Goal: Navigation & Orientation: Find specific page/section

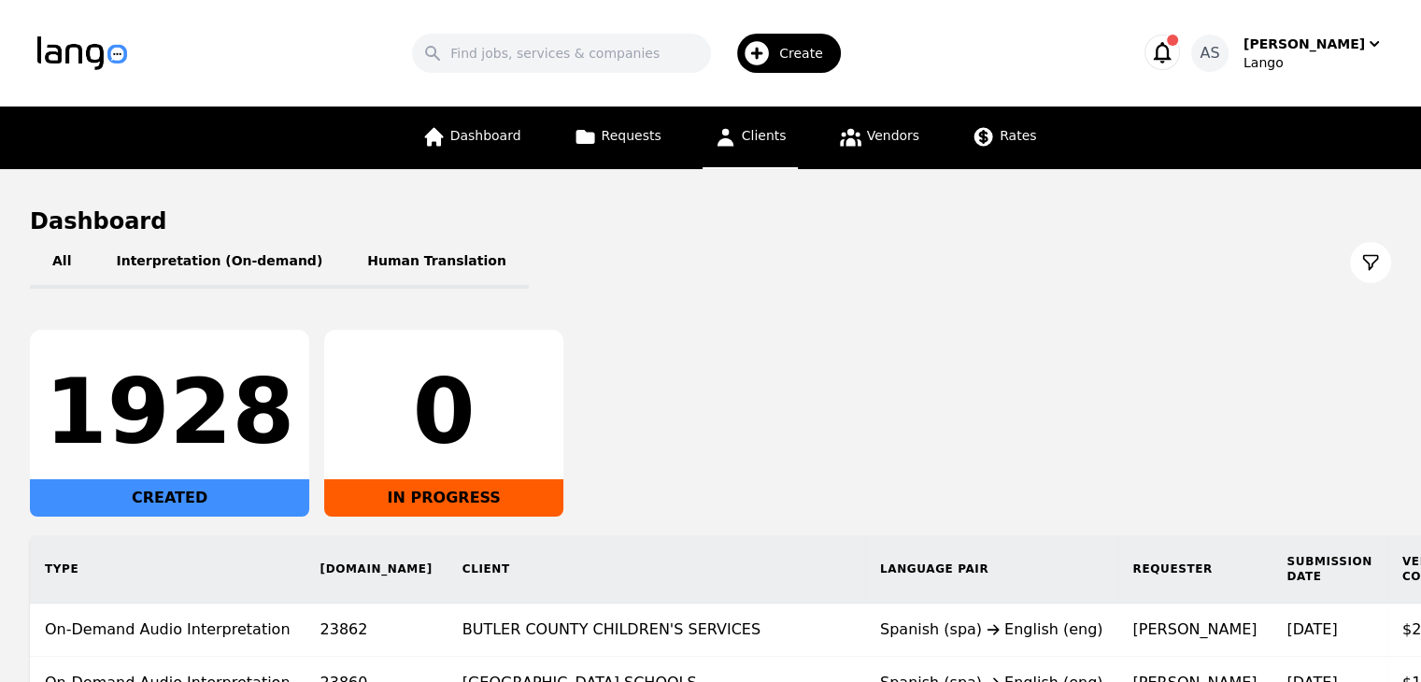
click at [742, 132] on span "Clients" at bounding box center [764, 135] width 45 height 15
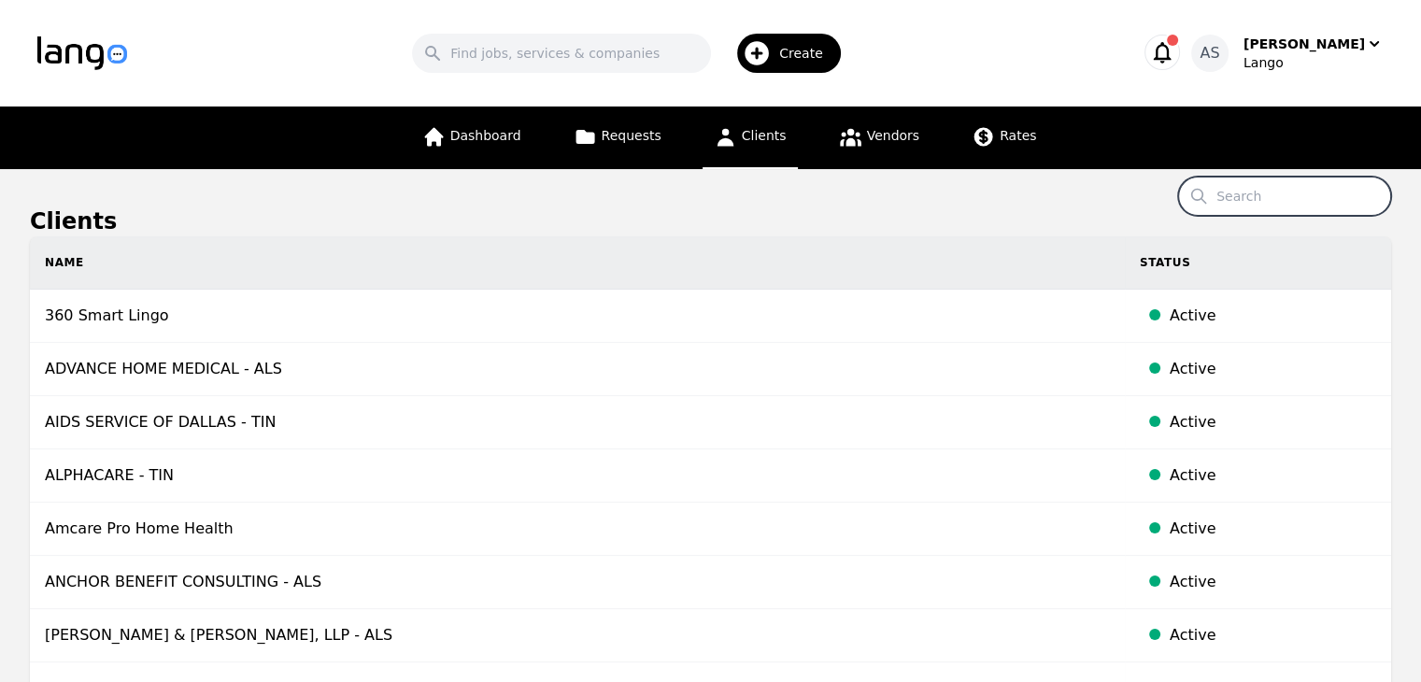
click at [1251, 202] on input "Search" at bounding box center [1284, 196] width 213 height 39
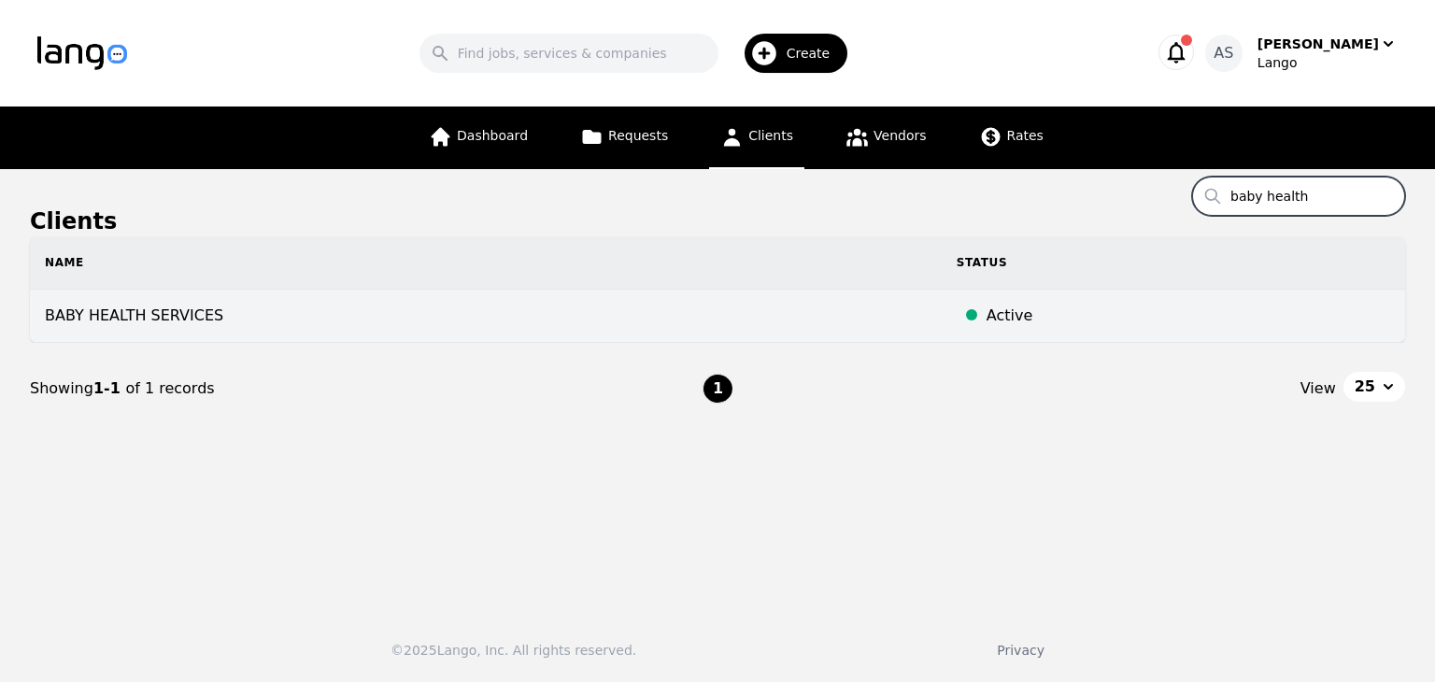
type input "baby health"
click at [329, 324] on td "BABY HEALTH SERVICES" at bounding box center [486, 316] width 912 height 53
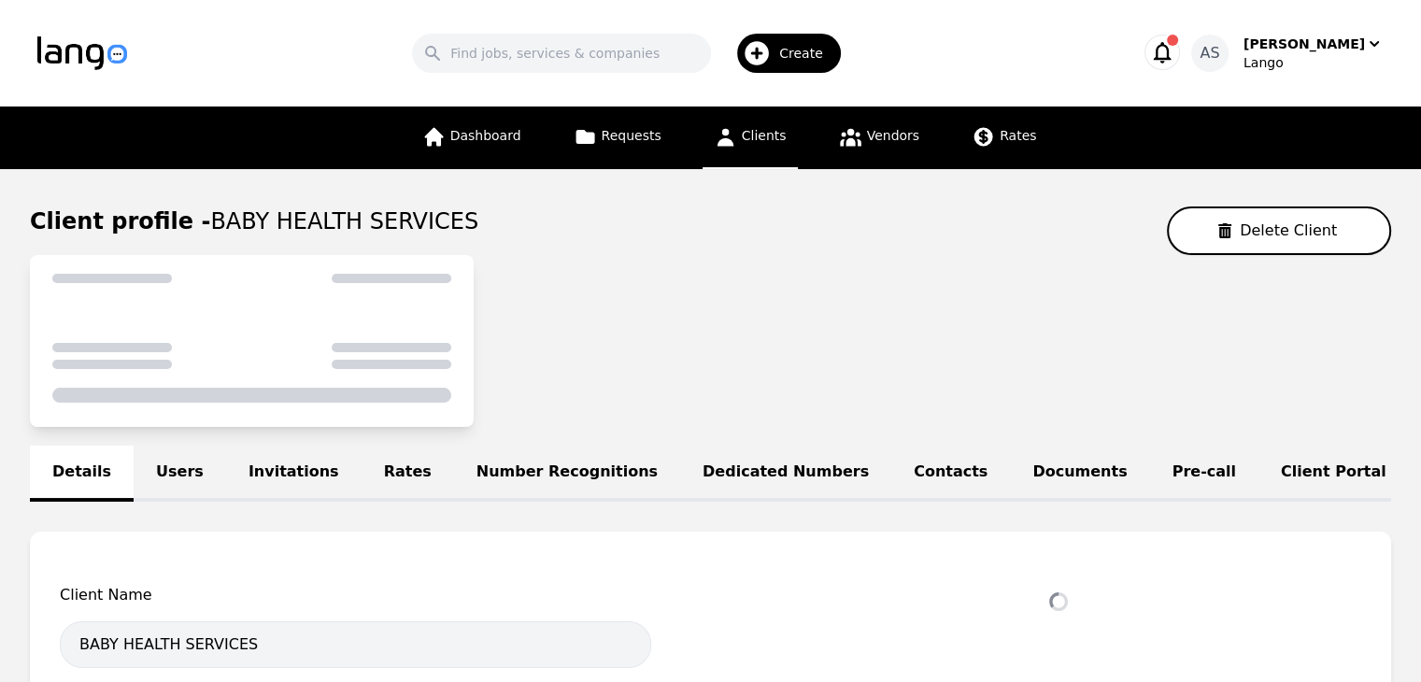
select select "active"
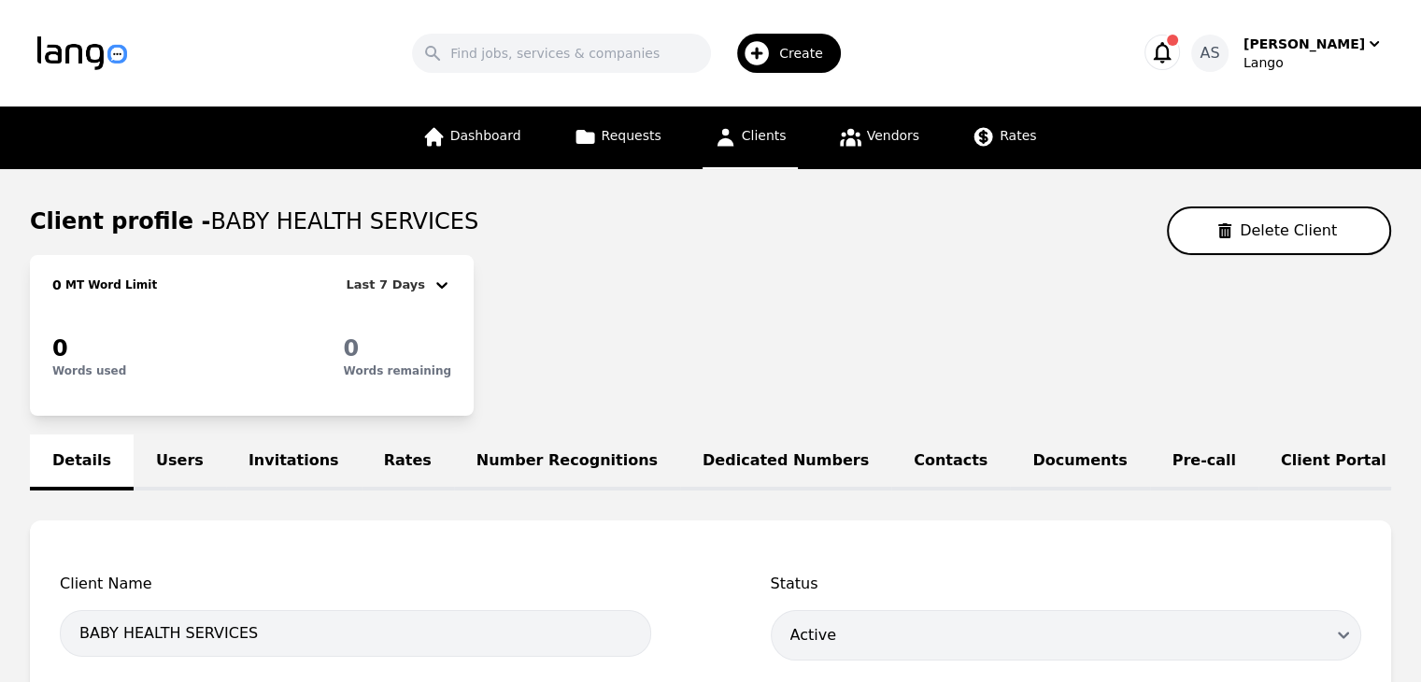
click at [176, 457] on link "Users" at bounding box center [180, 462] width 92 height 56
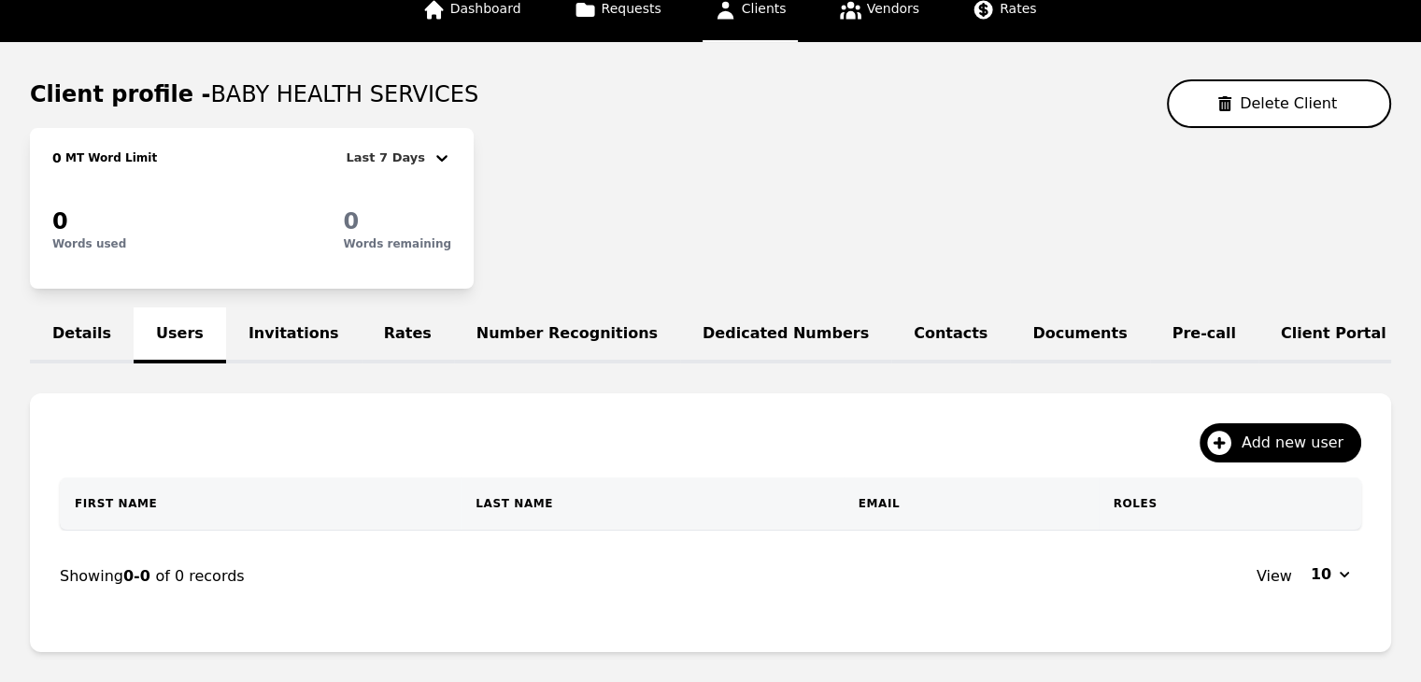
scroll to position [187, 0]
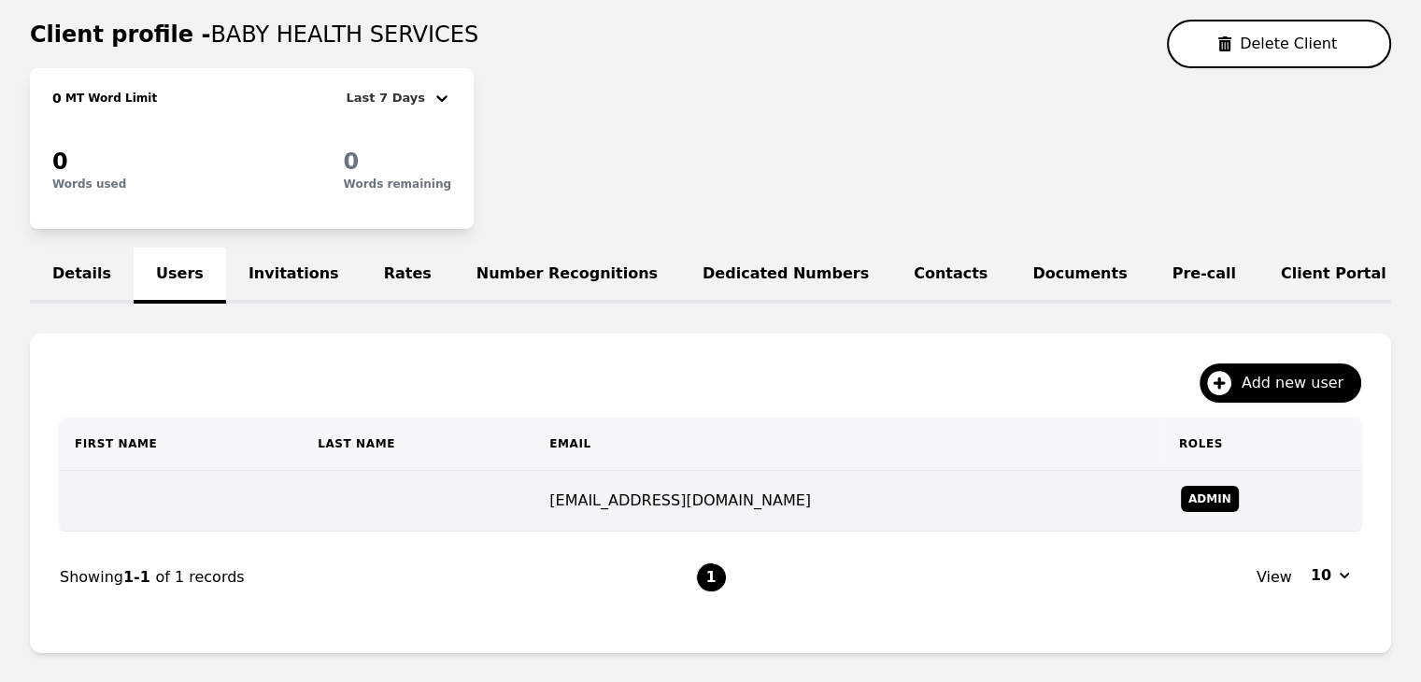
click at [720, 516] on td "nurse@babyhealthlexington.org" at bounding box center [849, 501] width 630 height 61
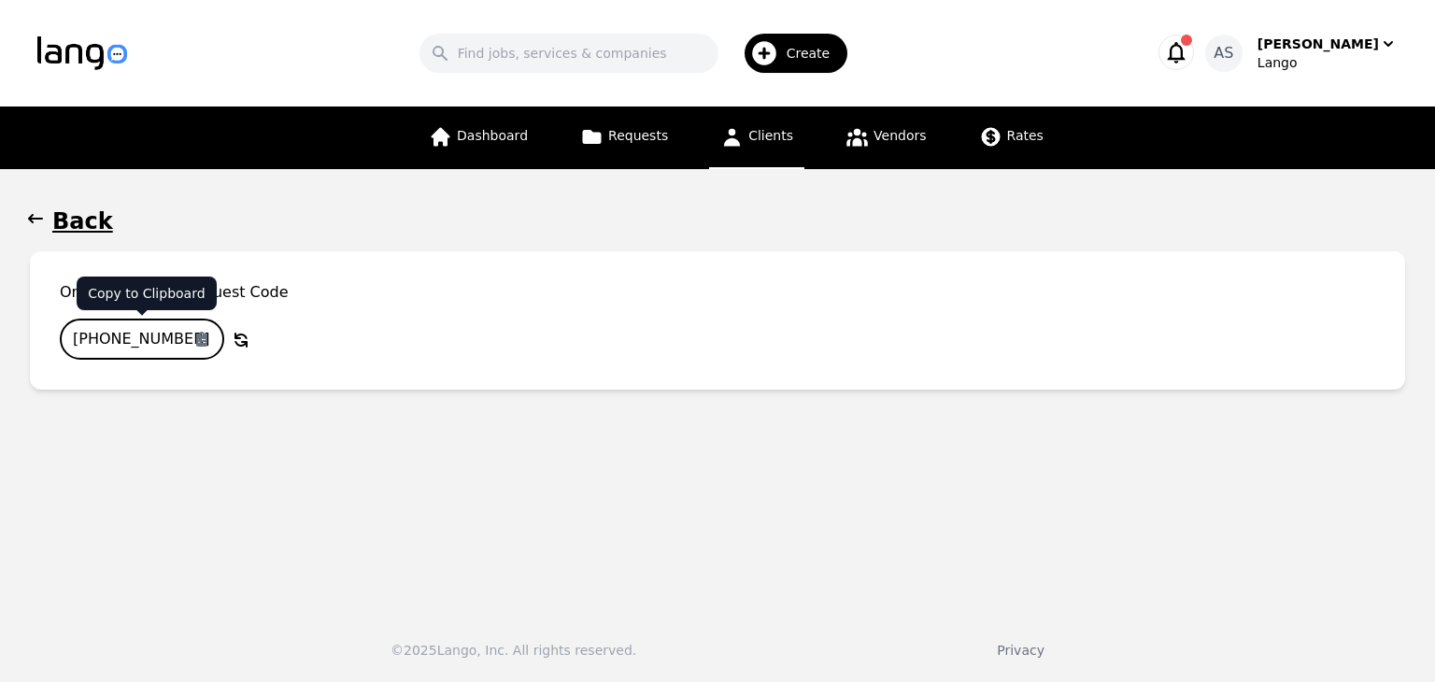
click at [141, 331] on input "729-2086-879" at bounding box center [142, 339] width 164 height 41
click at [33, 223] on icon "button" at bounding box center [35, 218] width 15 height 9
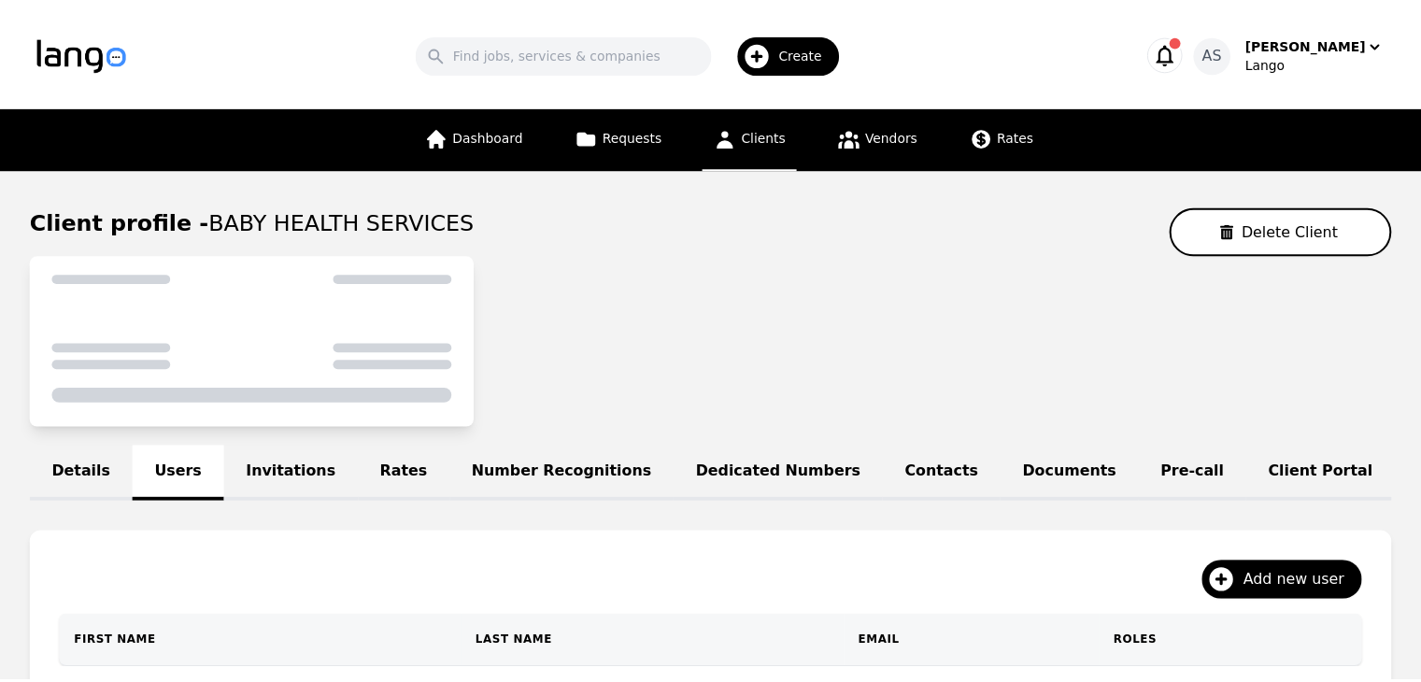
scroll to position [187, 0]
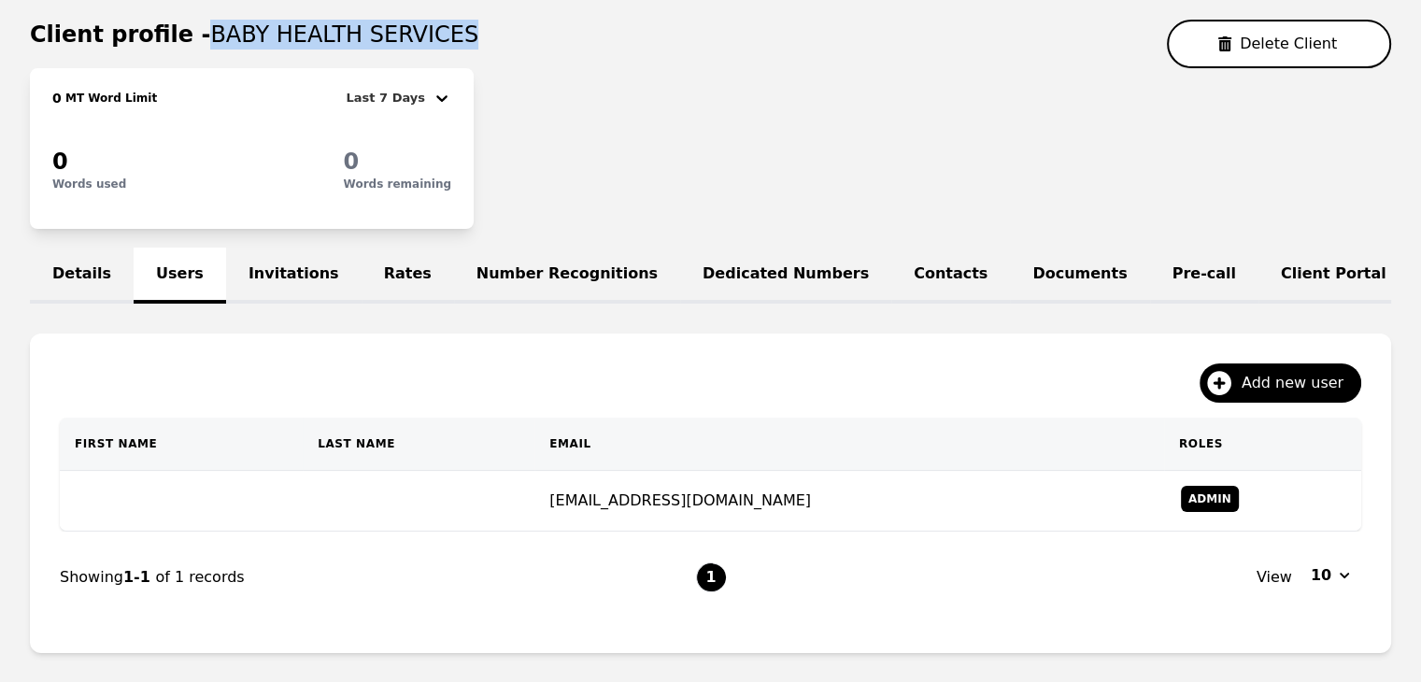
drag, startPoint x: 192, startPoint y: 31, endPoint x: 467, endPoint y: 40, distance: 274.8
click at [467, 40] on div "Client profile - BABY HEALTH SERVICES Delete Client" at bounding box center [710, 44] width 1361 height 49
copy span "BABY HEALTH SERVICES"
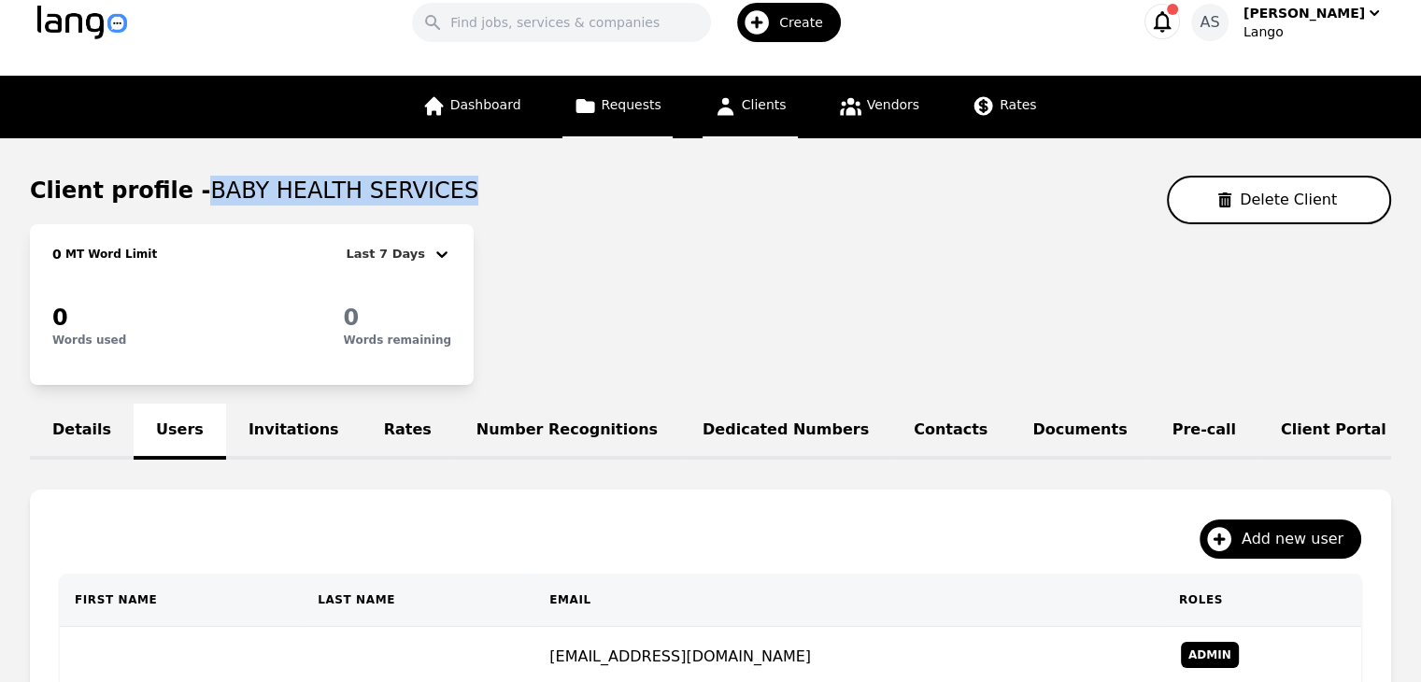
scroll to position [0, 0]
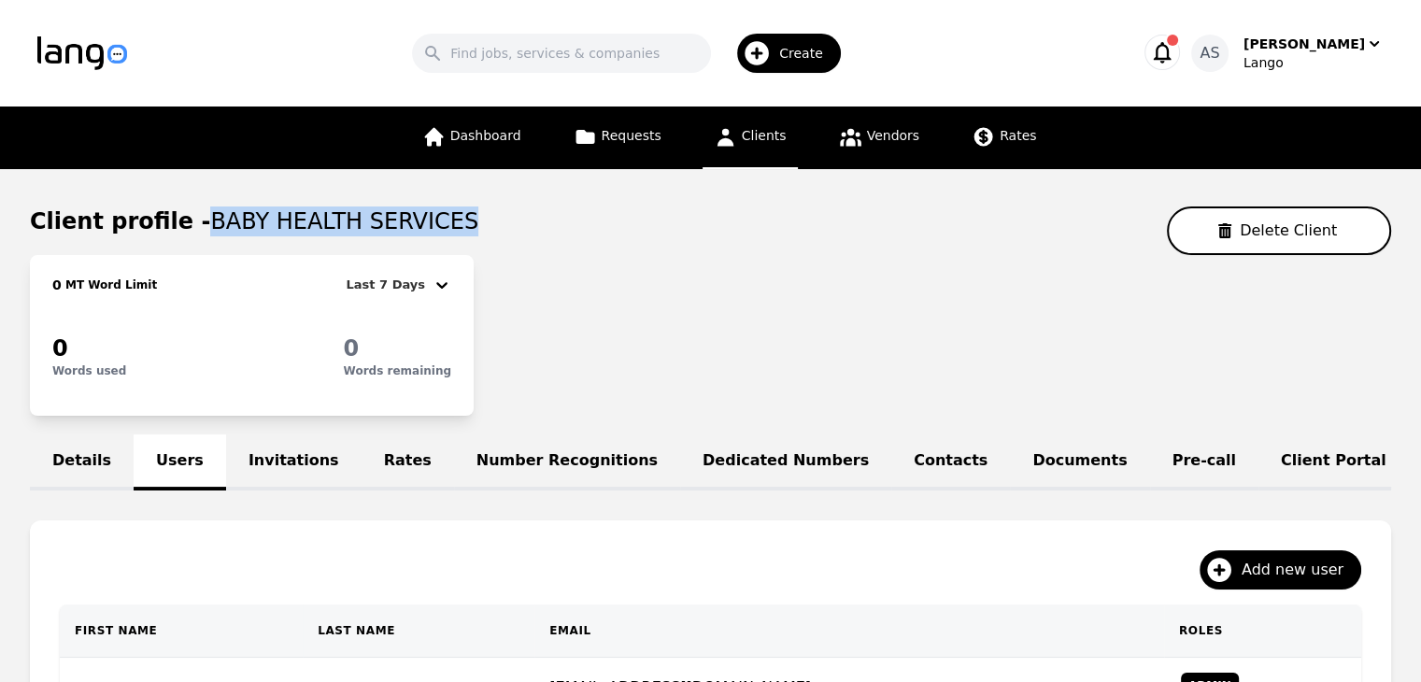
click at [736, 145] on icon at bounding box center [725, 136] width 23 height 23
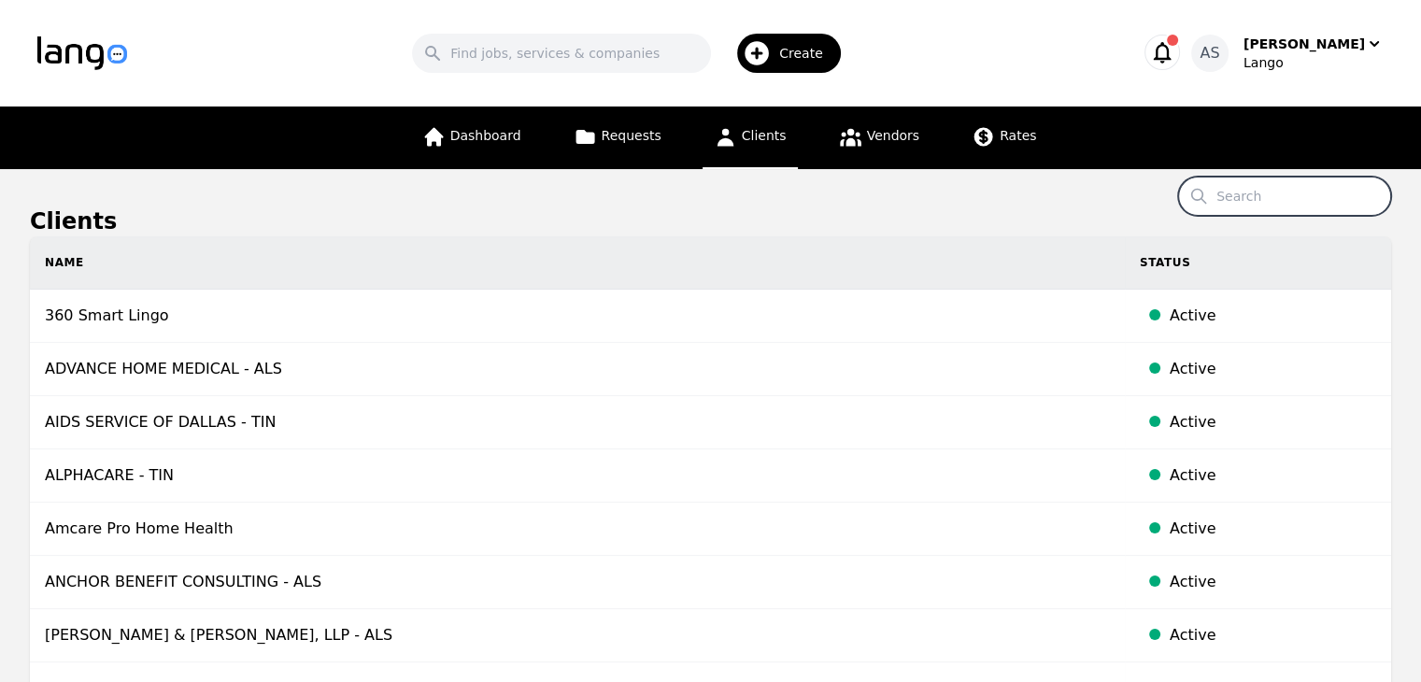
click at [1259, 205] on input "Search" at bounding box center [1284, 196] width 213 height 39
type input "metro"
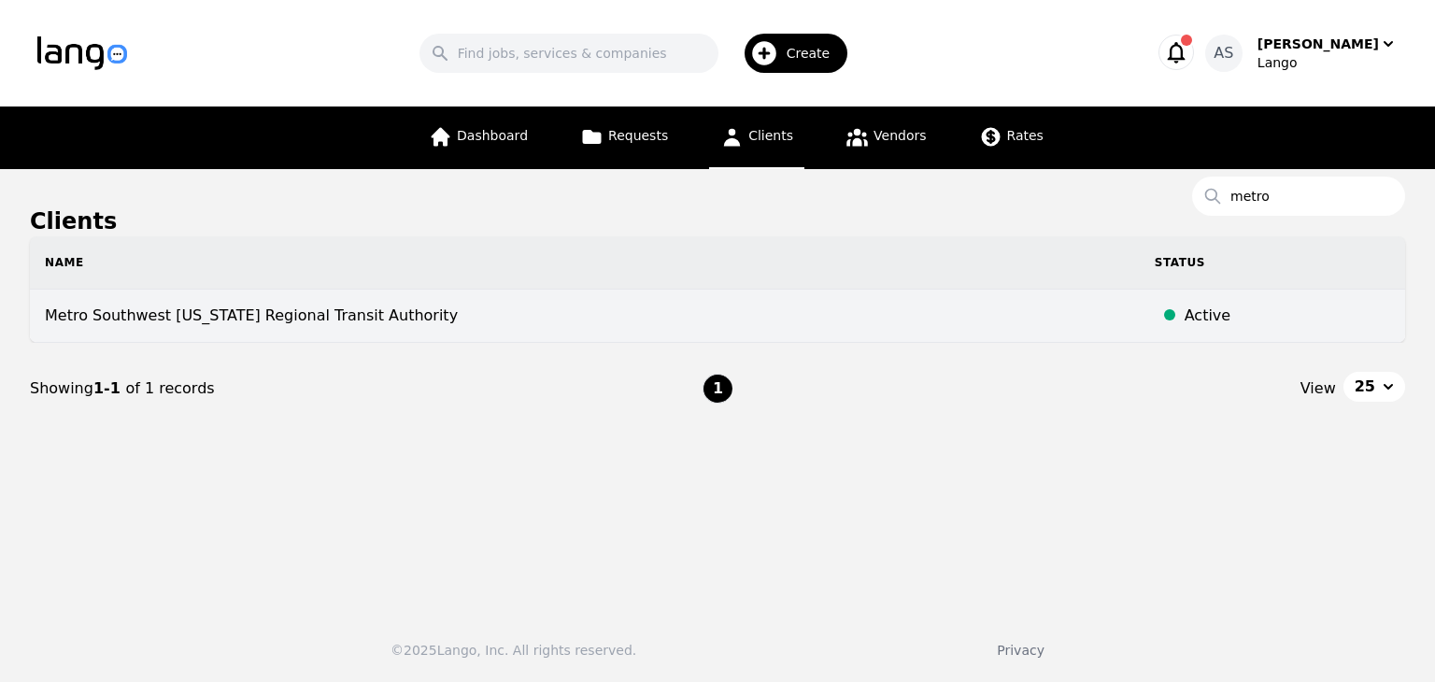
click at [242, 334] on td "Metro Southwest [US_STATE] Regional Transit Authority" at bounding box center [585, 316] width 1110 height 53
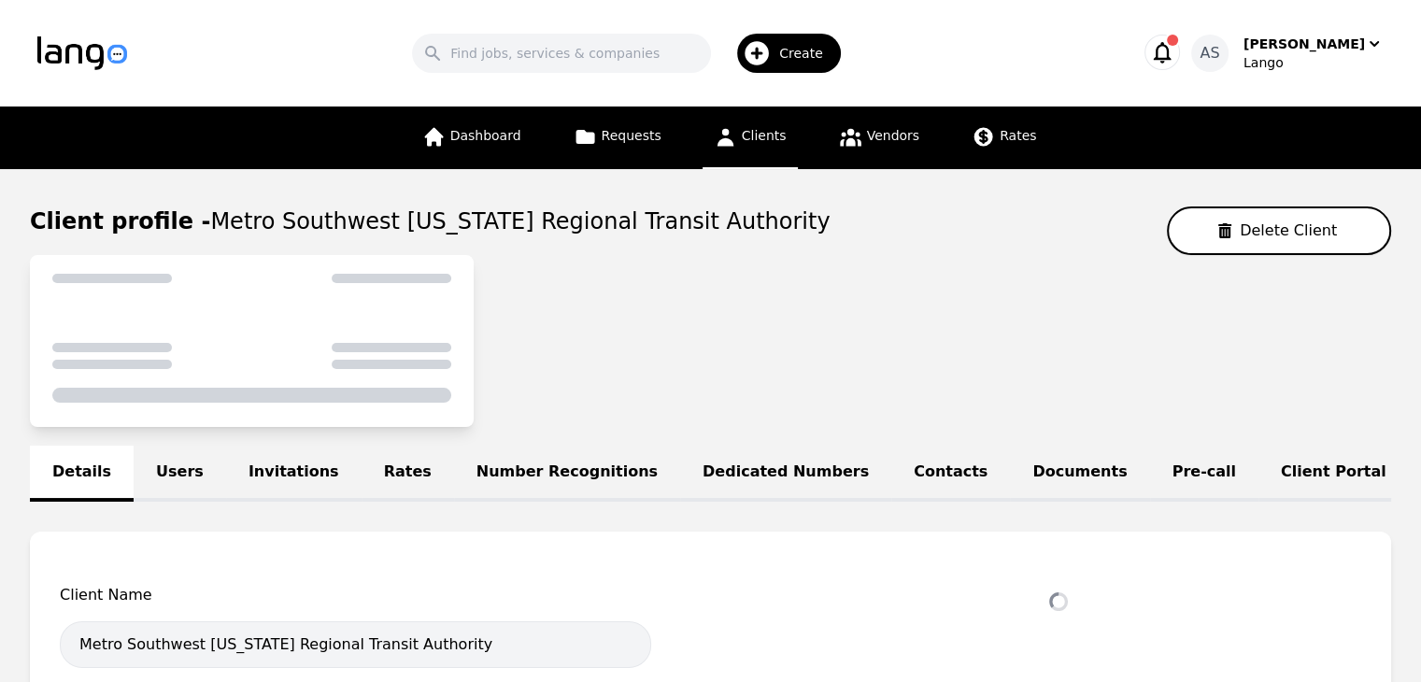
select select "active"
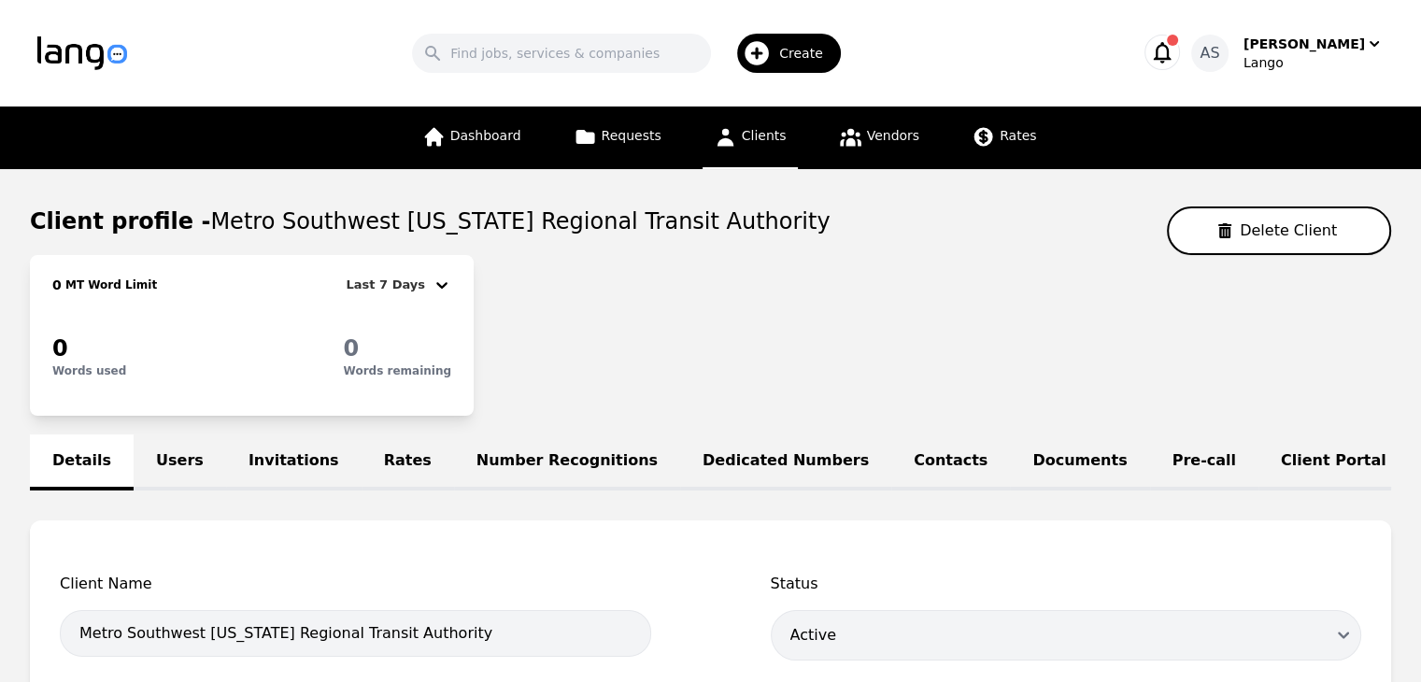
scroll to position [280, 0]
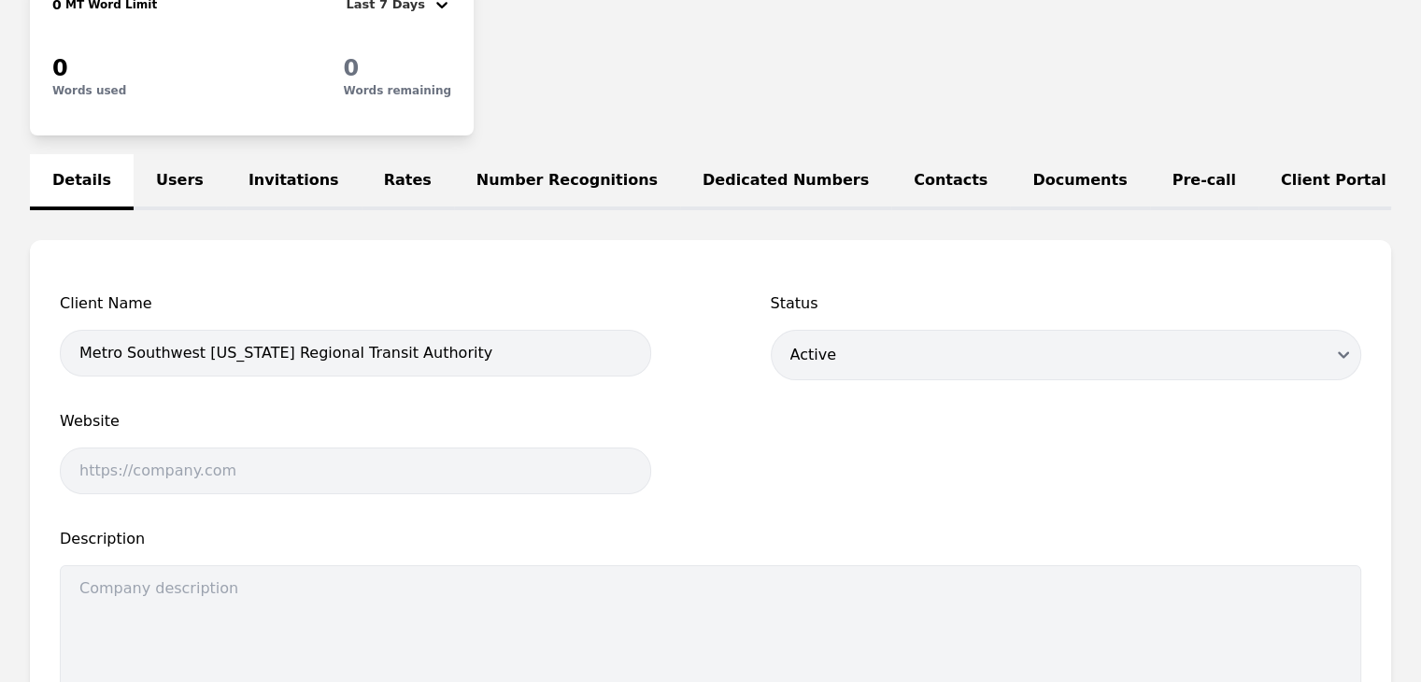
click at [156, 182] on link "Users" at bounding box center [180, 182] width 92 height 56
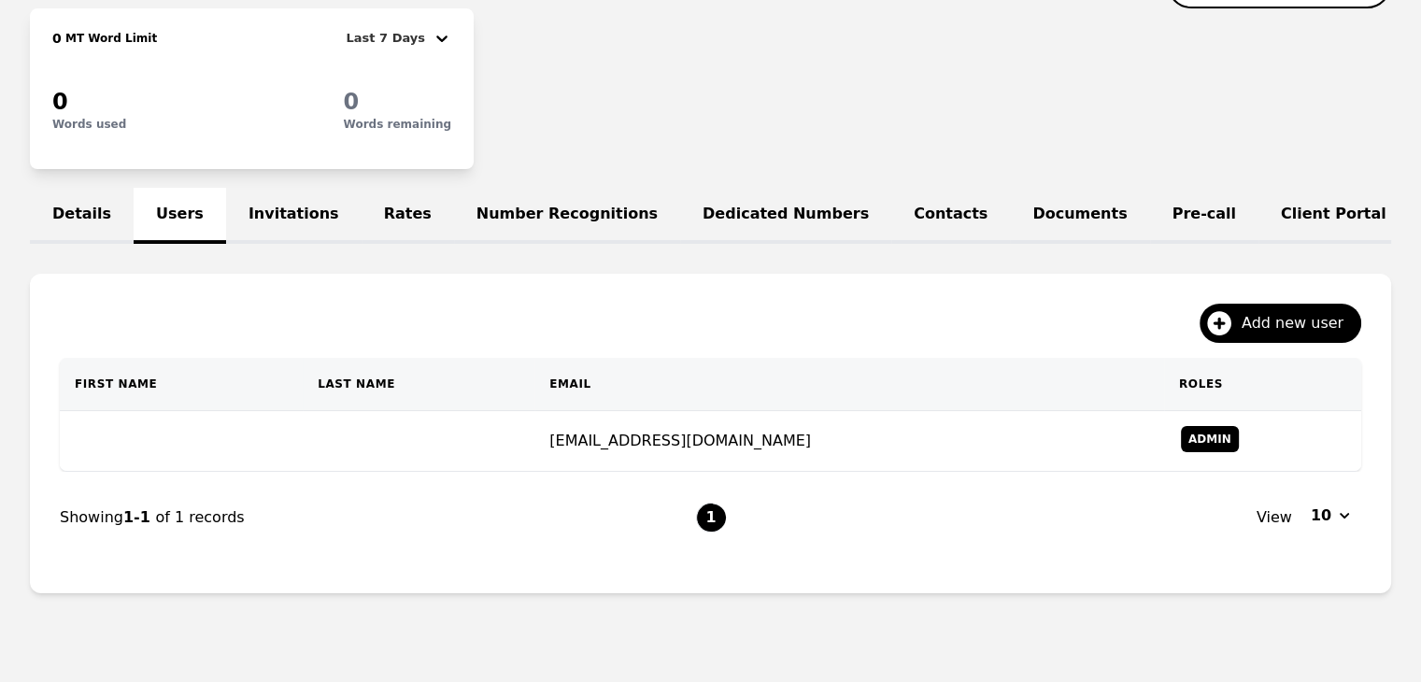
scroll to position [280, 0]
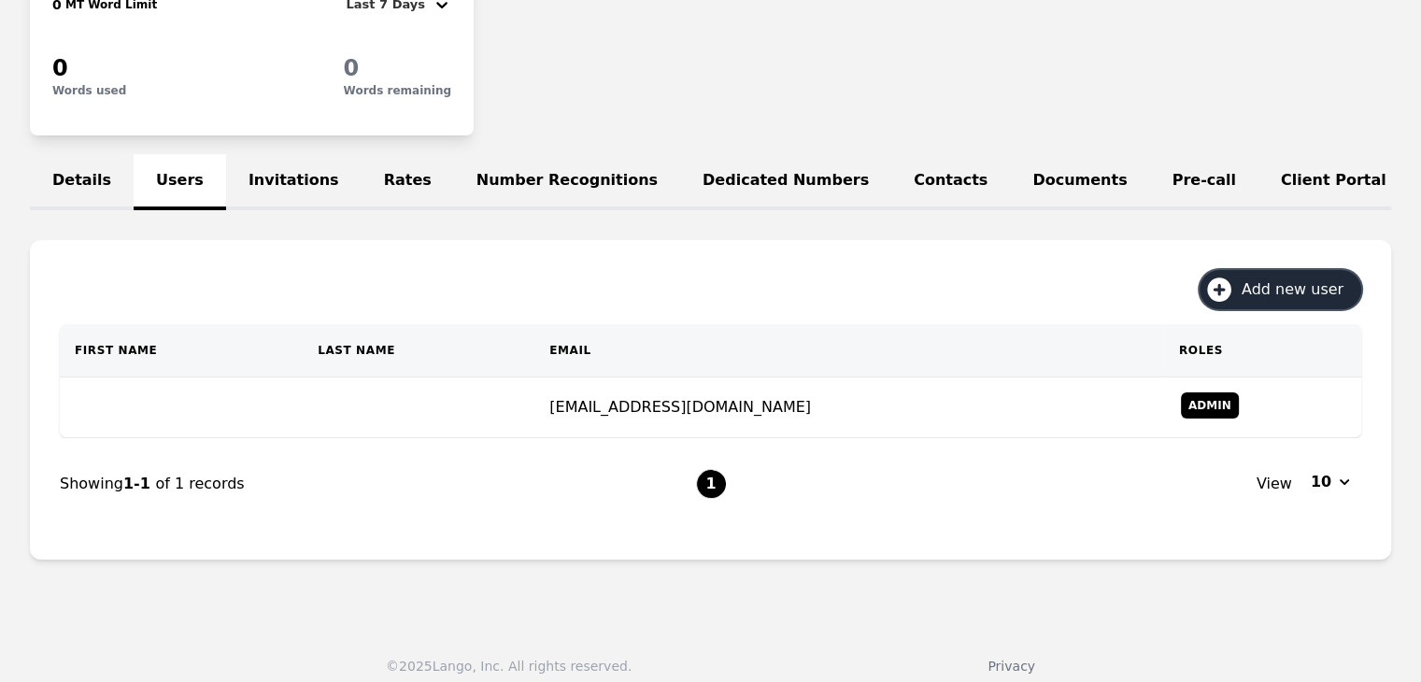
click at [1291, 295] on span "Add new user" at bounding box center [1299, 289] width 115 height 22
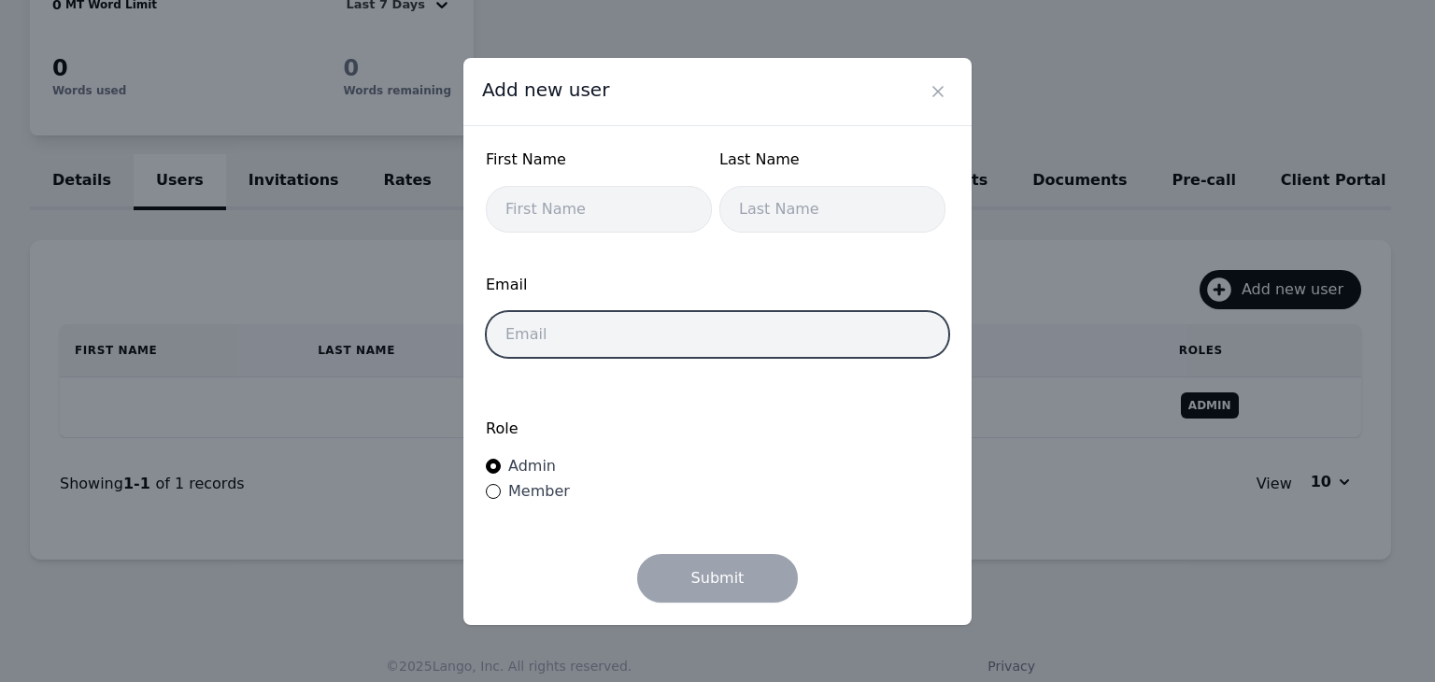
click at [759, 349] on input "email" at bounding box center [717, 334] width 463 height 47
paste input "513-632-9205"
type input "513-632-9205"
drag, startPoint x: 661, startPoint y: 334, endPoint x: 497, endPoint y: 331, distance: 163.5
click at [497, 331] on input "513-632-9205" at bounding box center [717, 334] width 463 height 47
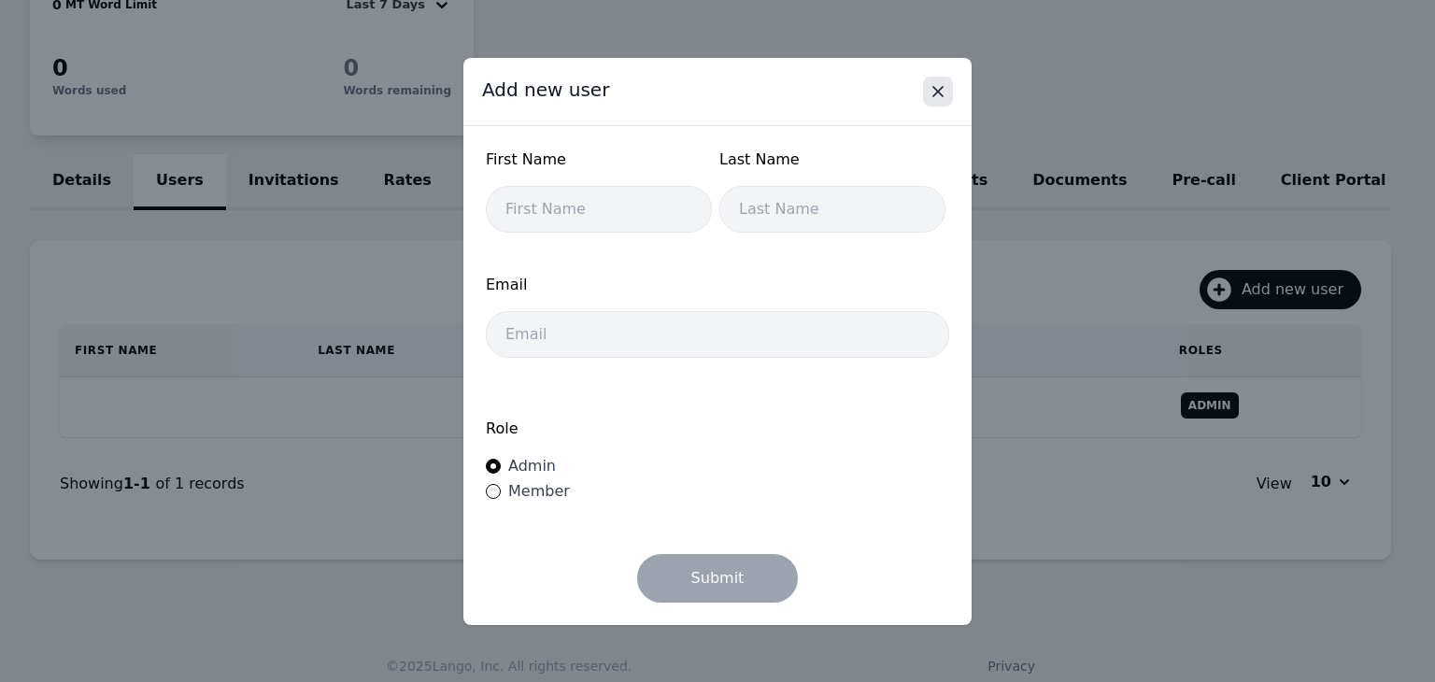
click at [931, 100] on icon "Close" at bounding box center [938, 91] width 19 height 19
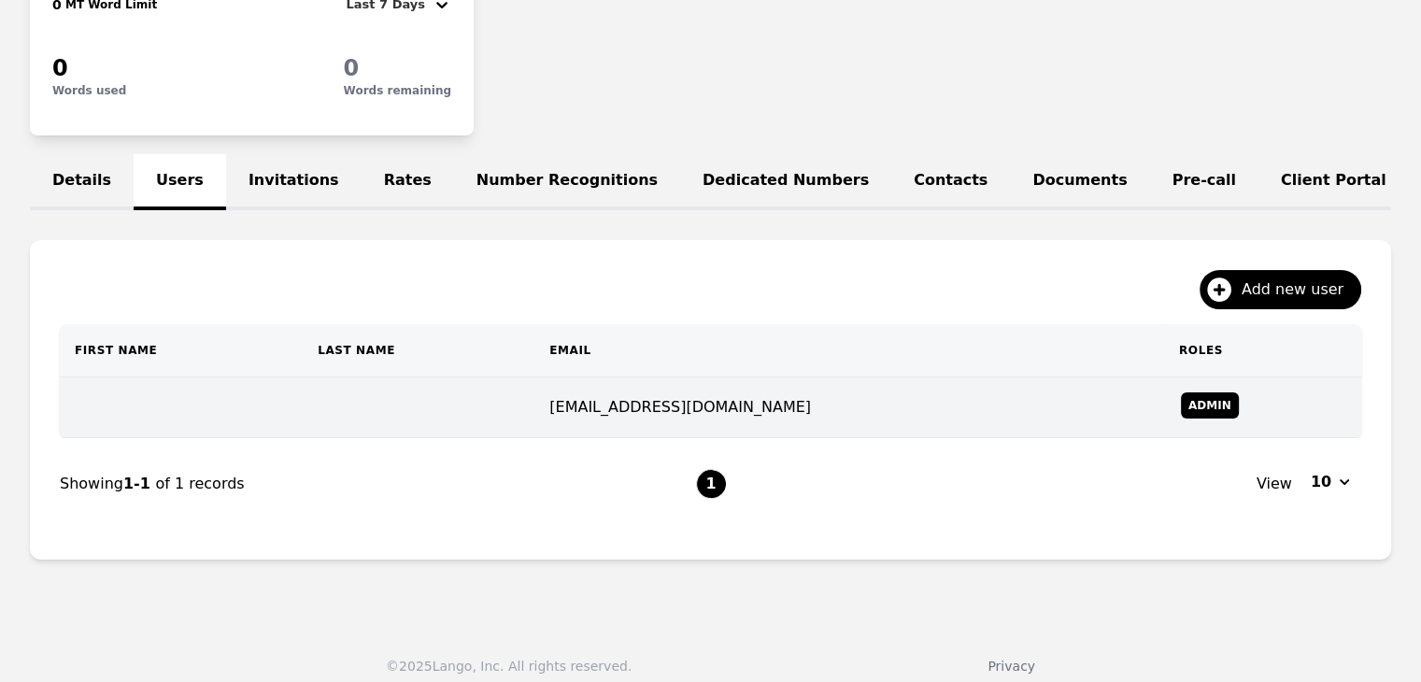
click at [781, 423] on td "ccalhoun@go-metro.com" at bounding box center [849, 407] width 630 height 61
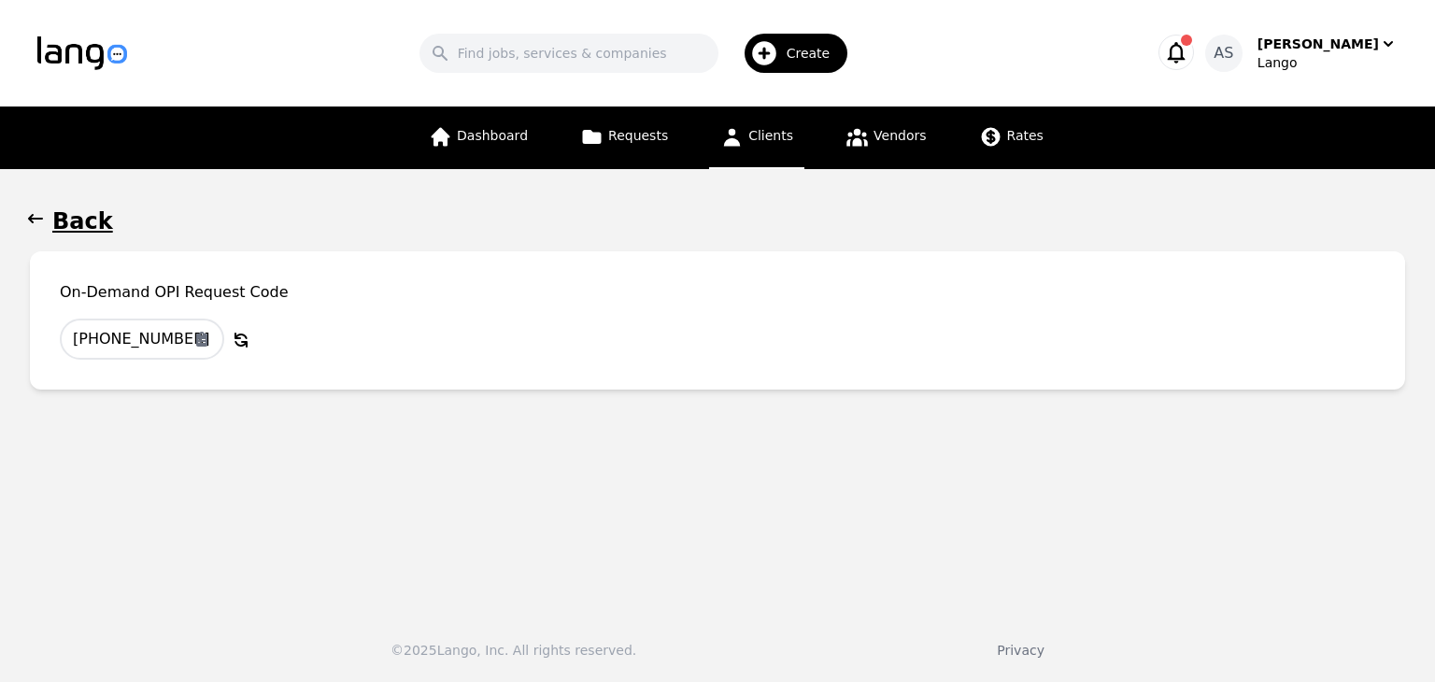
click at [35, 221] on icon "button" at bounding box center [35, 218] width 19 height 19
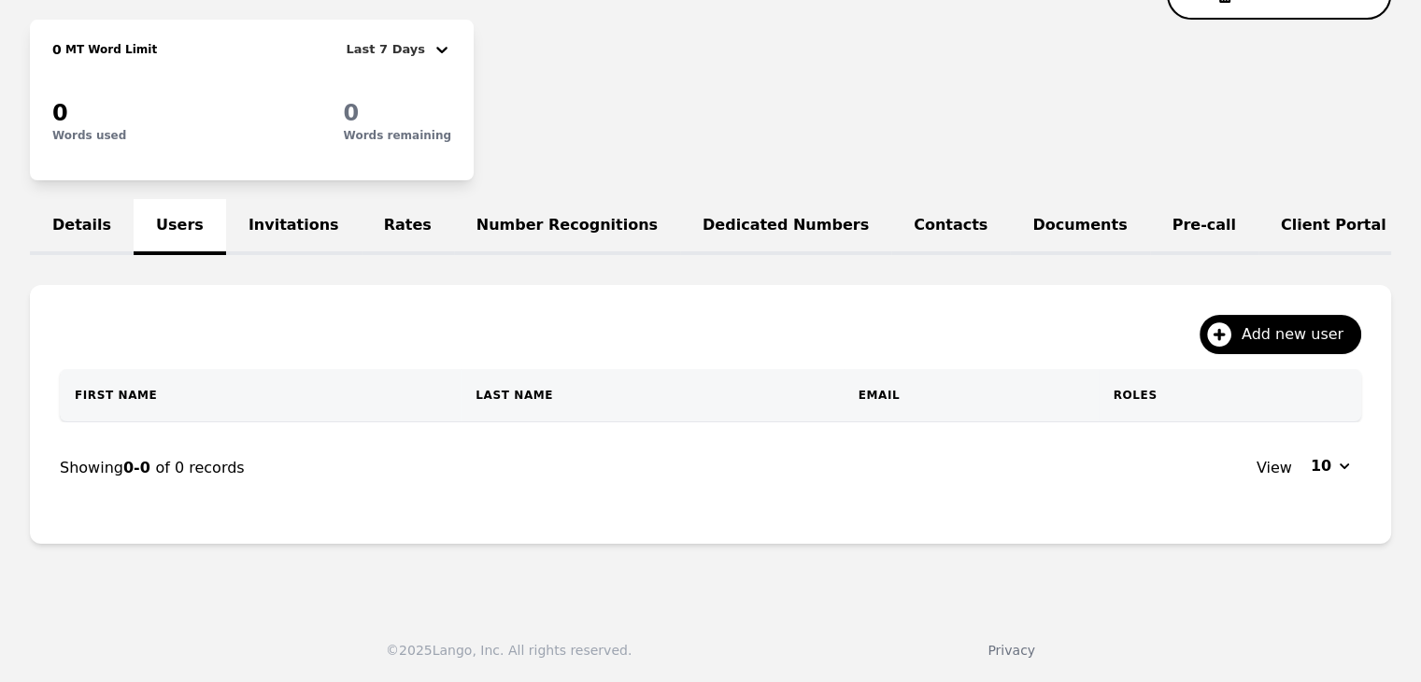
scroll to position [258, 0]
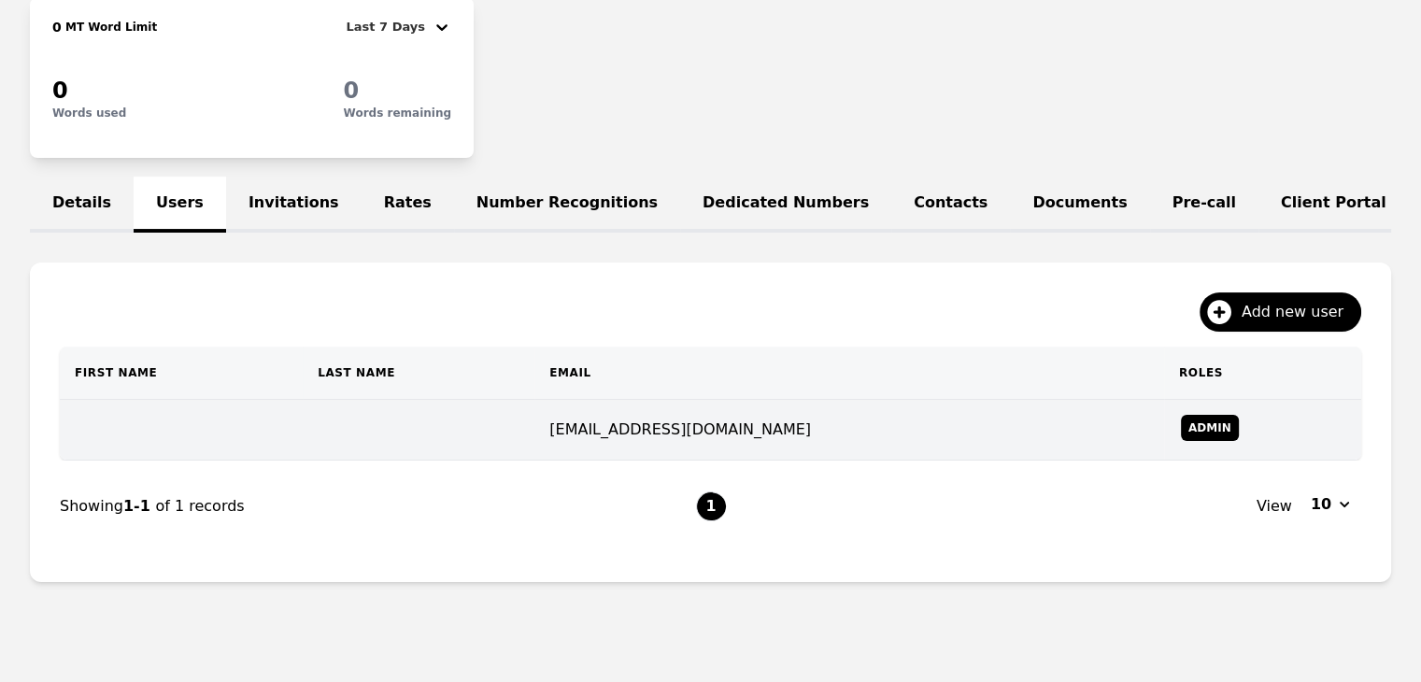
click at [917, 434] on td "ccalhoun@go-metro.com" at bounding box center [849, 430] width 630 height 61
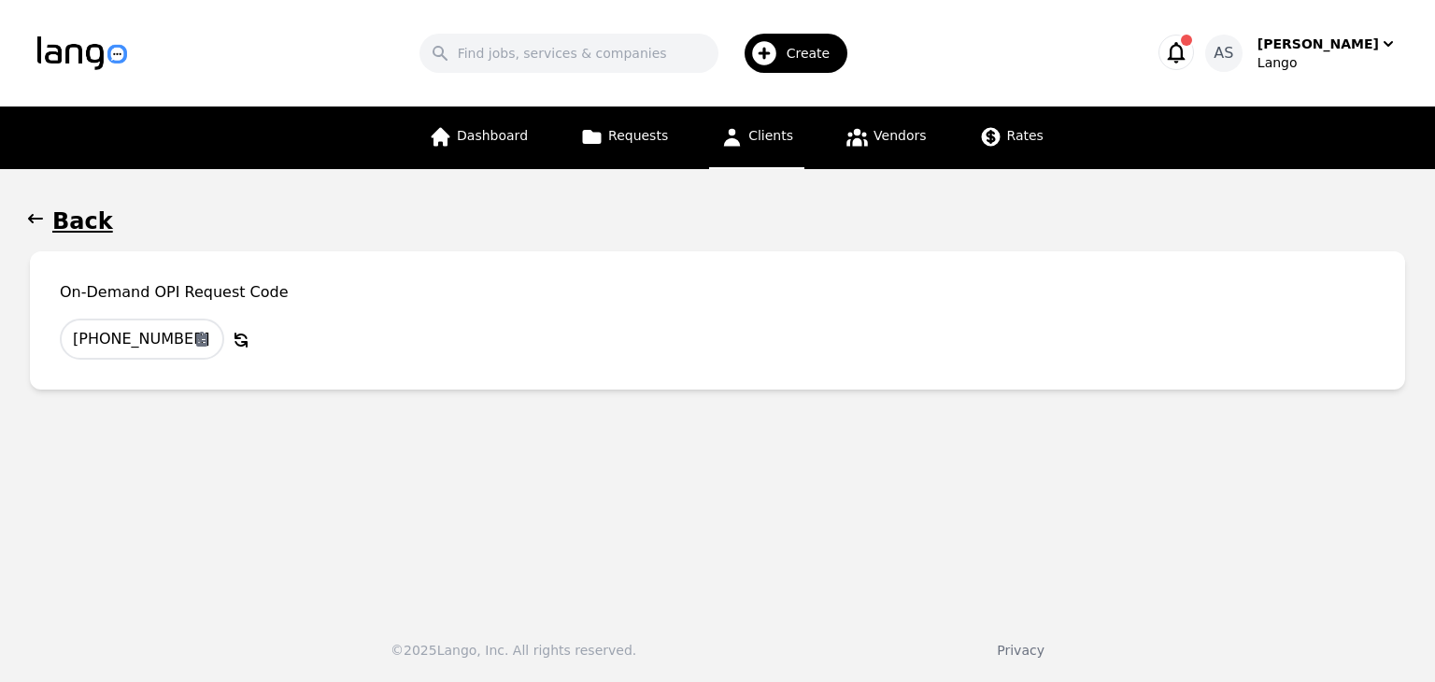
click at [26, 228] on icon "button" at bounding box center [35, 218] width 19 height 19
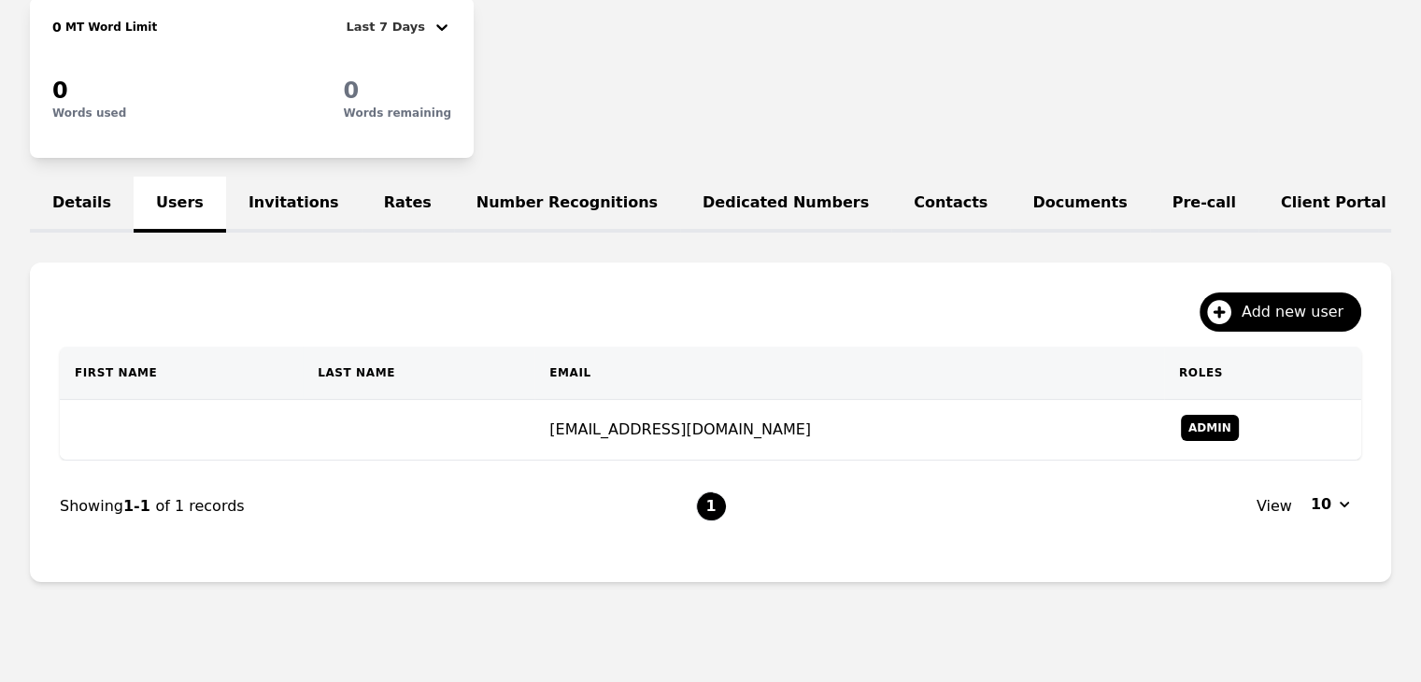
click at [247, 197] on link "Invitations" at bounding box center [293, 205] width 135 height 56
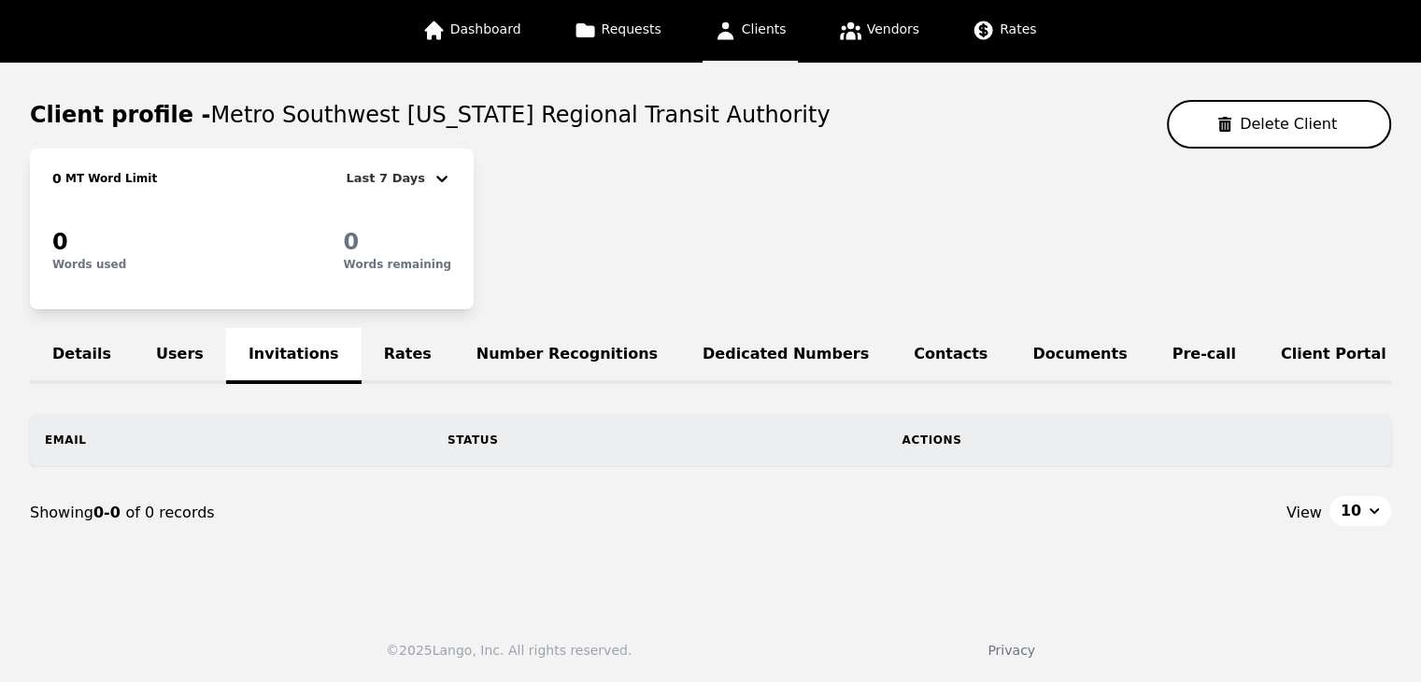
scroll to position [171, 0]
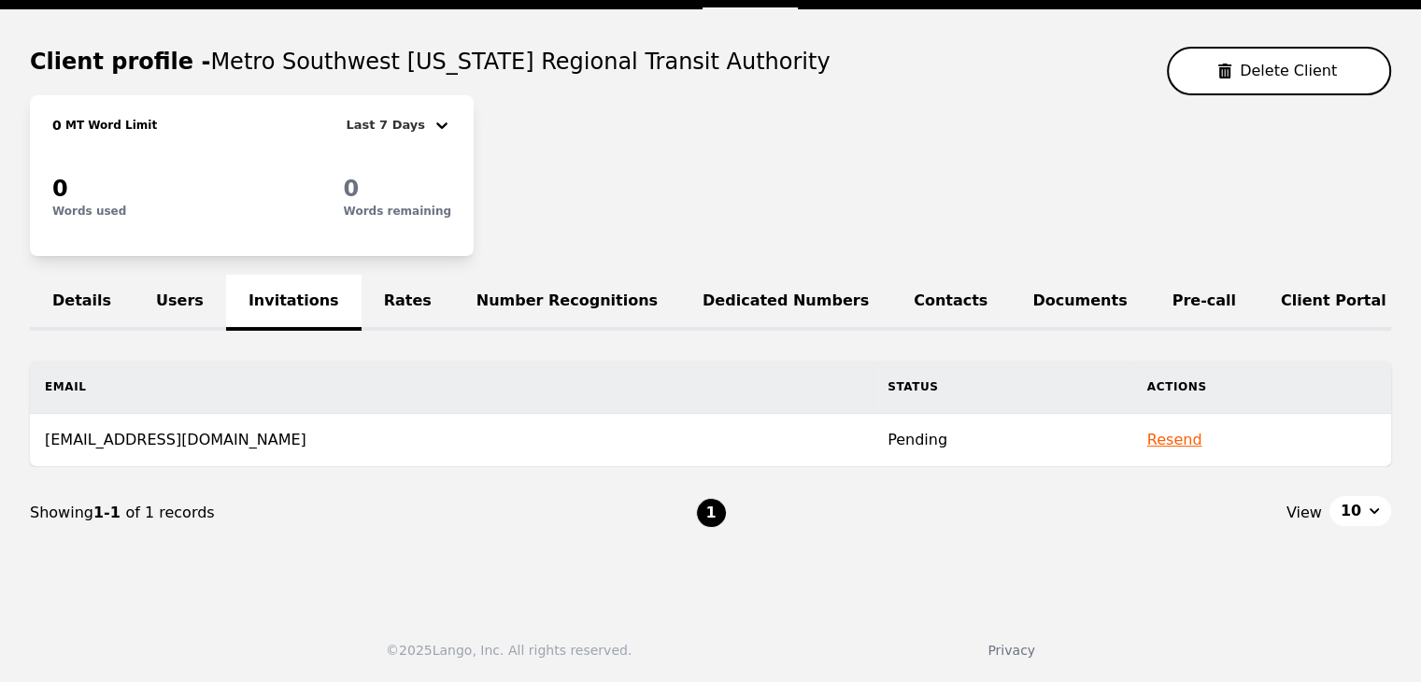
click at [1147, 446] on button "Resend" at bounding box center [1174, 440] width 55 height 22
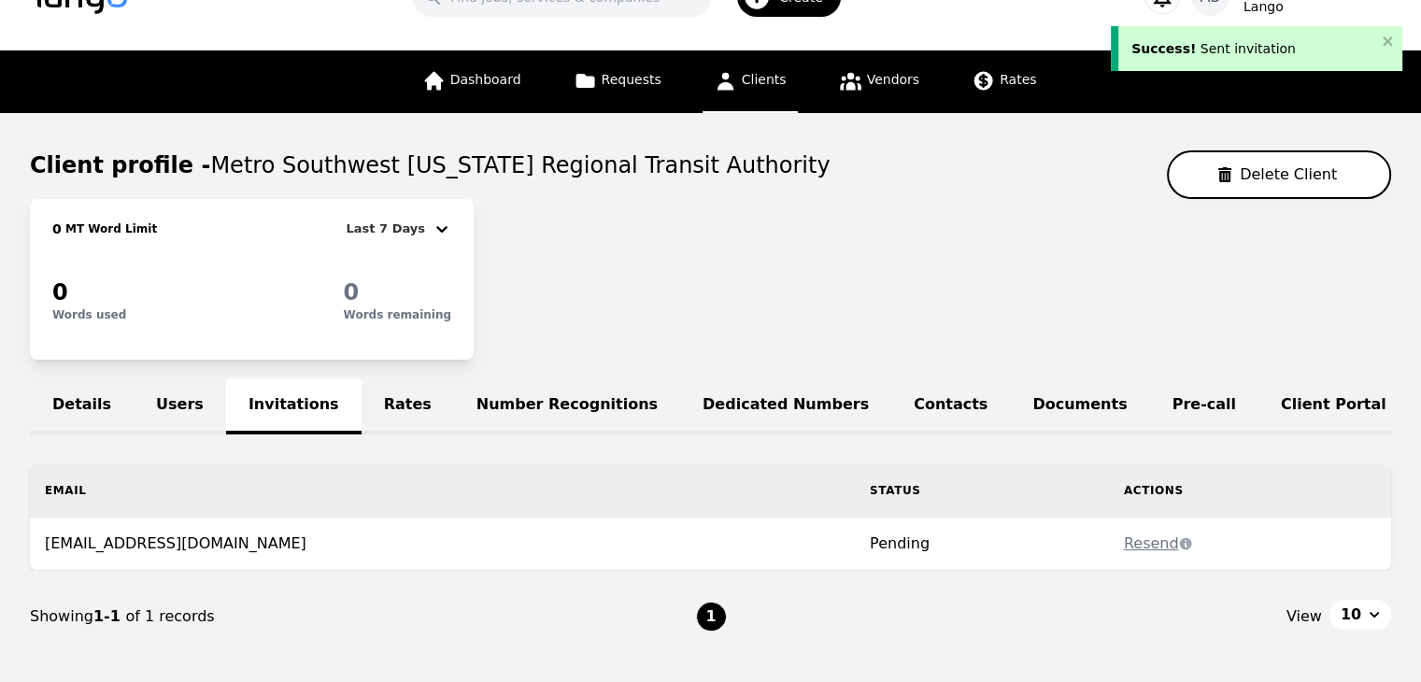
scroll to position [0, 0]
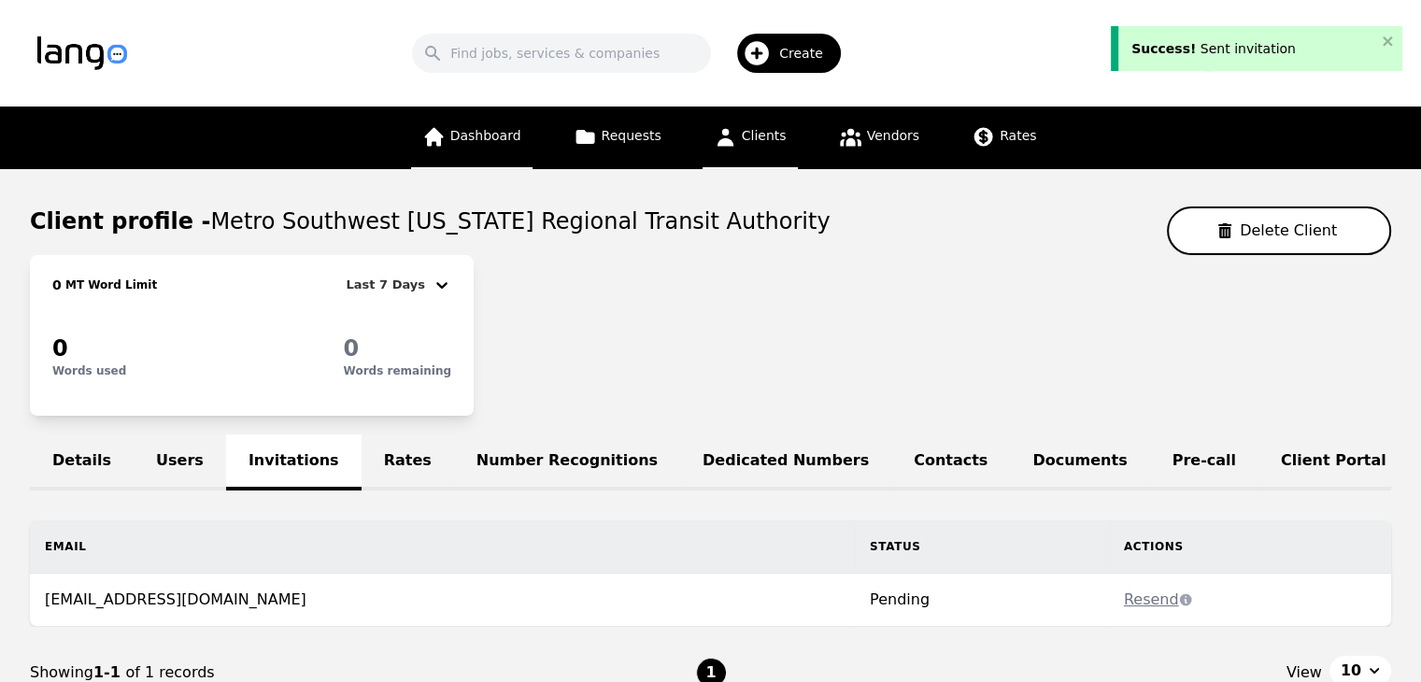
click at [510, 143] on span "Dashboard" at bounding box center [485, 135] width 71 height 15
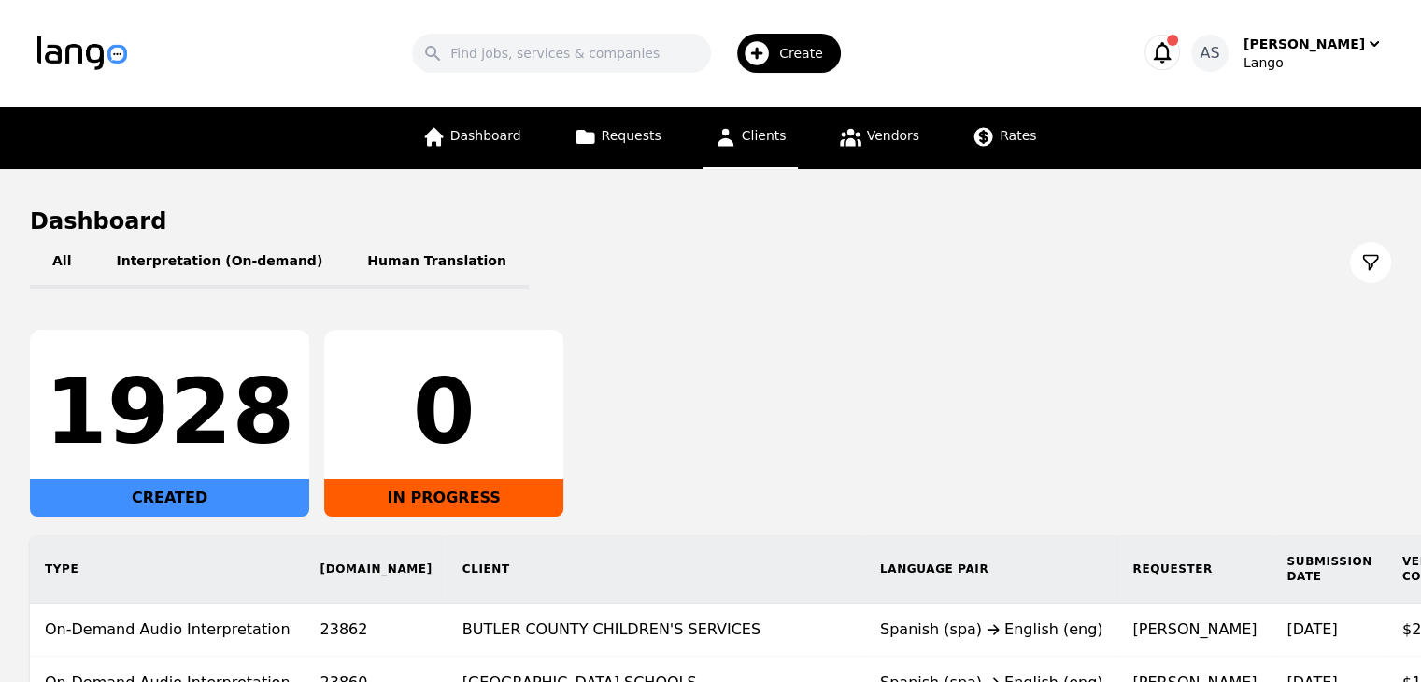
click at [740, 149] on link "Clients" at bounding box center [750, 138] width 95 height 63
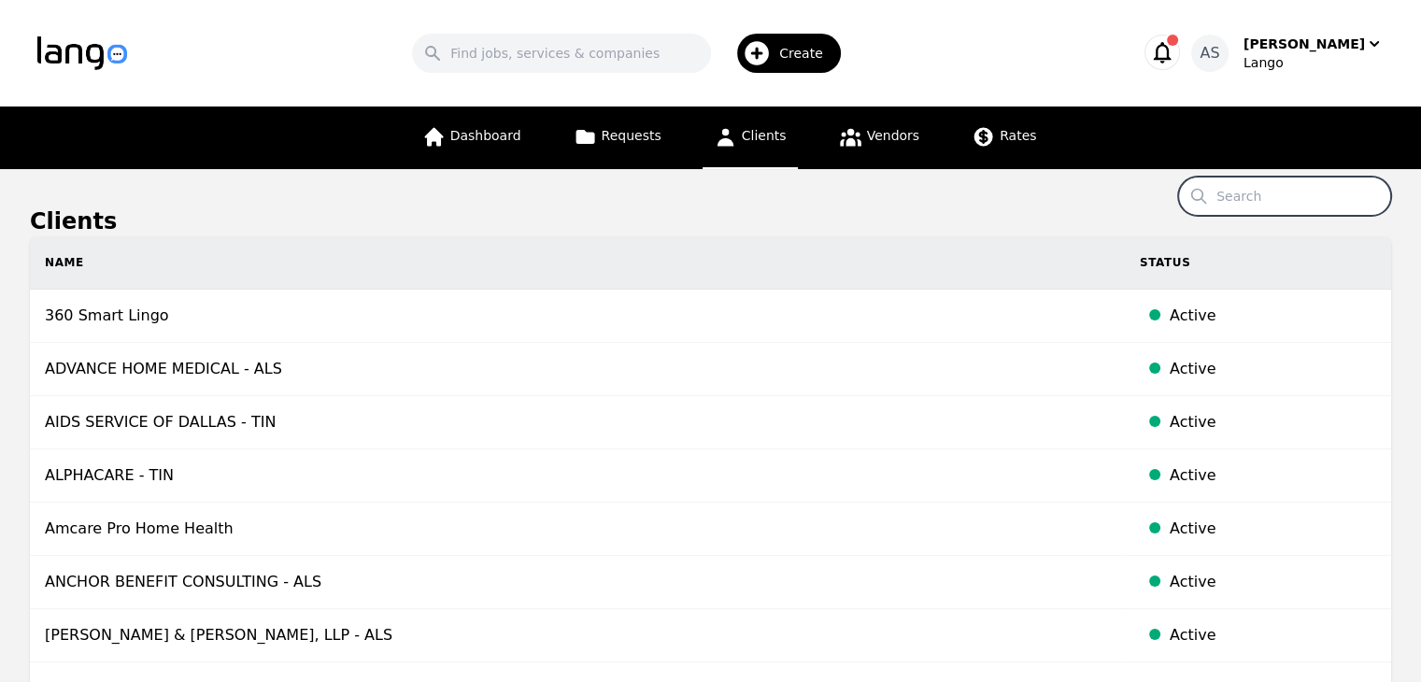
click at [1260, 204] on input "Search" at bounding box center [1284, 196] width 213 height 39
type input "metro"
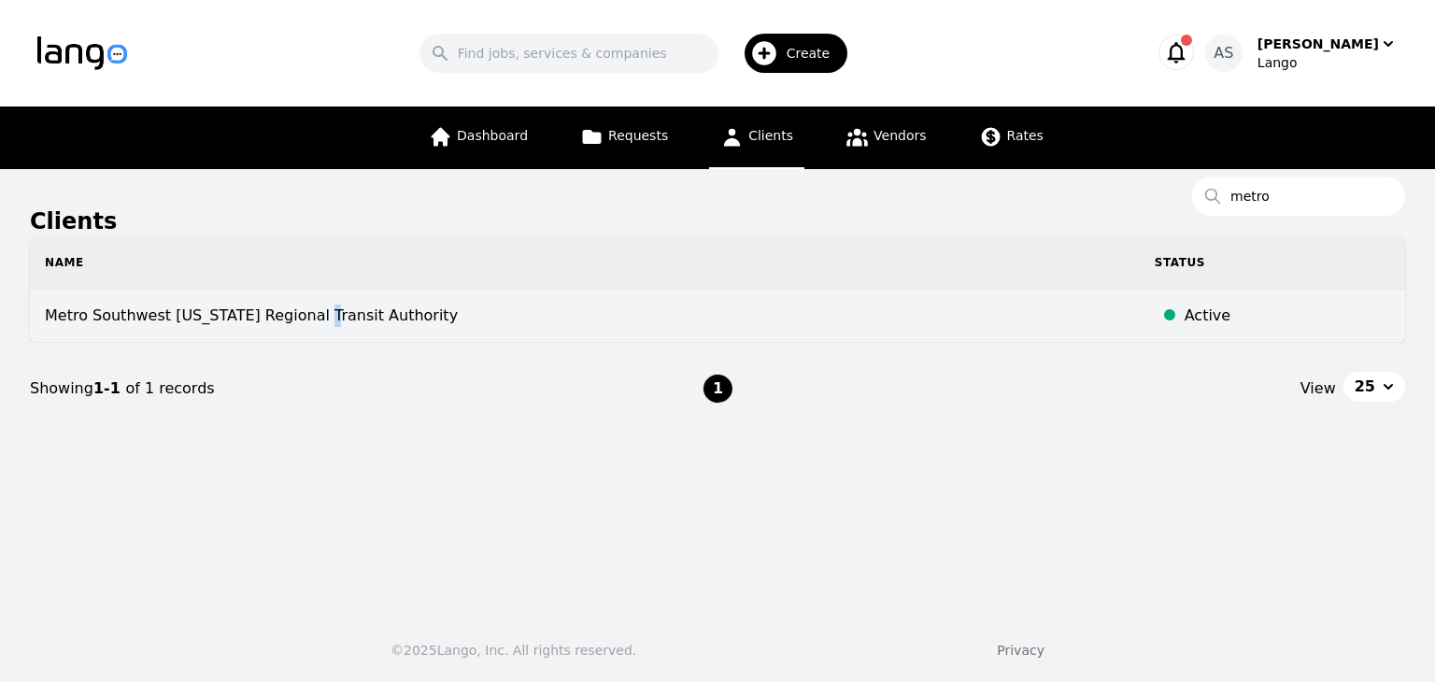
click at [302, 313] on td "Metro Southwest [US_STATE] Regional Transit Authority" at bounding box center [585, 316] width 1110 height 53
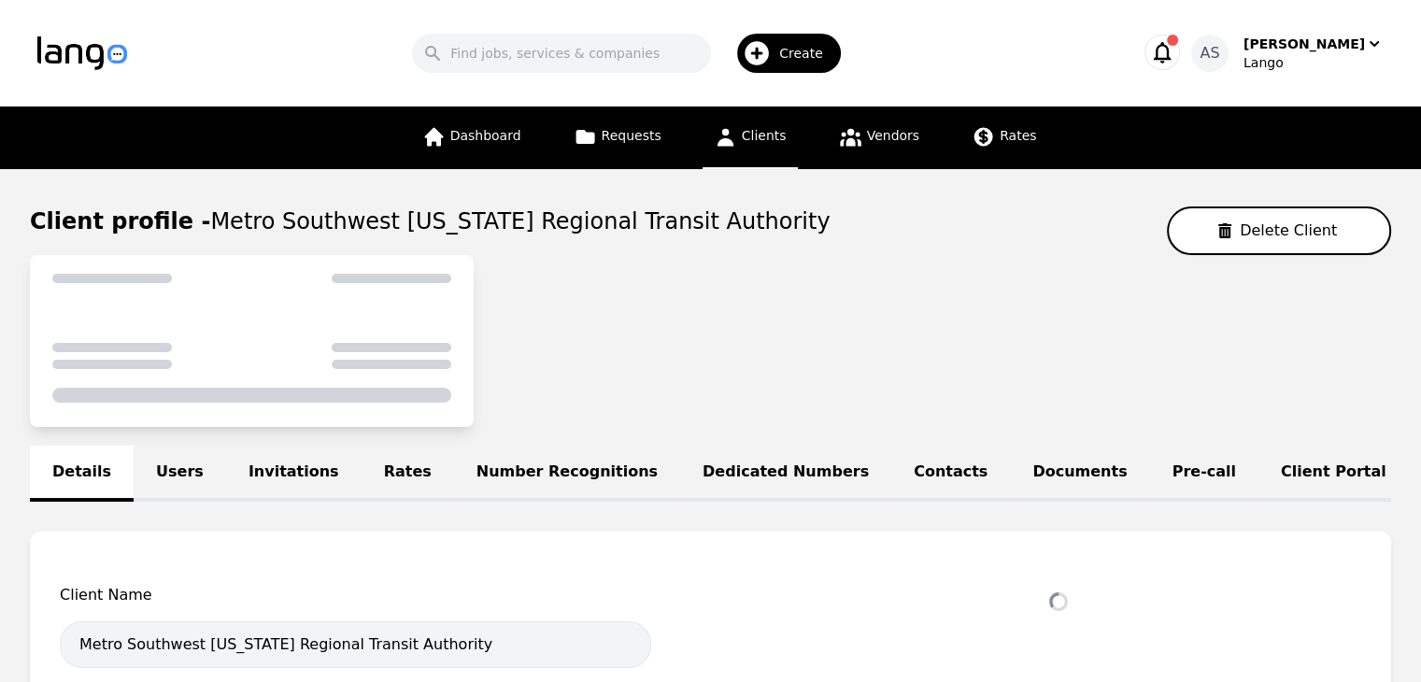
select select "active"
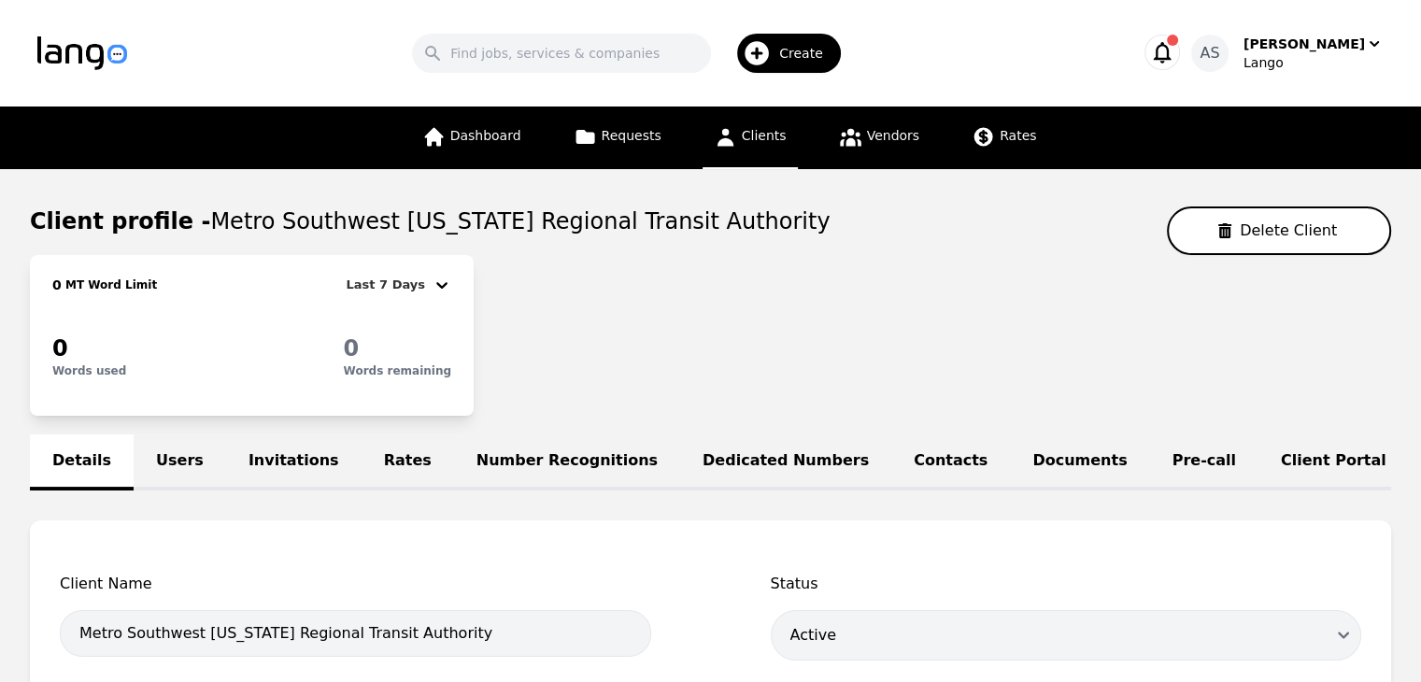
click at [170, 454] on link "Users" at bounding box center [180, 462] width 92 height 56
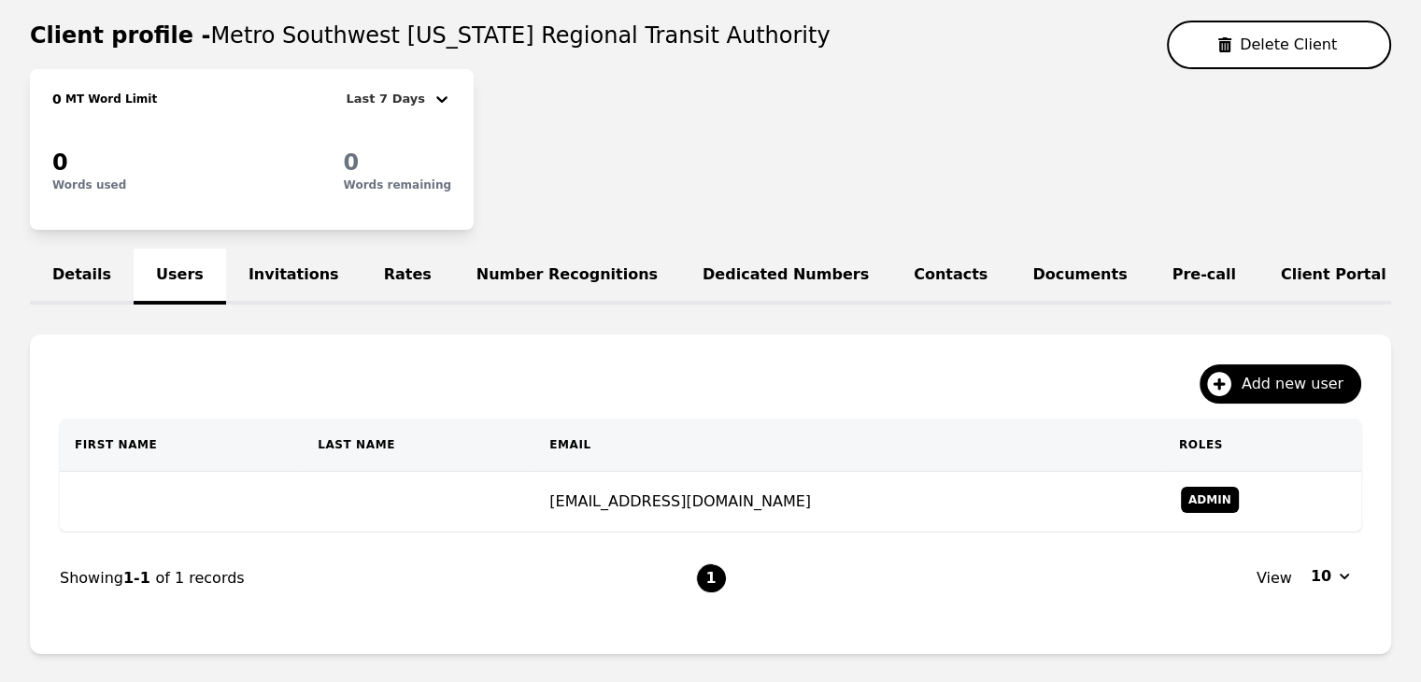
scroll to position [280, 0]
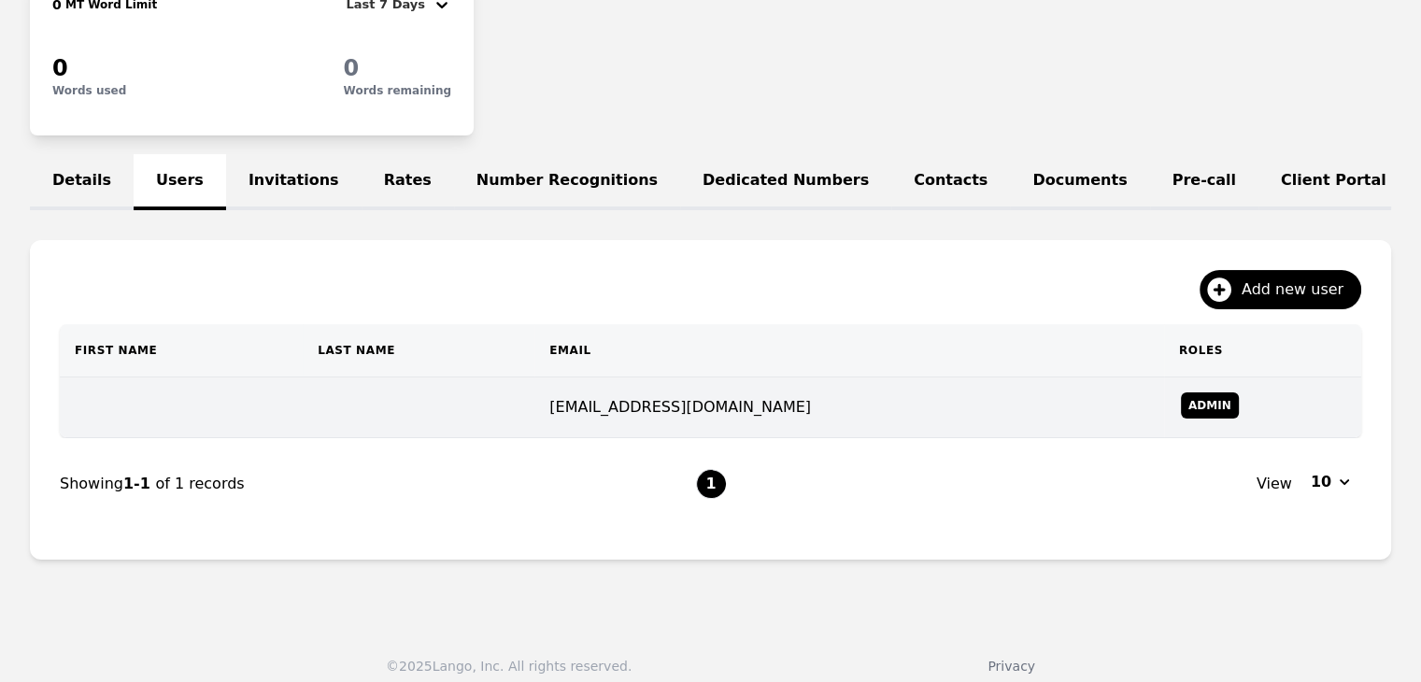
click at [428, 408] on td at bounding box center [419, 407] width 232 height 61
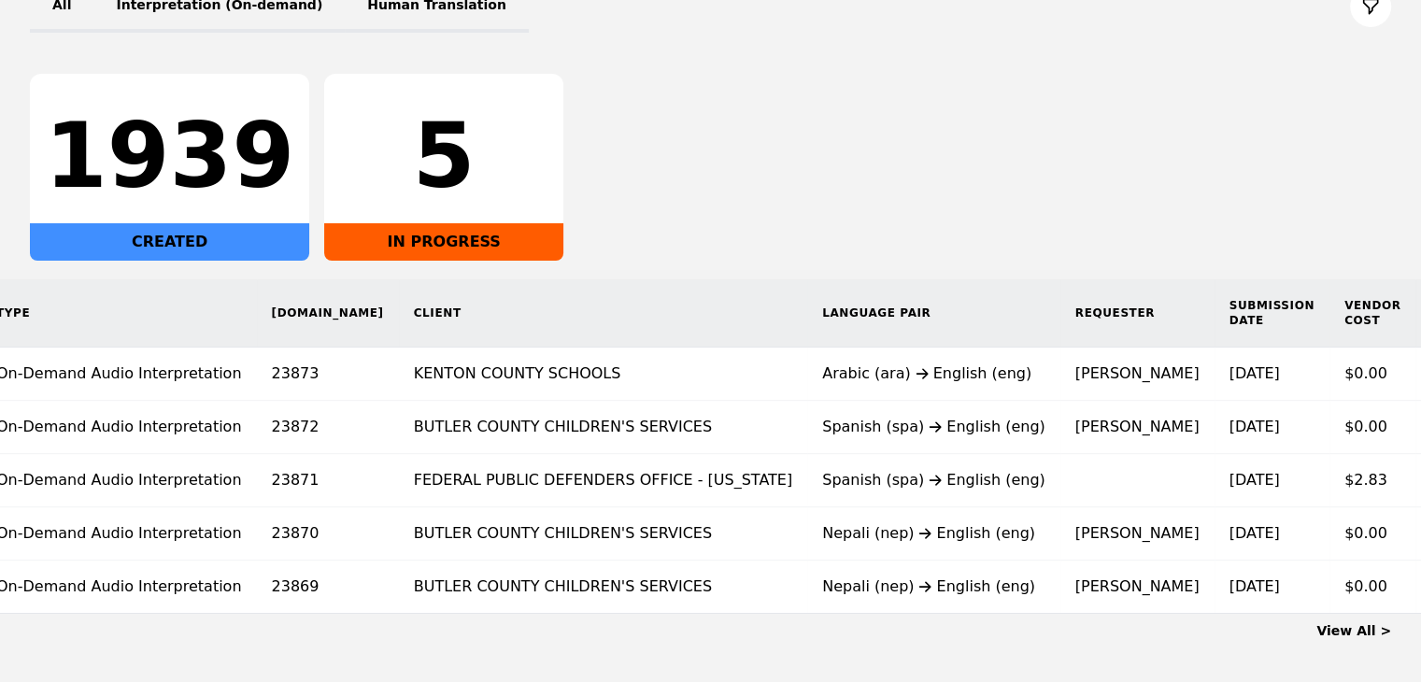
scroll to position [0, 119]
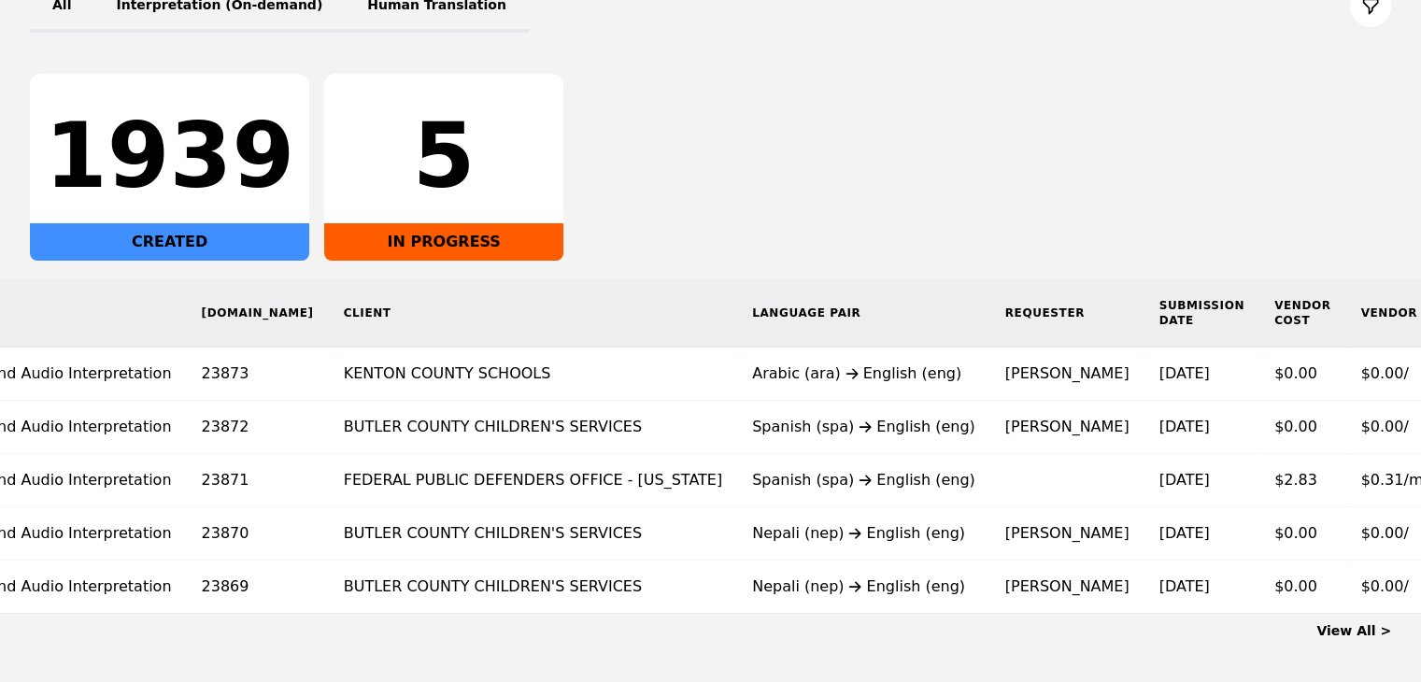
click at [1358, 638] on link "View All >" at bounding box center [1353, 630] width 75 height 15
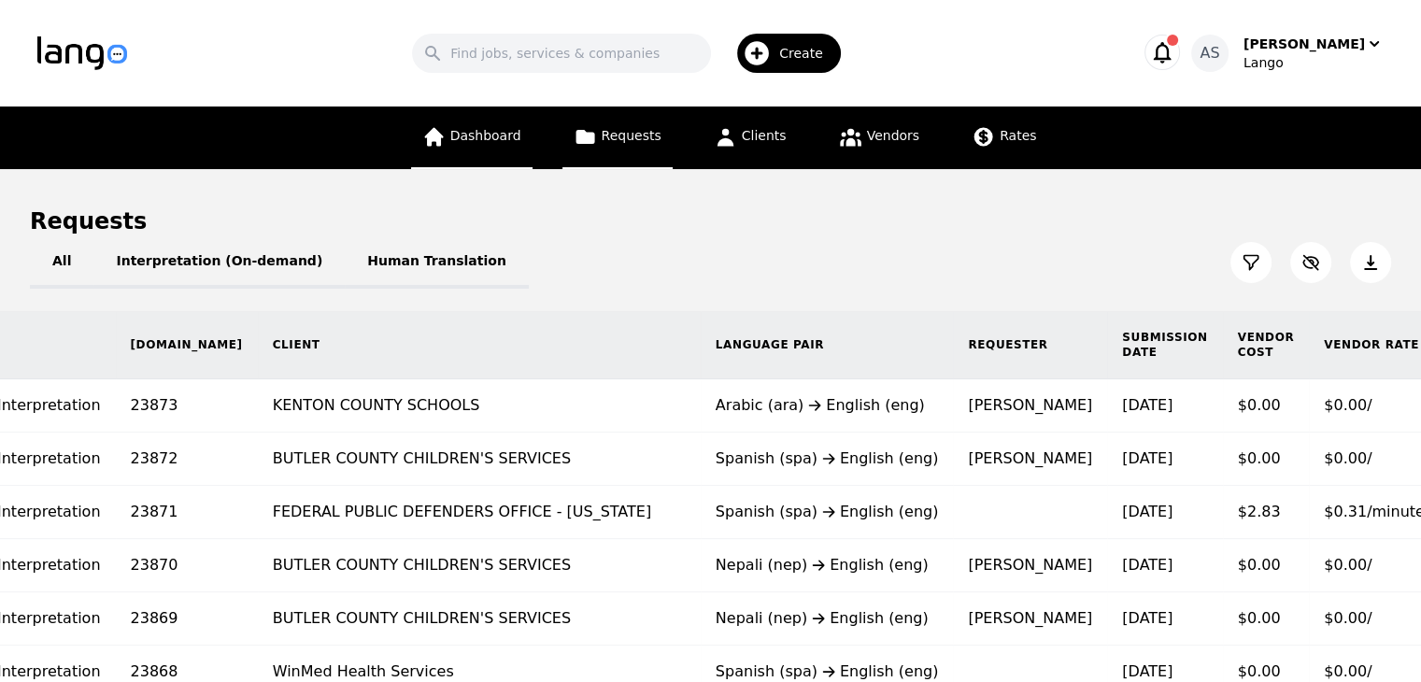
click at [480, 153] on link "Dashboard" at bounding box center [471, 138] width 121 height 63
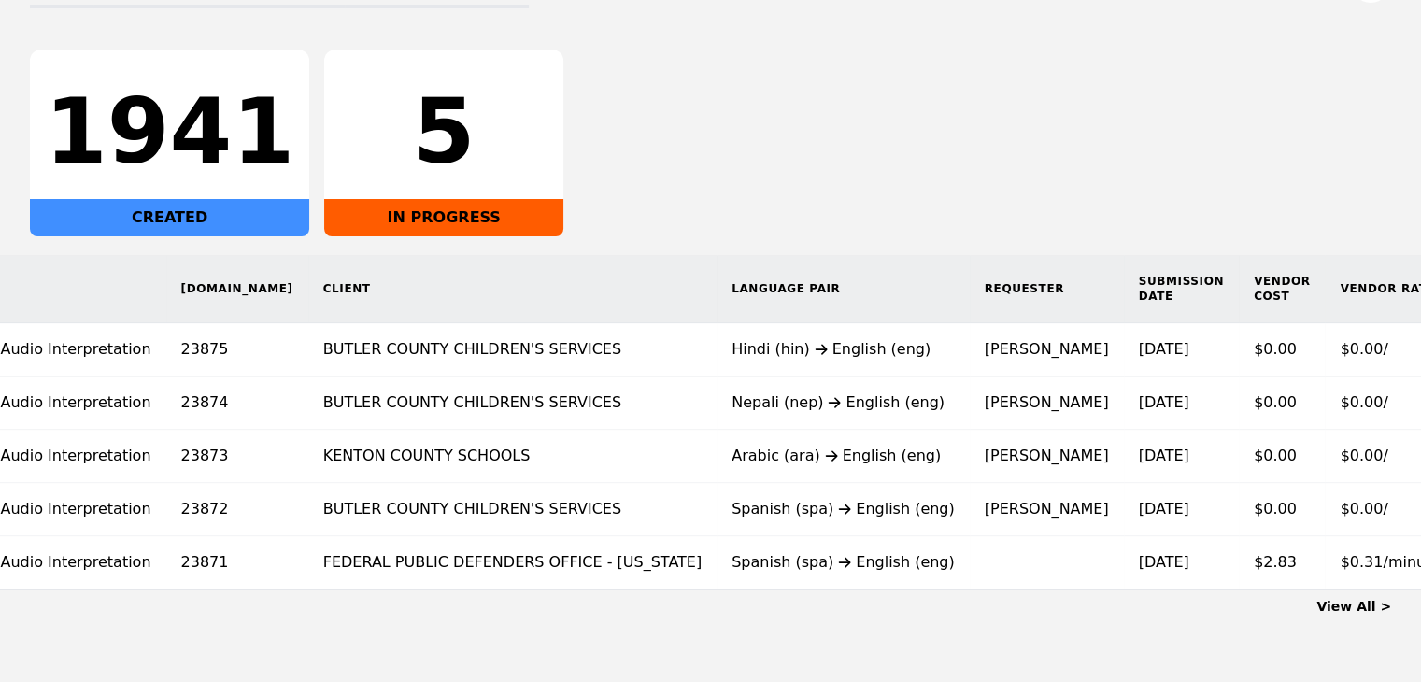
scroll to position [0, 157]
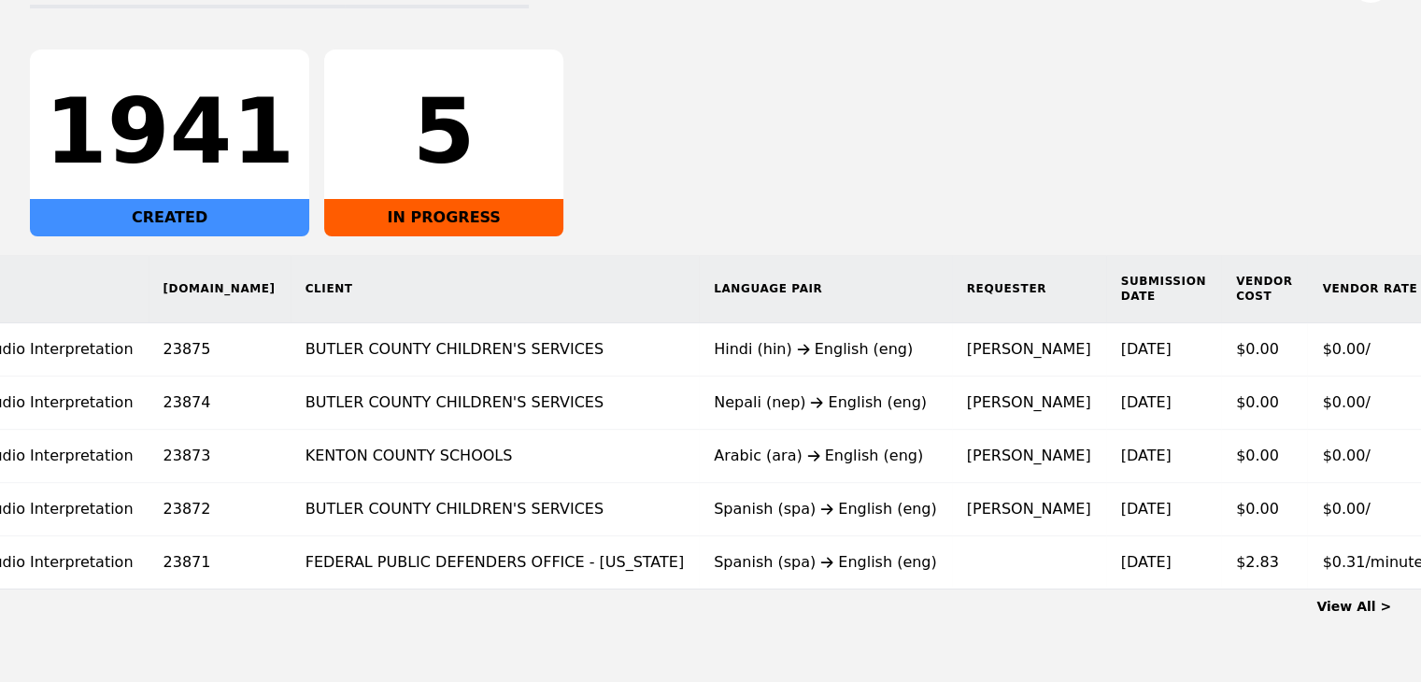
click at [1358, 614] on link "View All >" at bounding box center [1353, 606] width 75 height 15
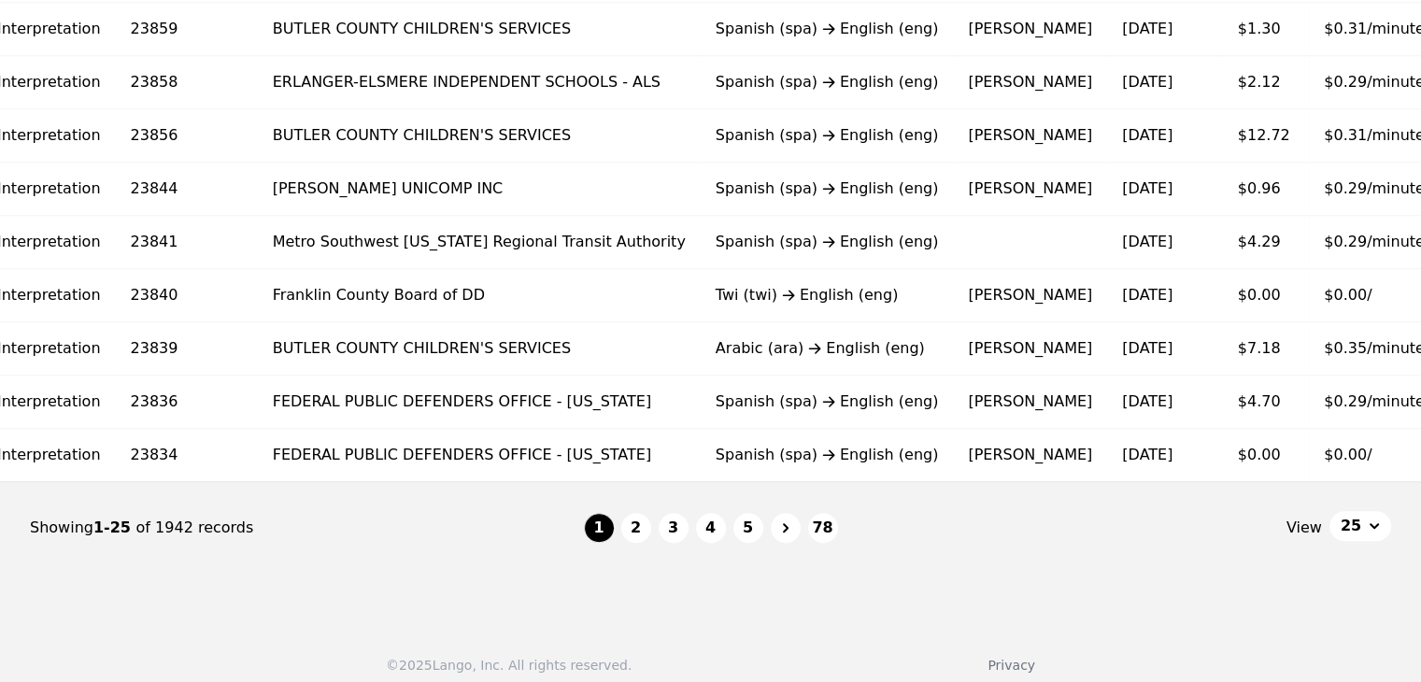
scroll to position [1251, 0]
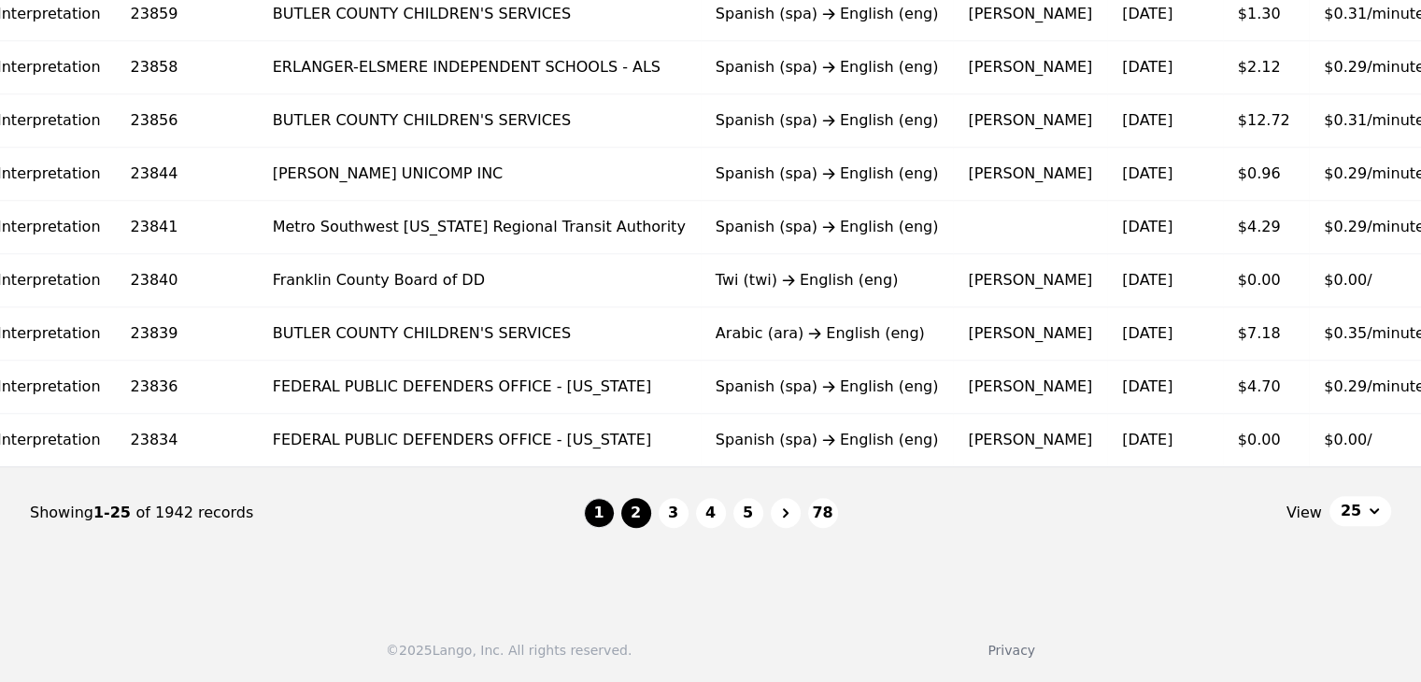
click at [631, 514] on button "2" at bounding box center [636, 513] width 30 height 30
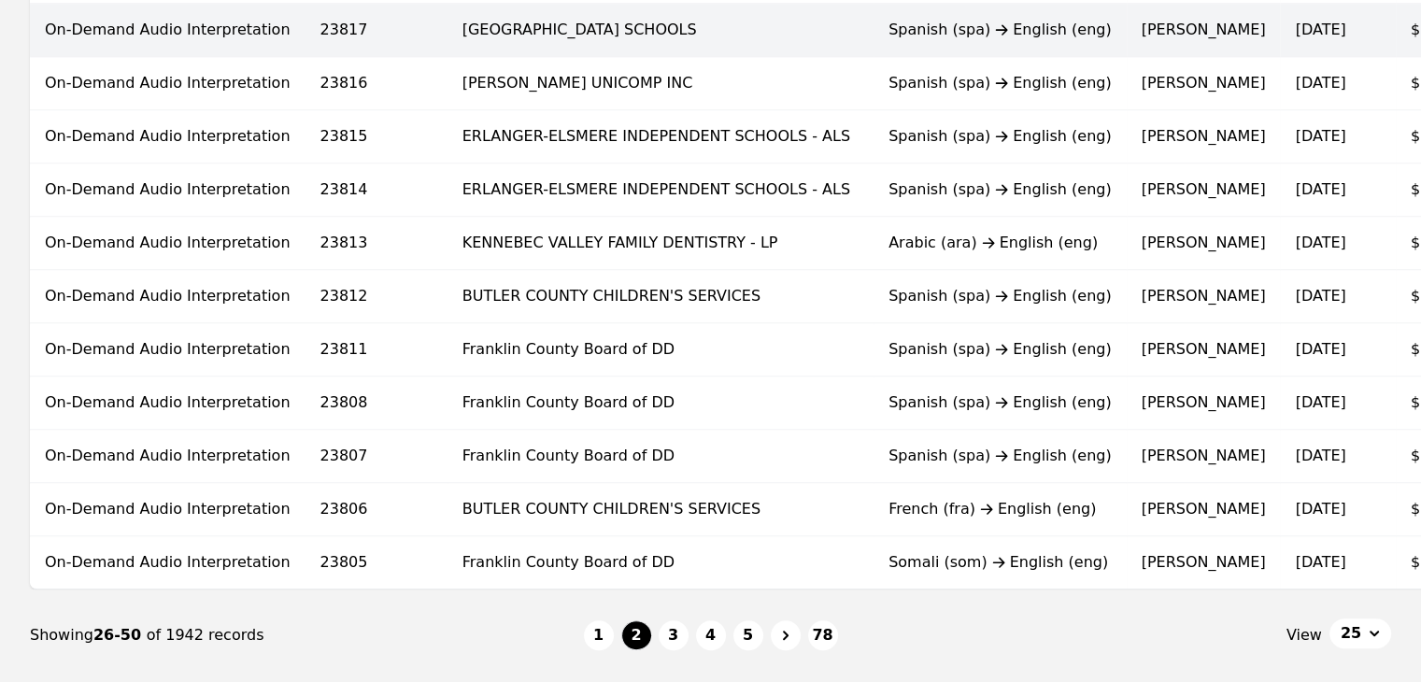
scroll to position [1251, 0]
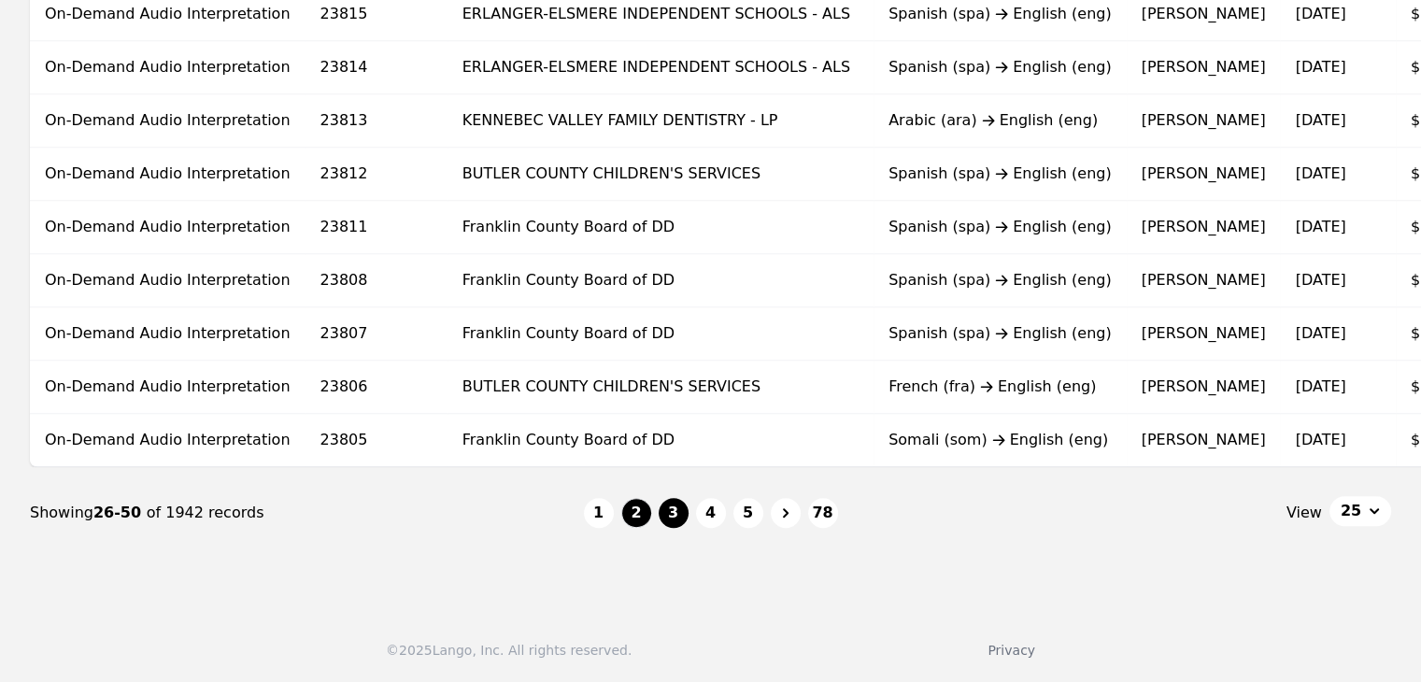
click at [681, 510] on button "3" at bounding box center [674, 513] width 30 height 30
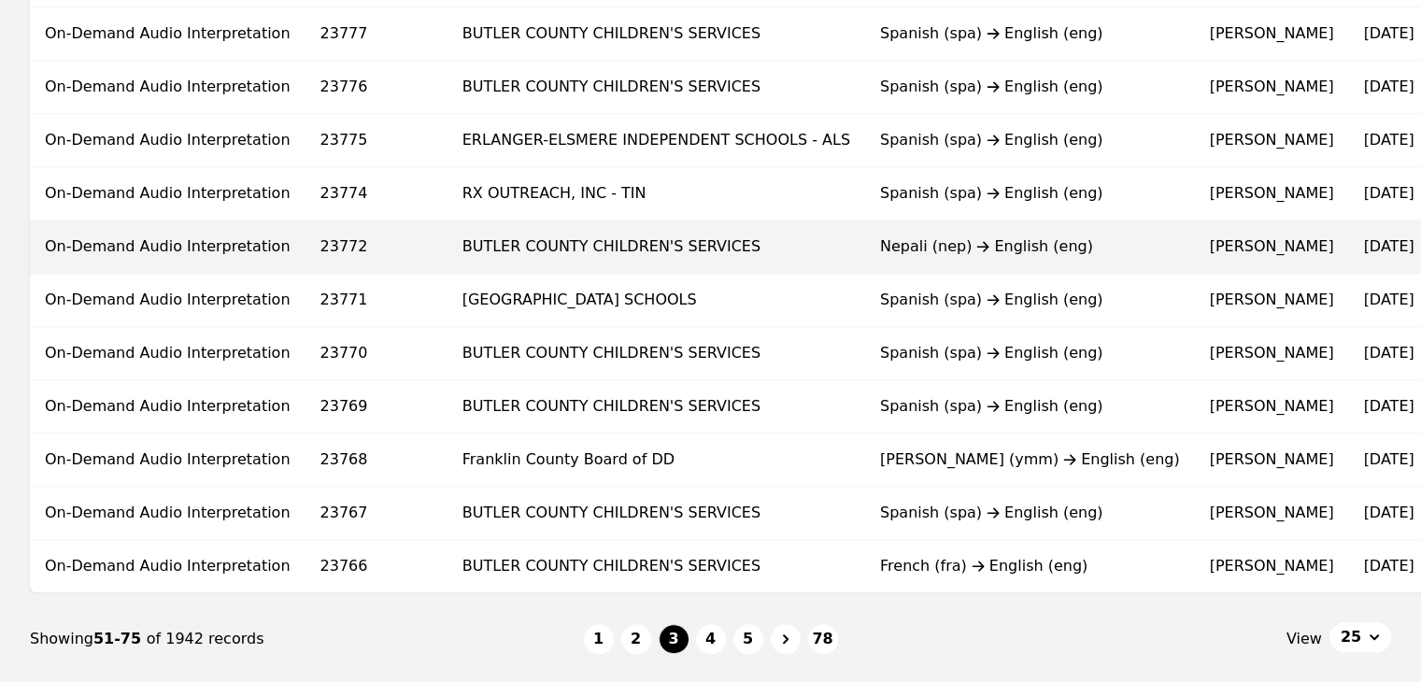
scroll to position [1121, 0]
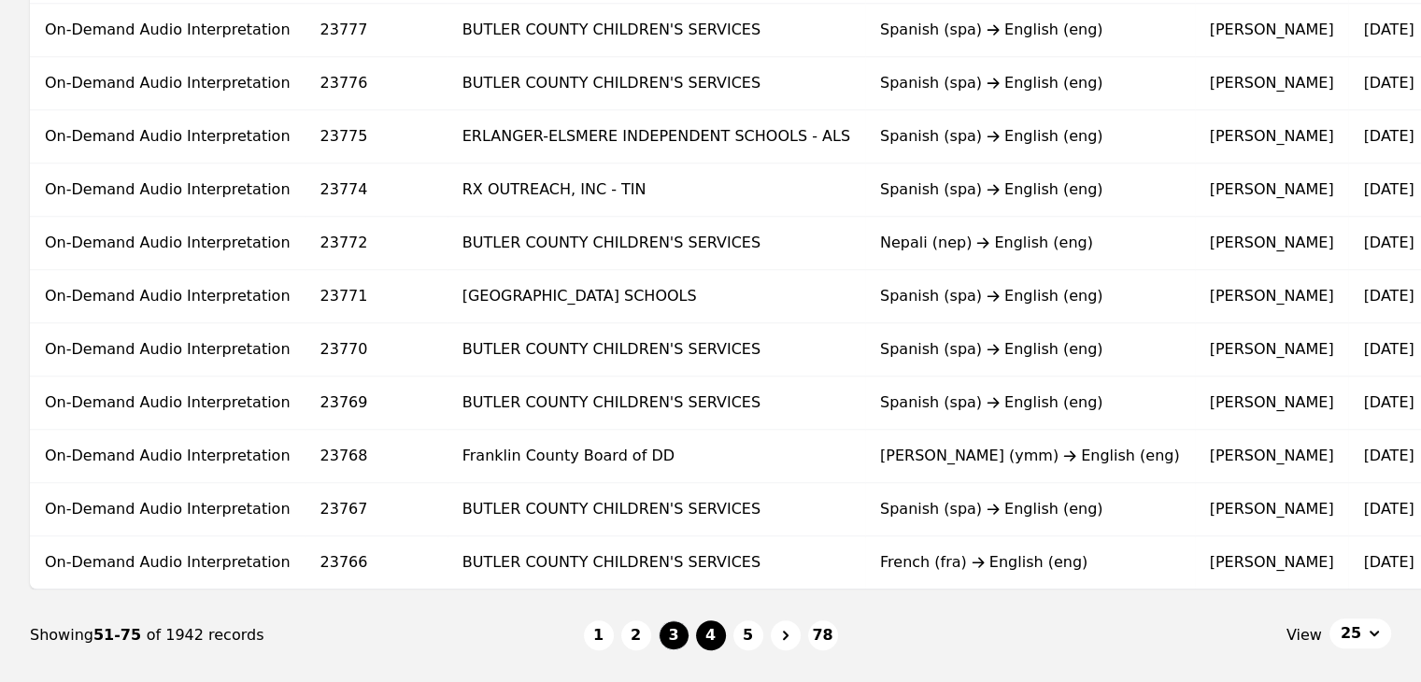
click at [706, 645] on button "4" at bounding box center [711, 635] width 30 height 30
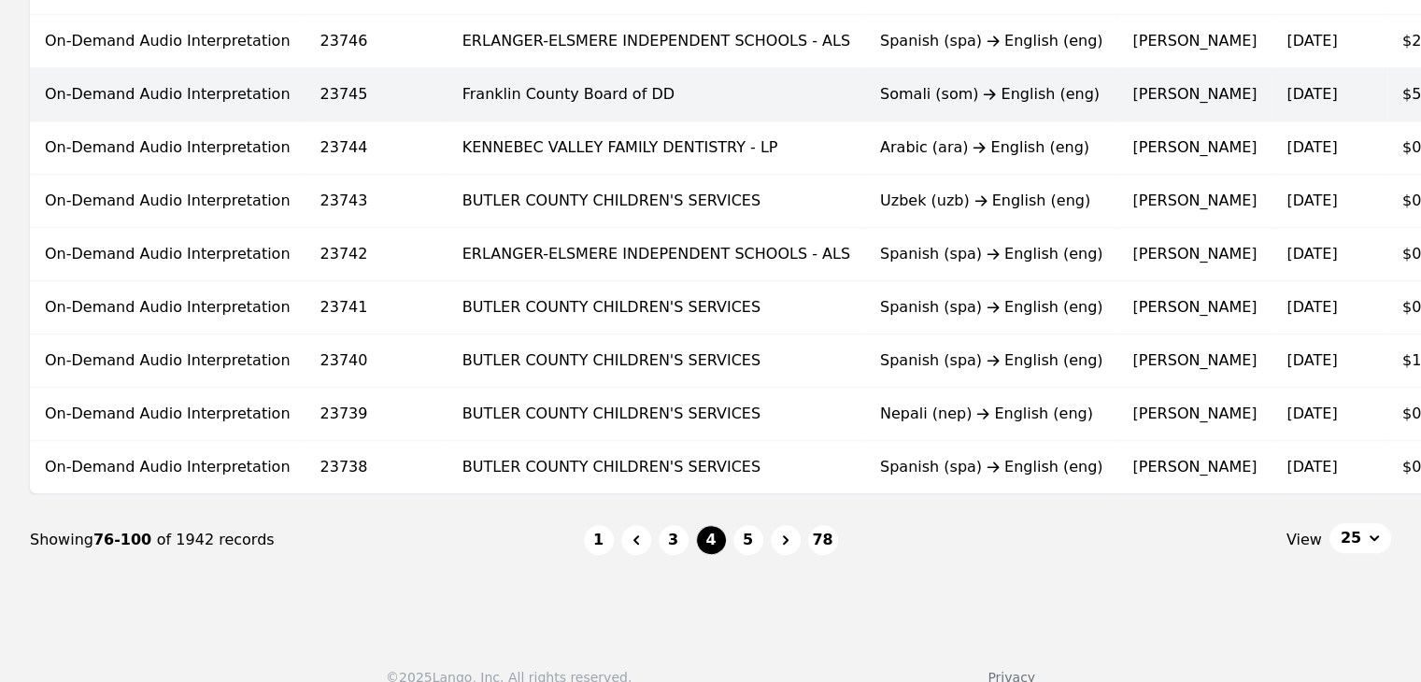
scroll to position [1251, 0]
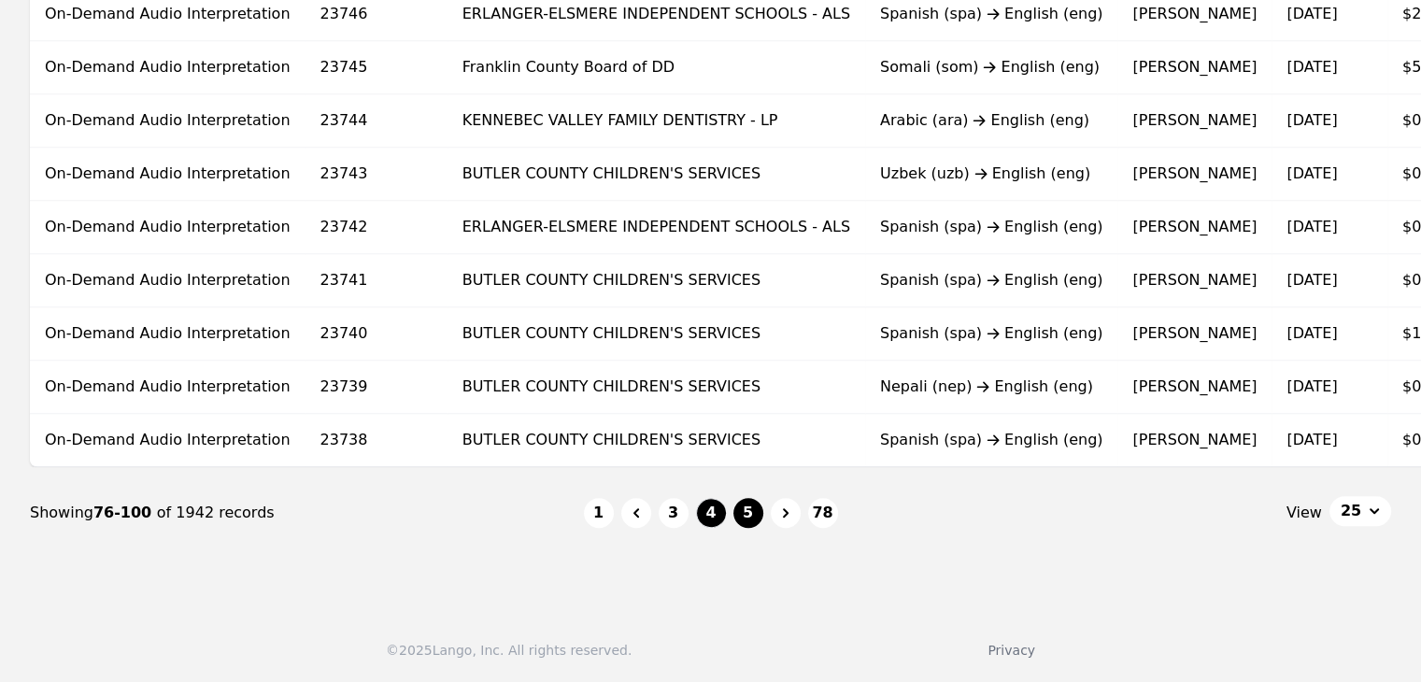
click at [749, 512] on button "5" at bounding box center [748, 513] width 30 height 30
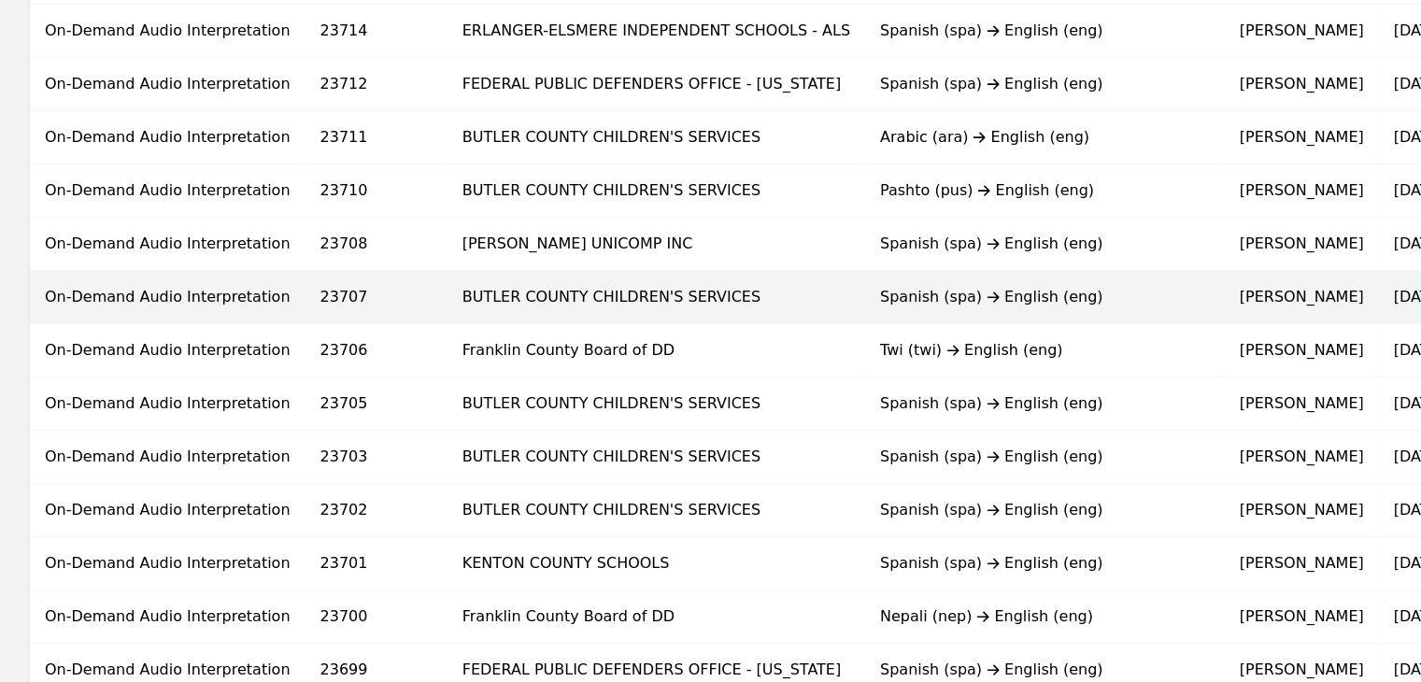
scroll to position [1121, 0]
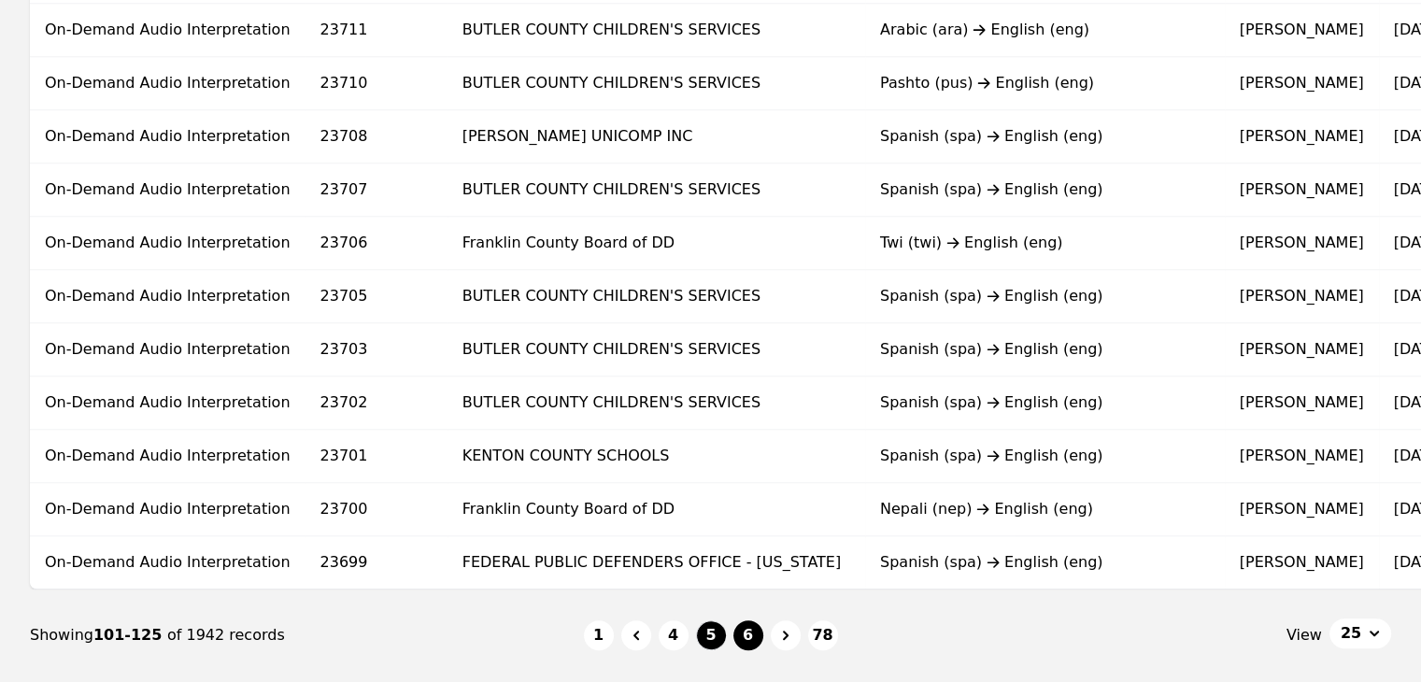
click at [756, 646] on button "6" at bounding box center [748, 635] width 30 height 30
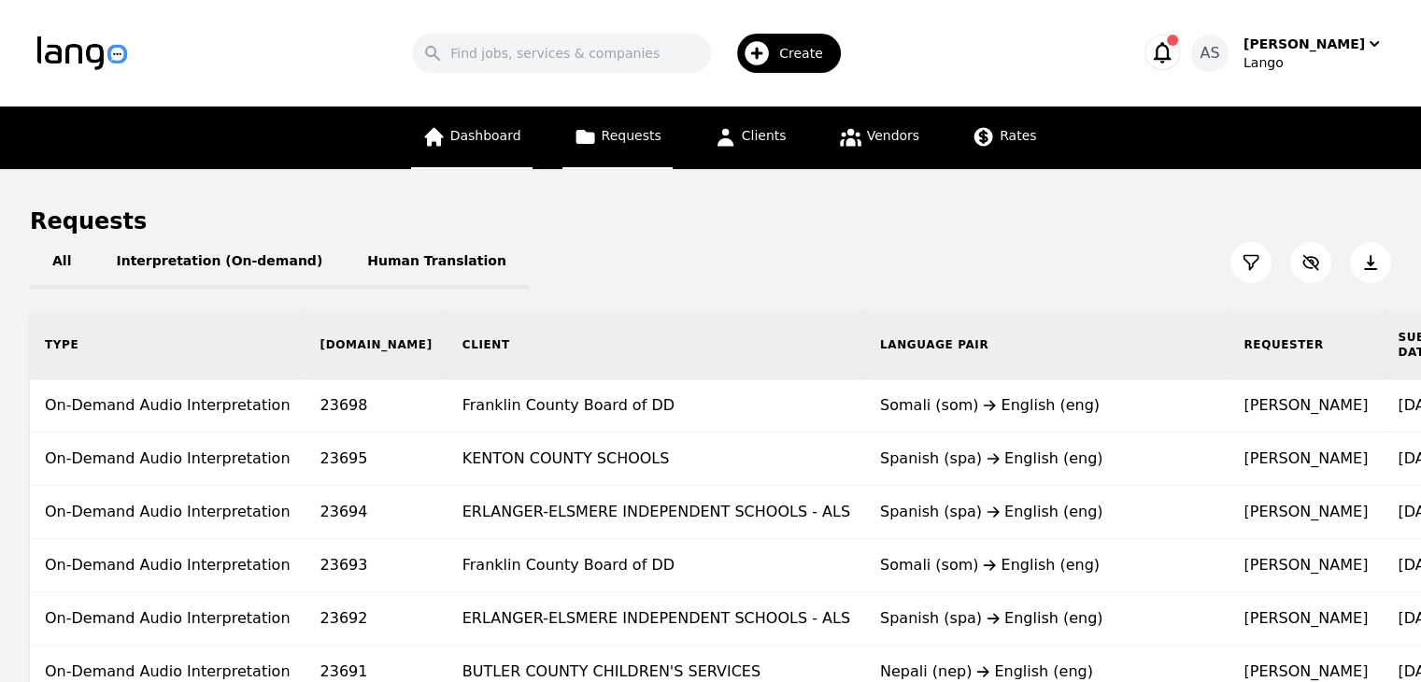
click at [533, 132] on link "Dashboard" at bounding box center [471, 138] width 121 height 63
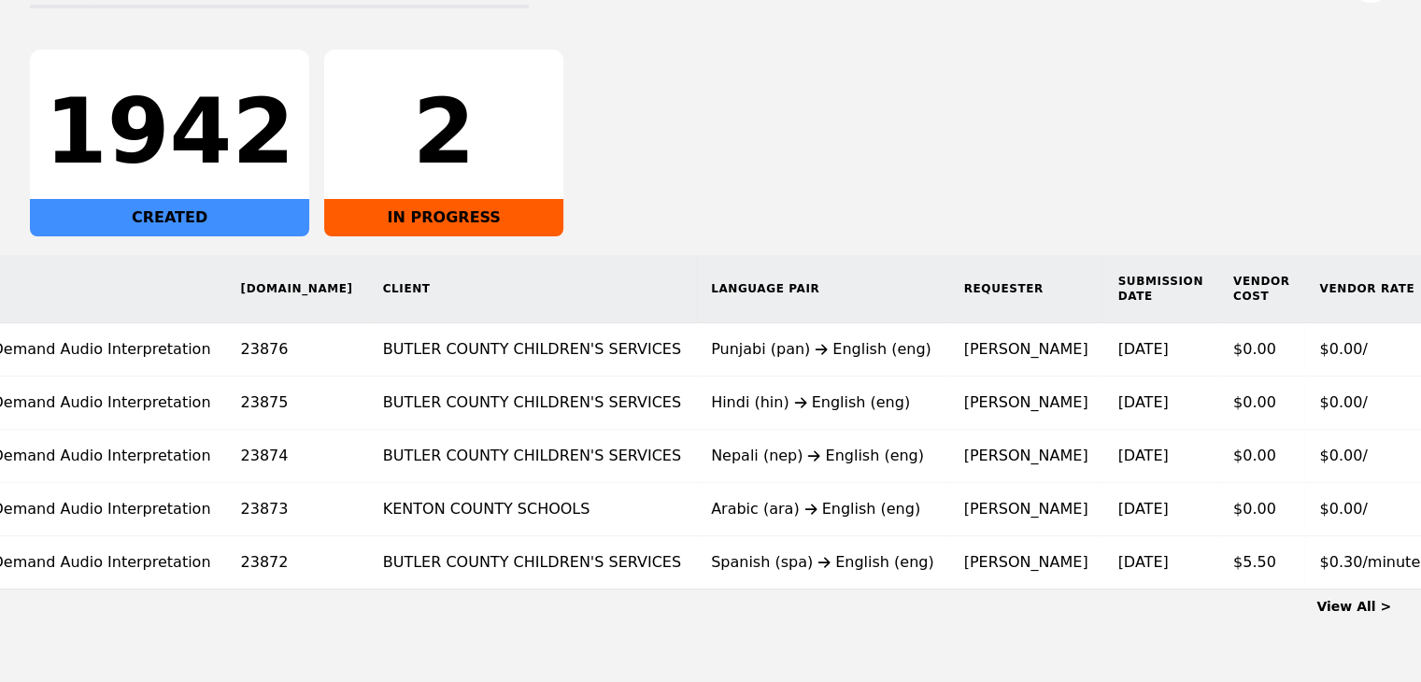
scroll to position [0, 92]
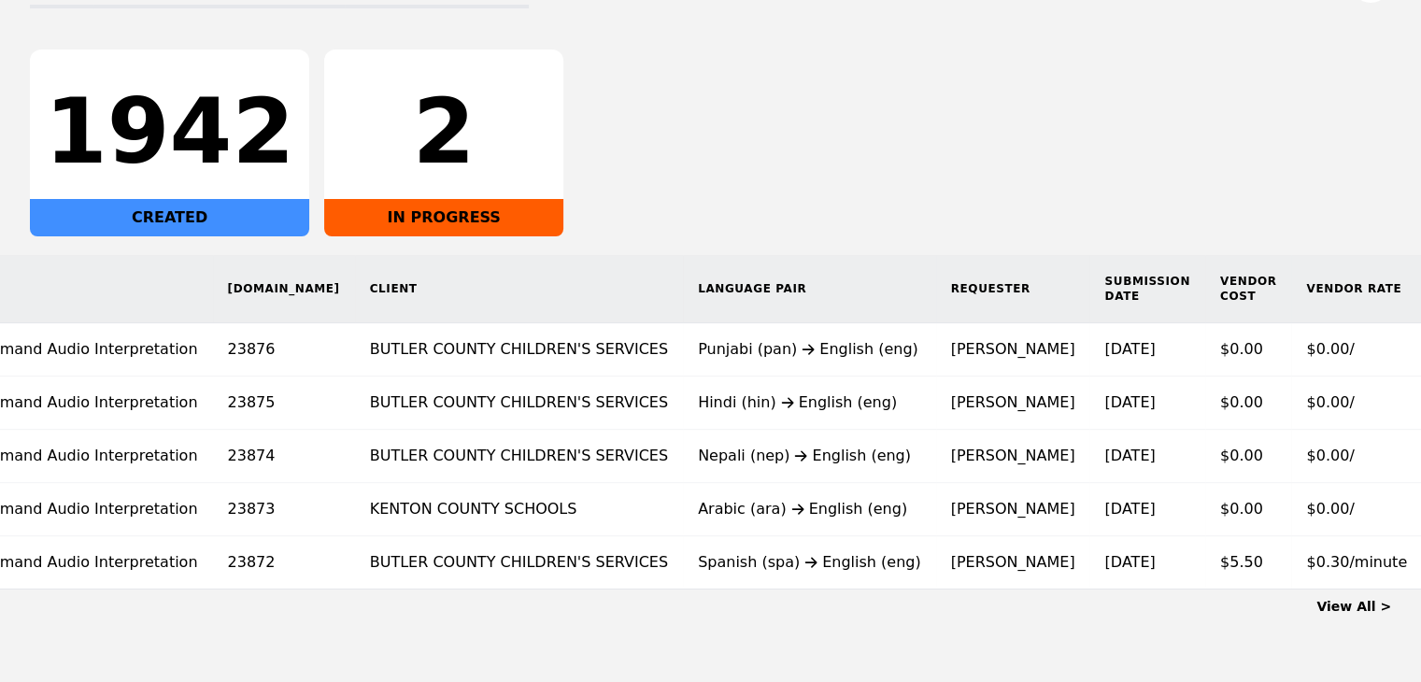
click at [1365, 614] on link "View All >" at bounding box center [1353, 606] width 75 height 15
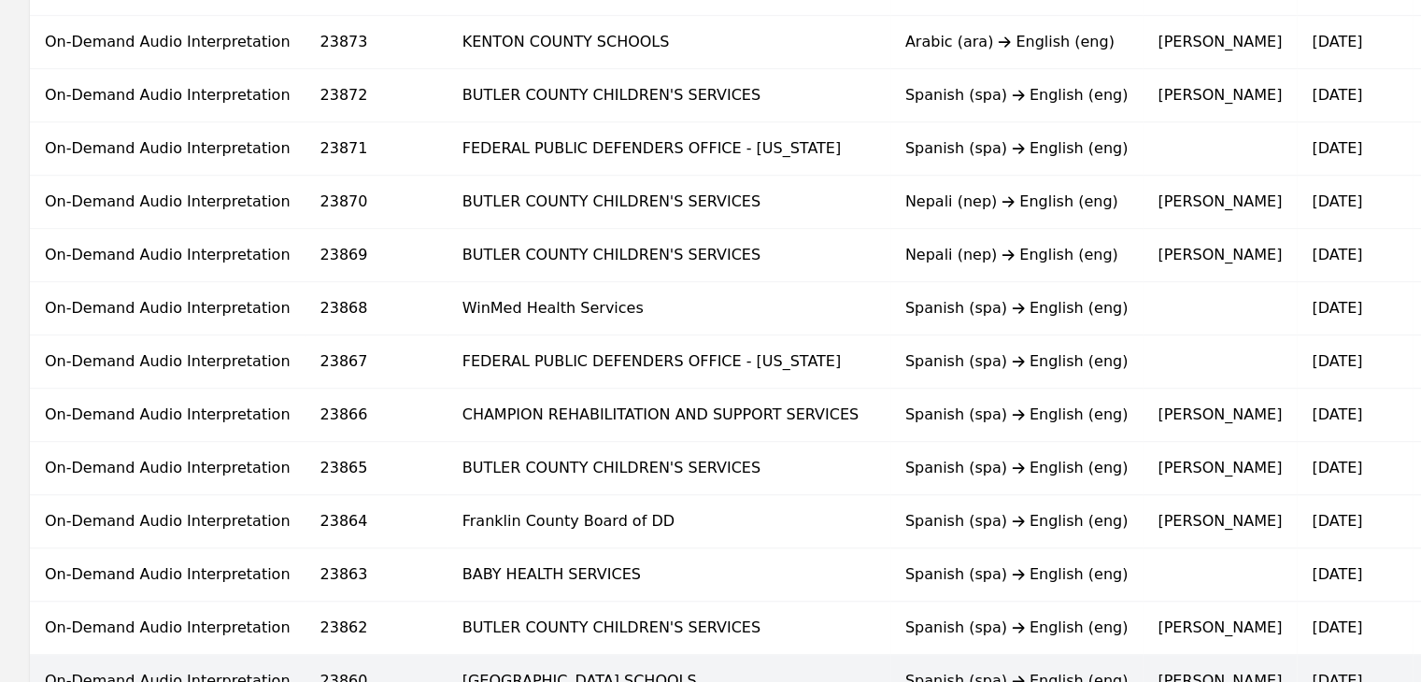
scroll to position [1251, 0]
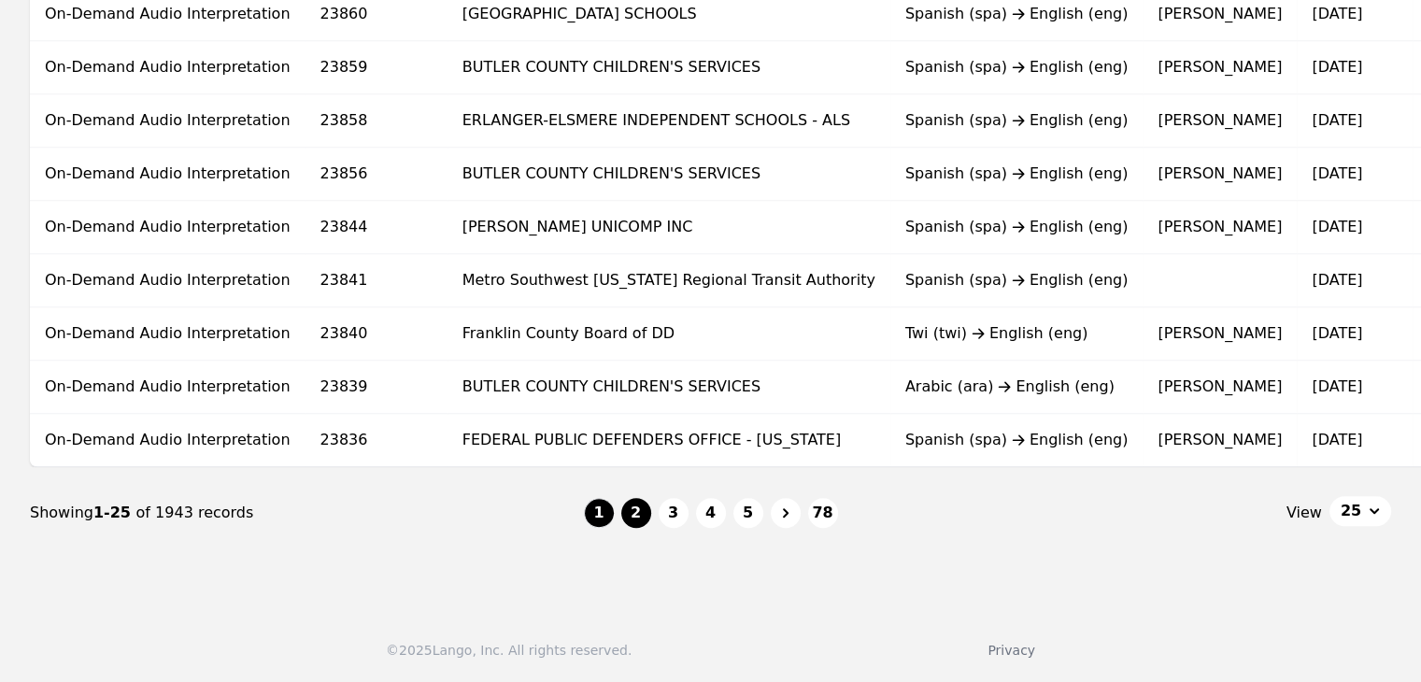
click at [646, 512] on button "2" at bounding box center [636, 513] width 30 height 30
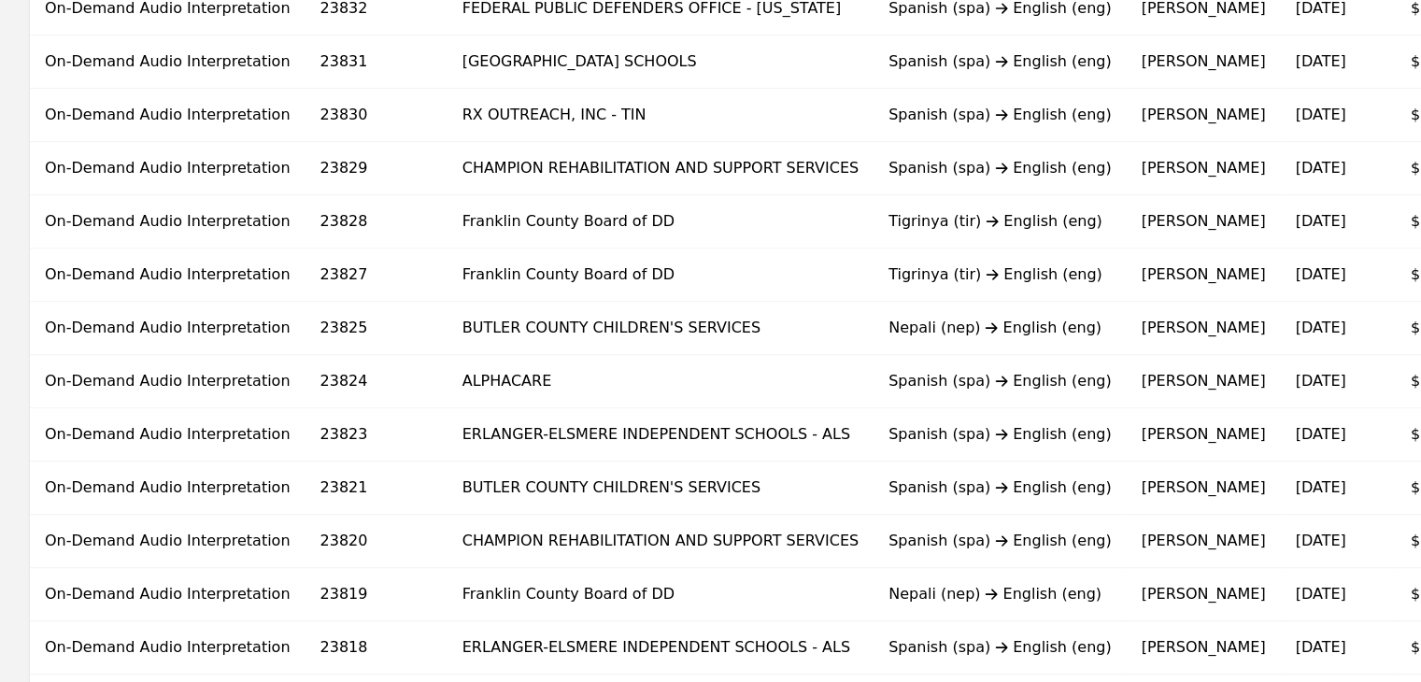
scroll to position [410, 0]
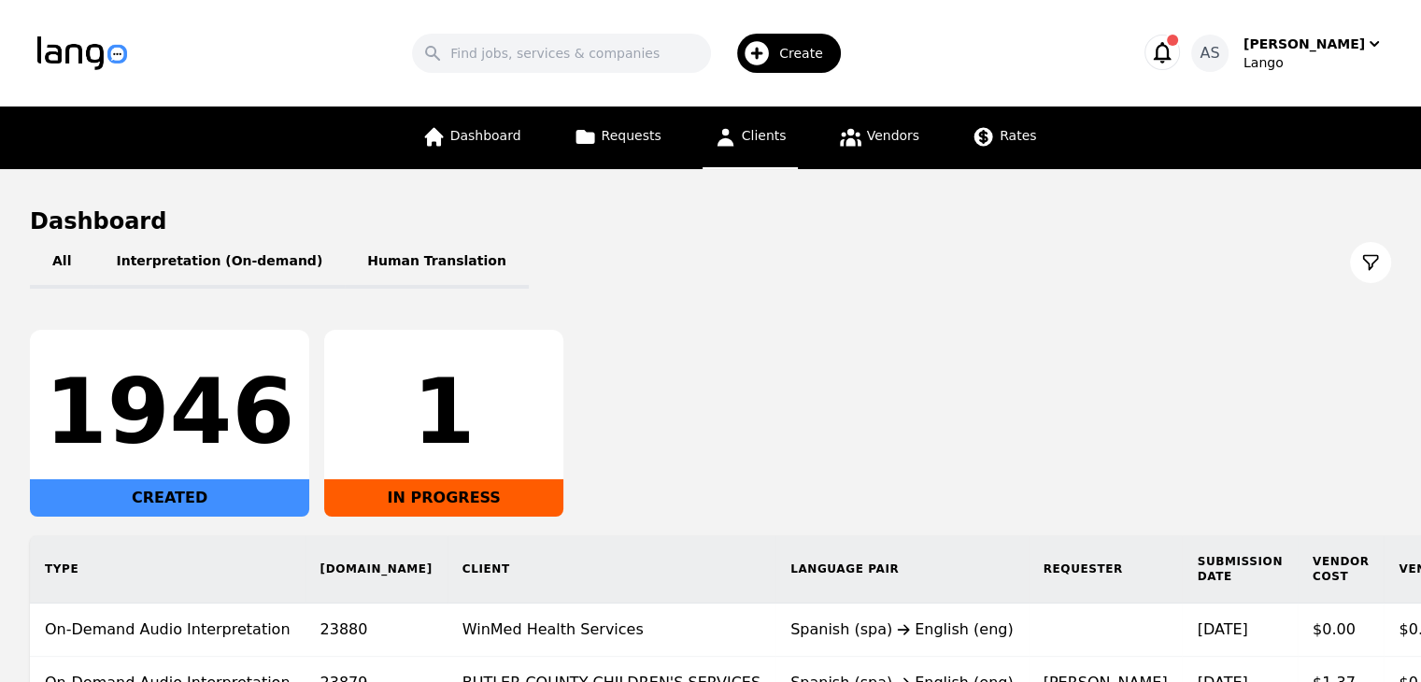
click at [765, 129] on span "Clients" at bounding box center [764, 135] width 45 height 15
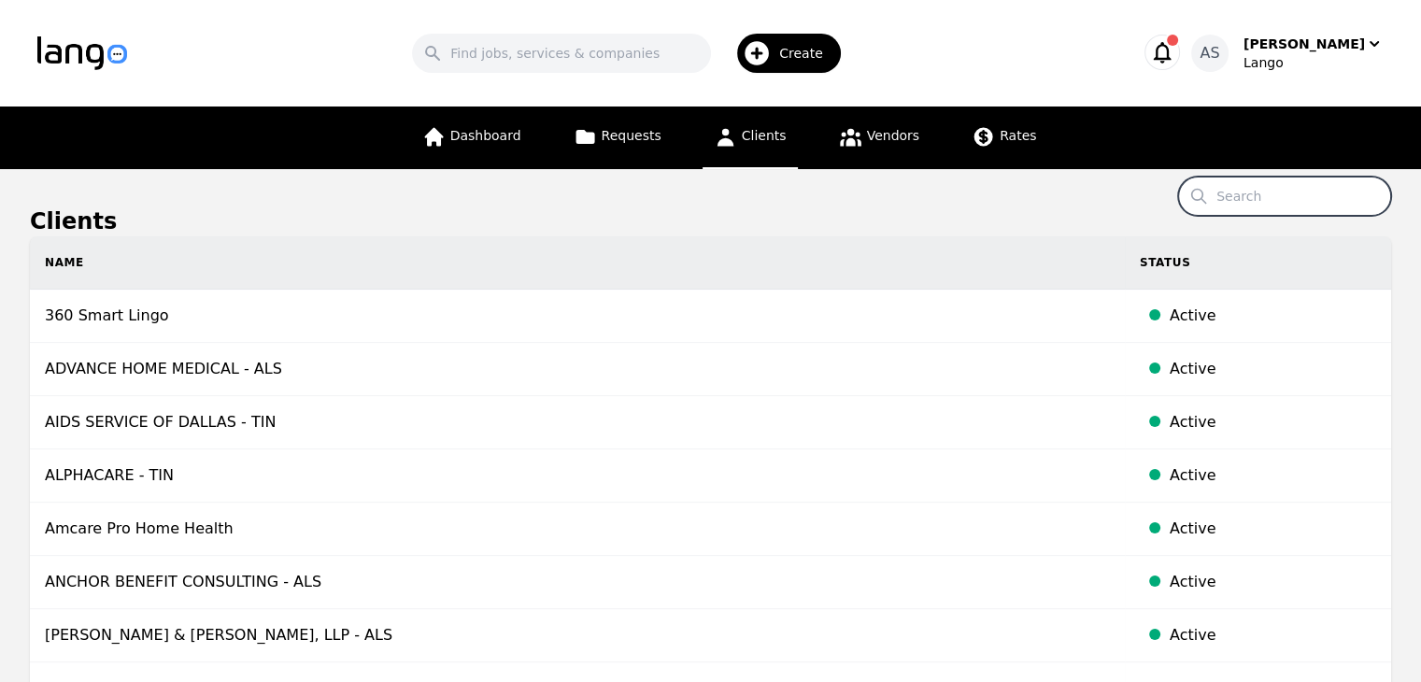
click at [1289, 203] on input "Search" at bounding box center [1284, 196] width 213 height 39
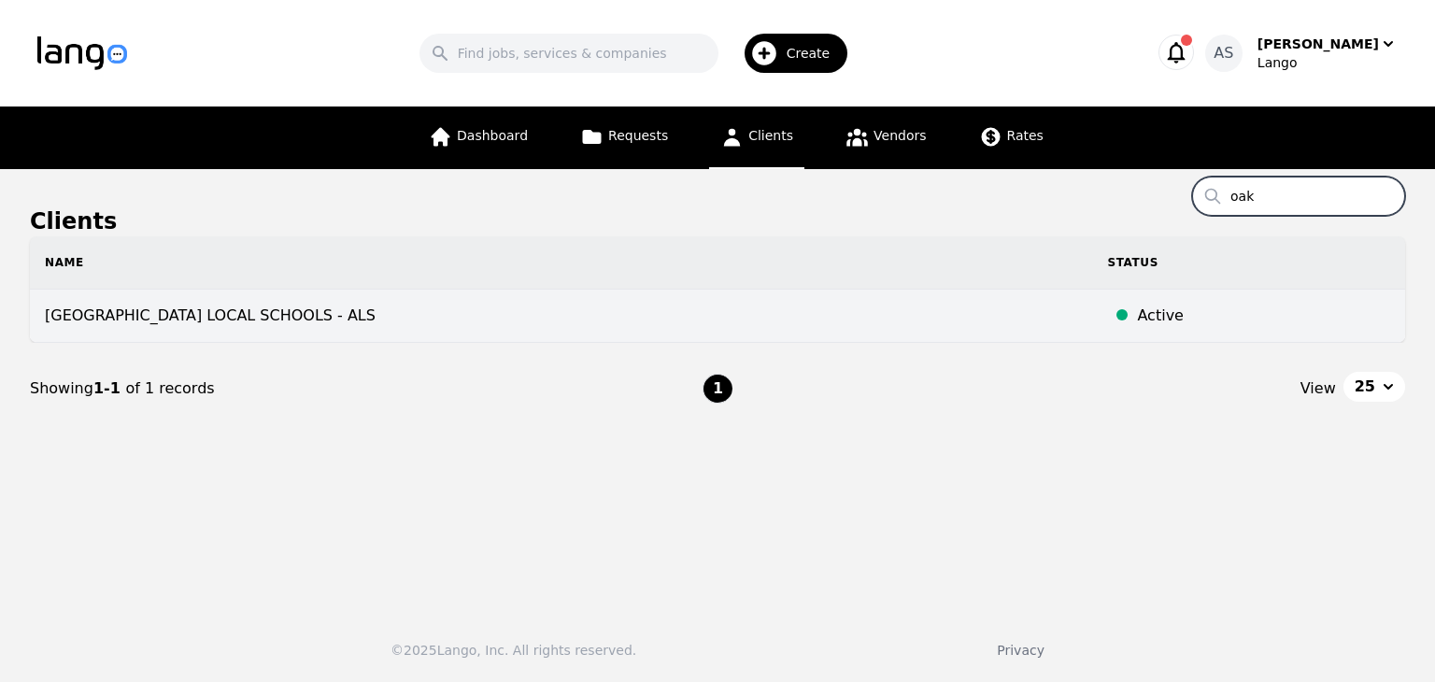
type input "oak"
click at [330, 311] on td "OAK HILLS LOCAL SCHOOLS - ALS" at bounding box center [561, 316] width 1062 height 53
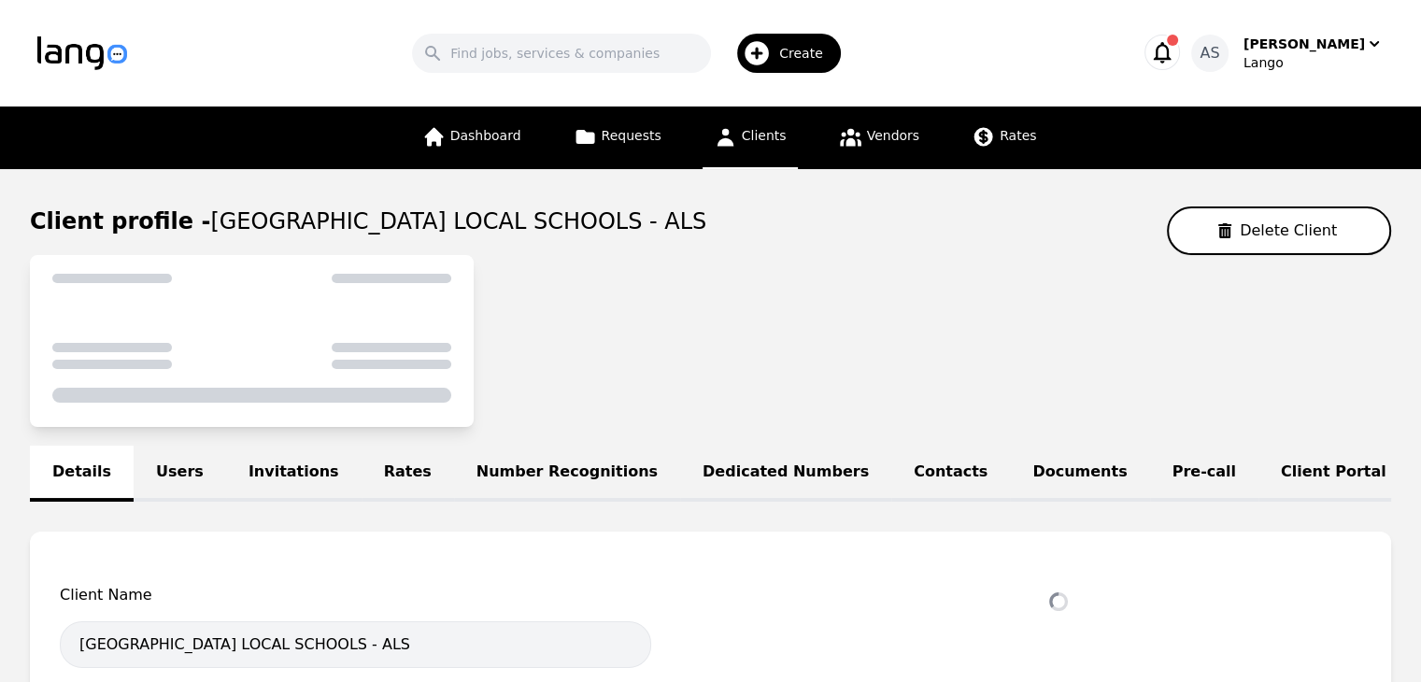
select select "active"
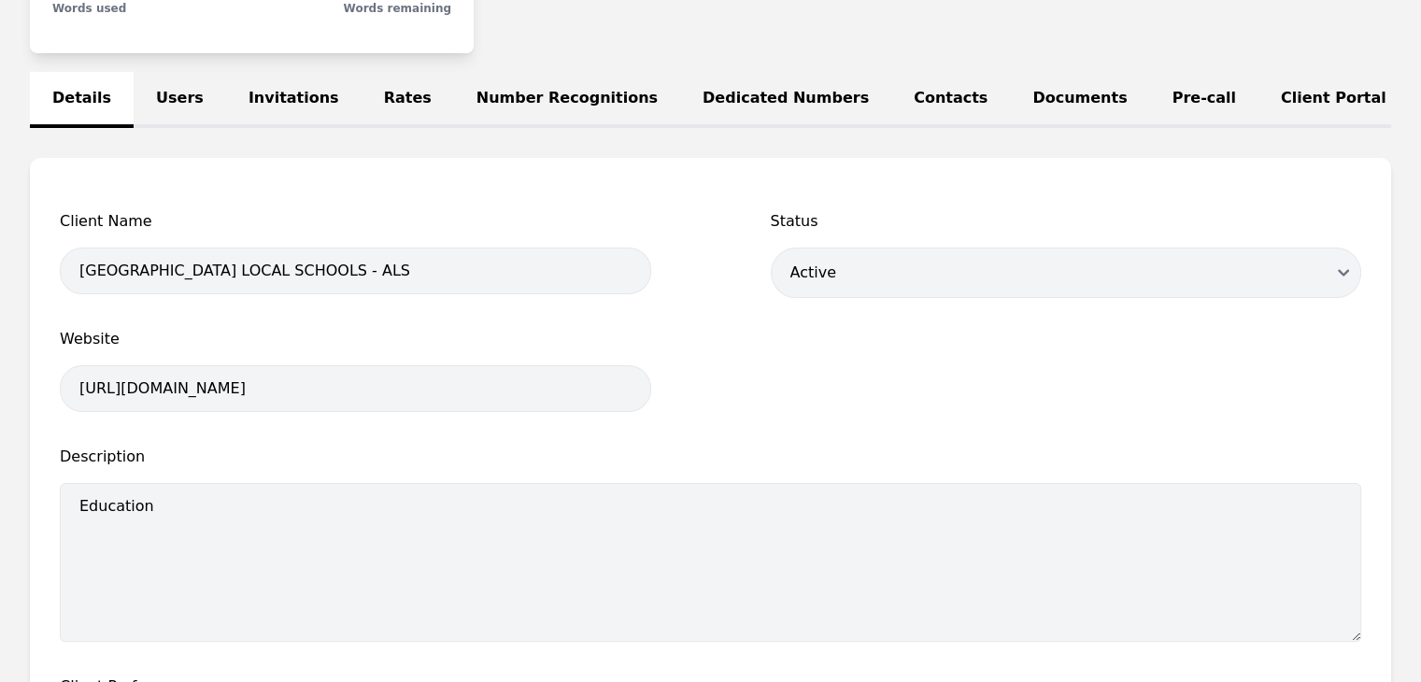
scroll to position [151, 0]
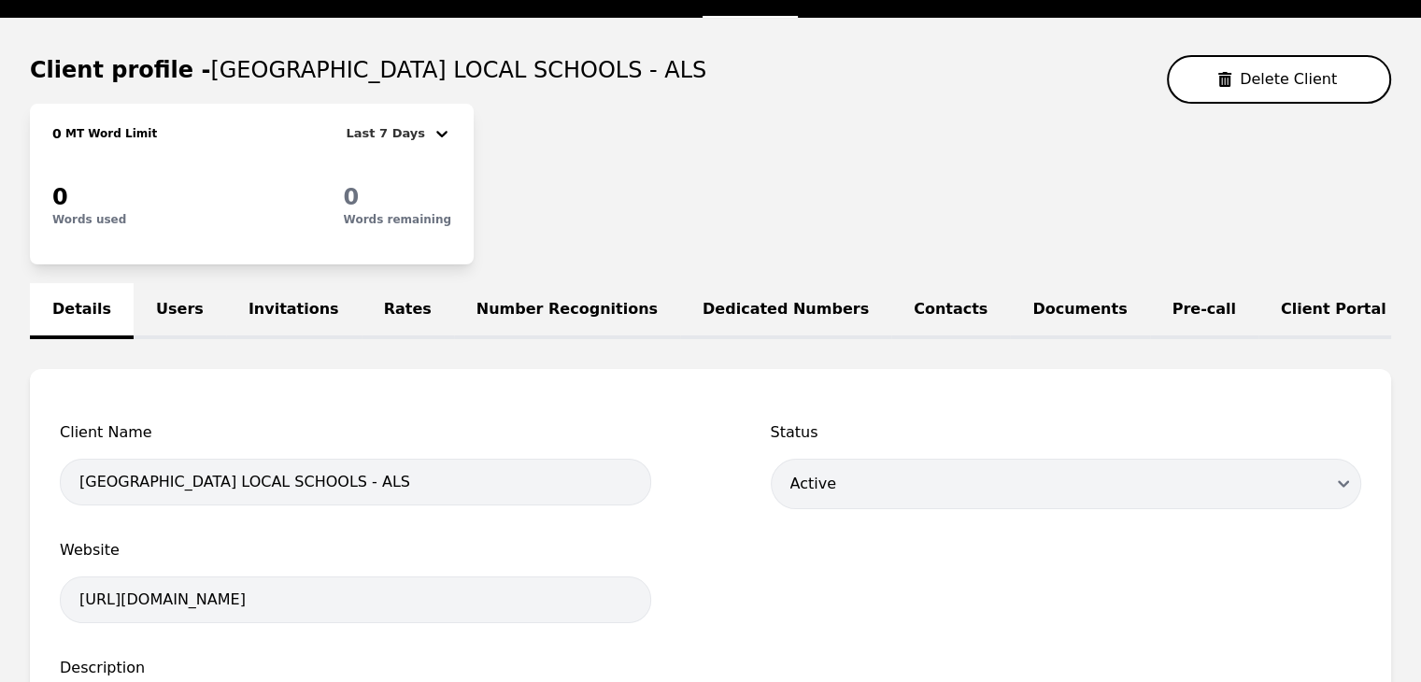
click at [176, 302] on link "Users" at bounding box center [180, 311] width 92 height 56
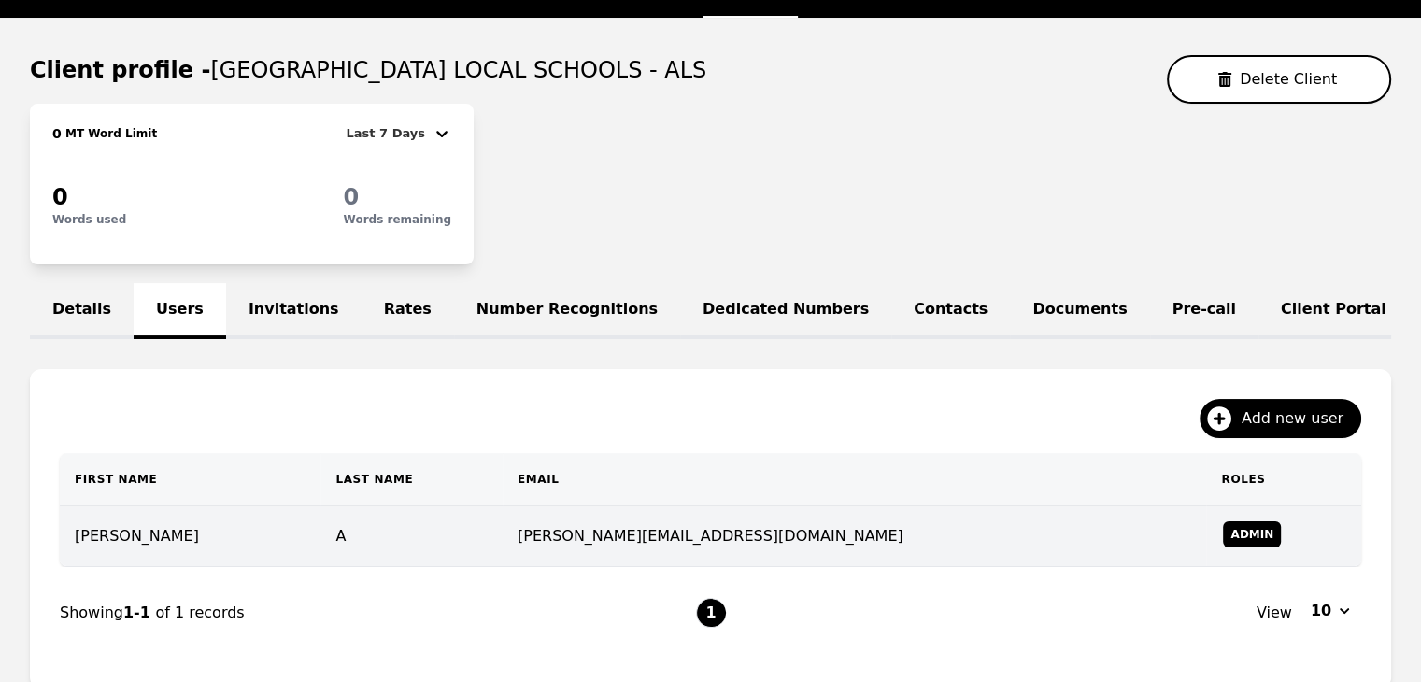
click at [623, 557] on td "brennan_a@ohlsd.org" at bounding box center [855, 536] width 704 height 61
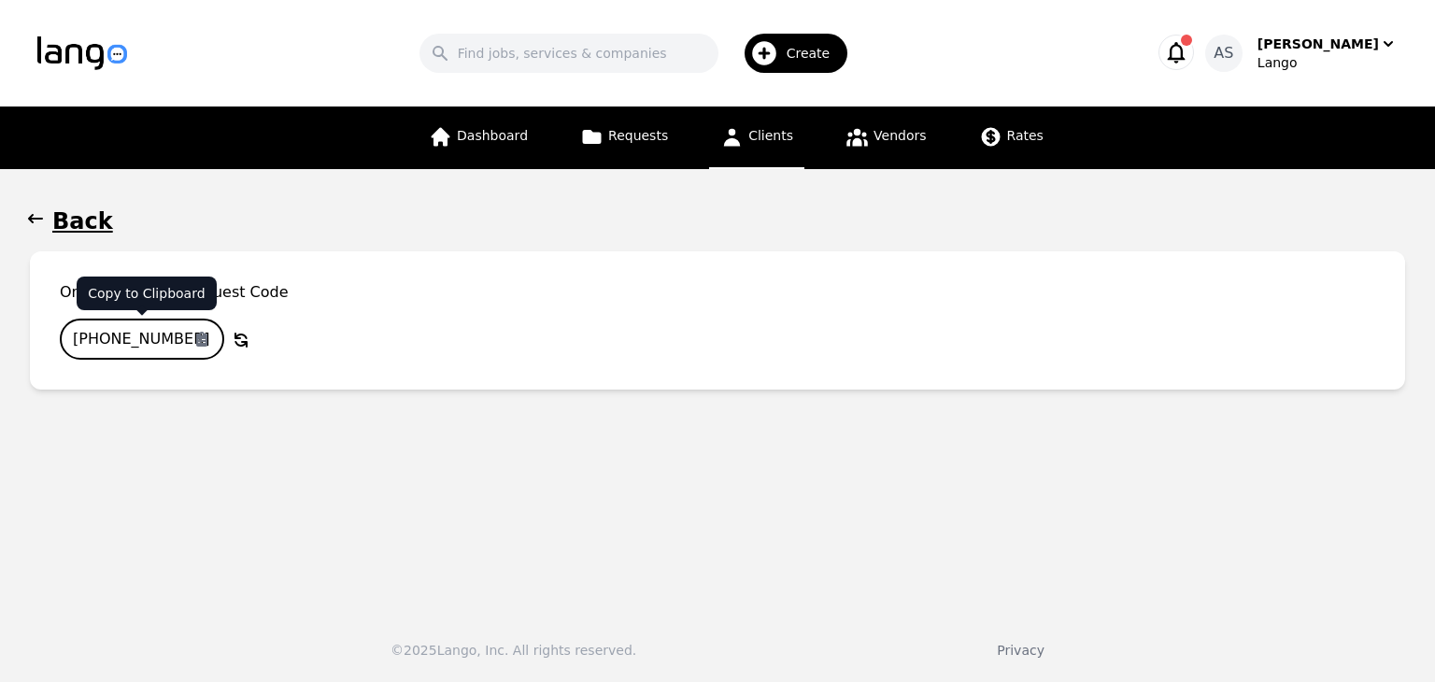
click at [153, 334] on input "314-1036-621" at bounding box center [142, 339] width 164 height 41
click at [134, 338] on input "314-1036-621" at bounding box center [142, 339] width 164 height 41
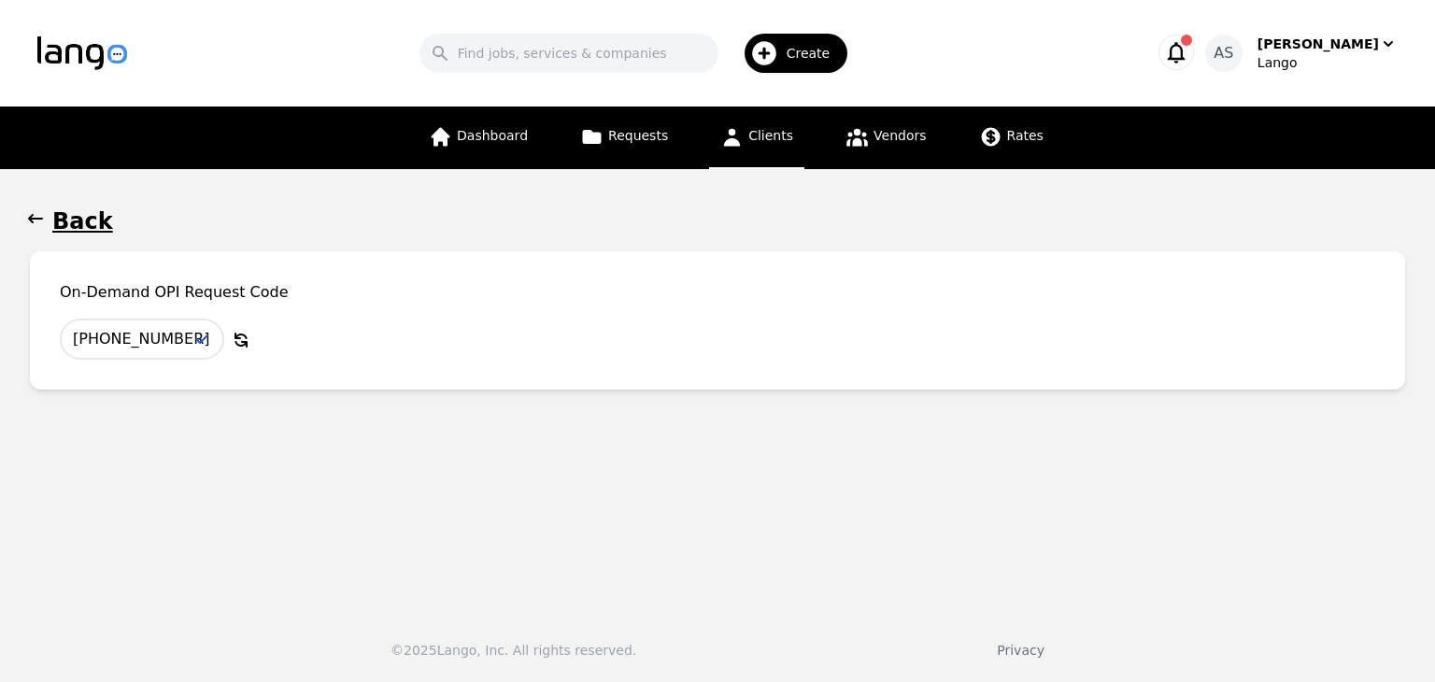
click at [49, 214] on button "Back" at bounding box center [717, 221] width 1375 height 30
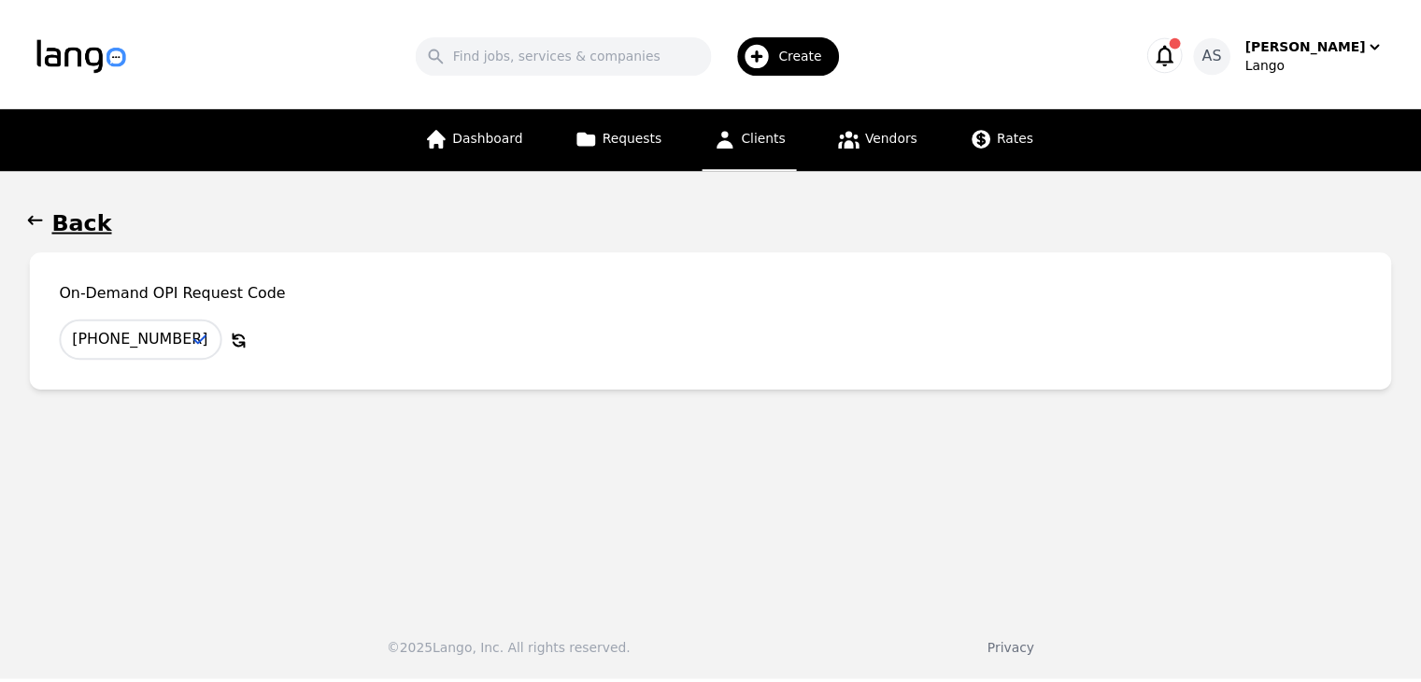
scroll to position [151, 0]
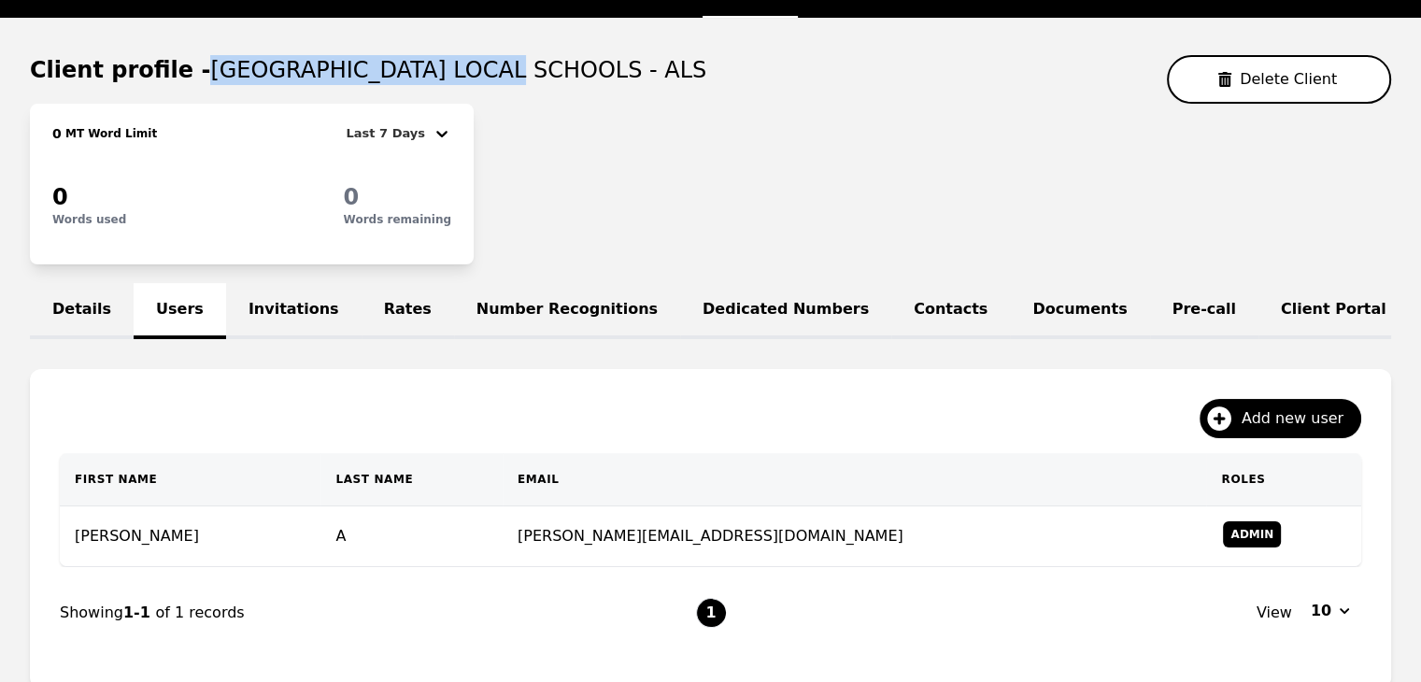
drag, startPoint x: 192, startPoint y: 68, endPoint x: 470, endPoint y: 74, distance: 277.5
click at [470, 74] on span "OAK HILLS LOCAL SCHOOLS - ALS" at bounding box center [458, 70] width 496 height 26
copy span "OAK HILLS LOCAL SCHOOLS"
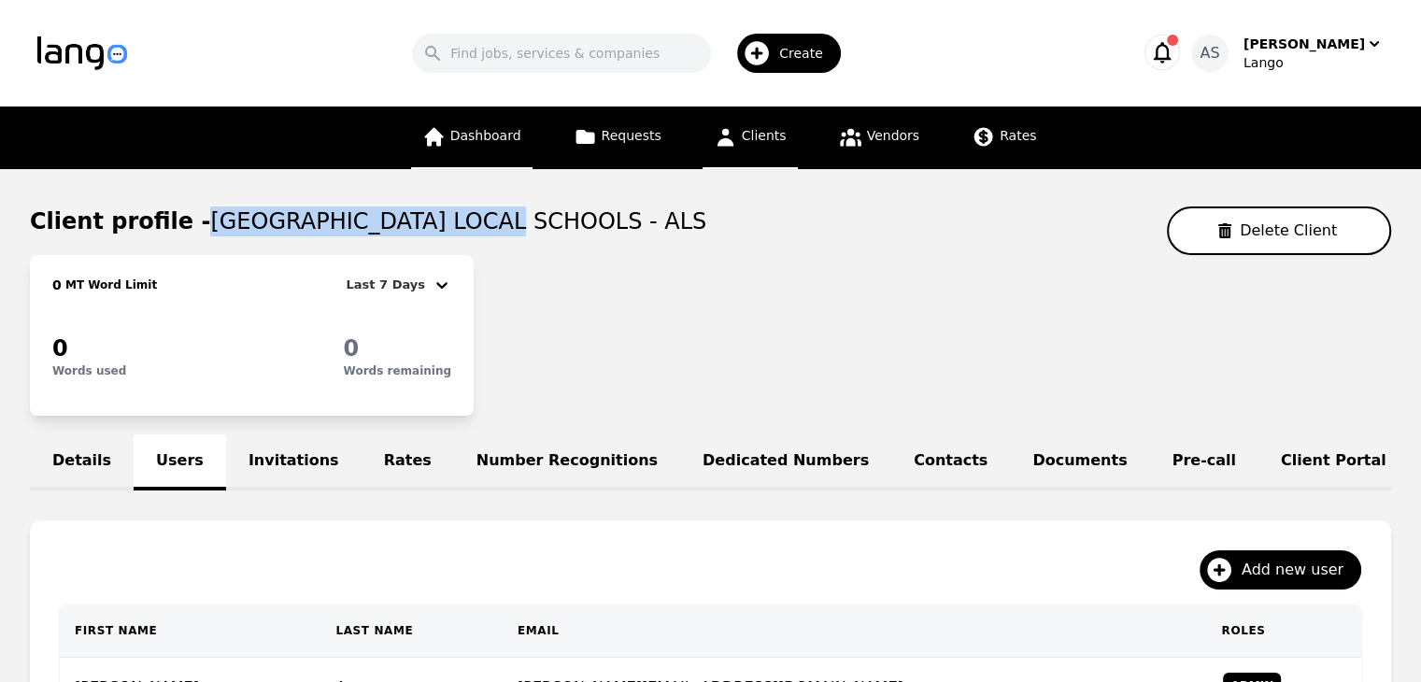
click at [521, 140] on span "Dashboard" at bounding box center [485, 135] width 71 height 15
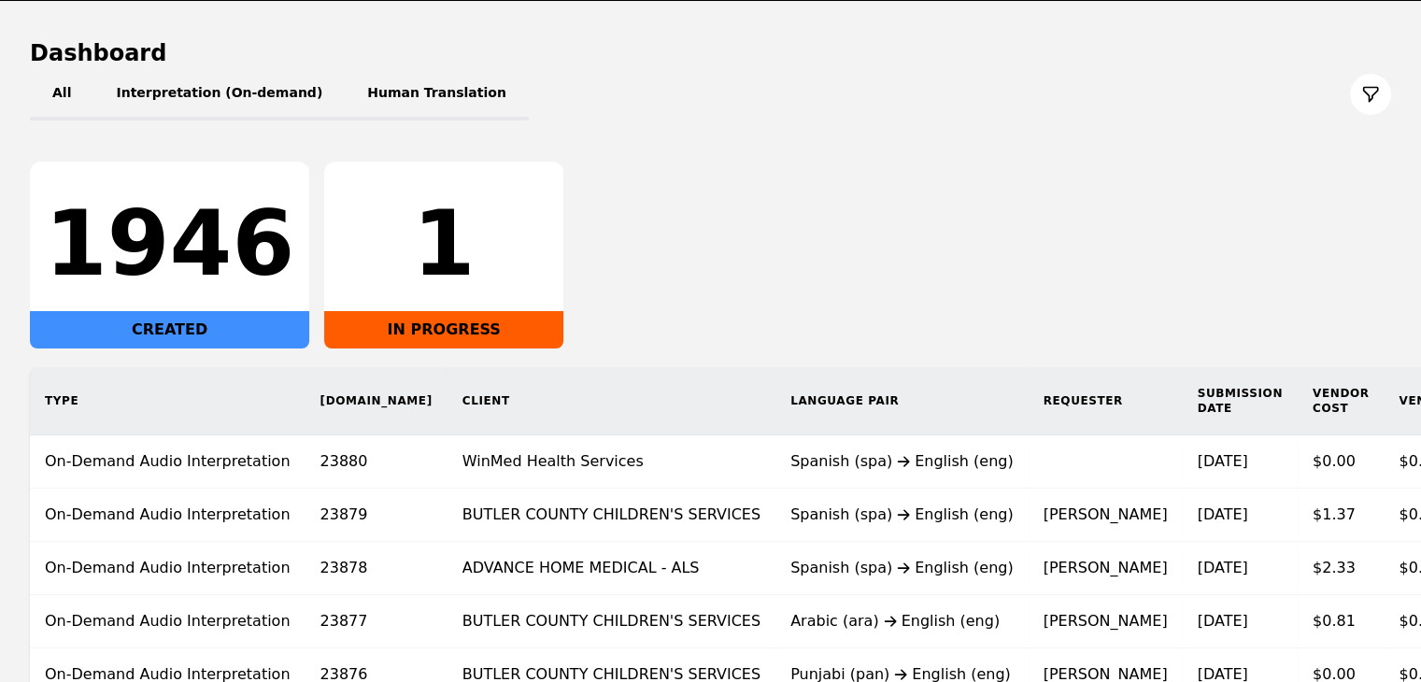
scroll to position [280, 0]
